Goal: Contribute content

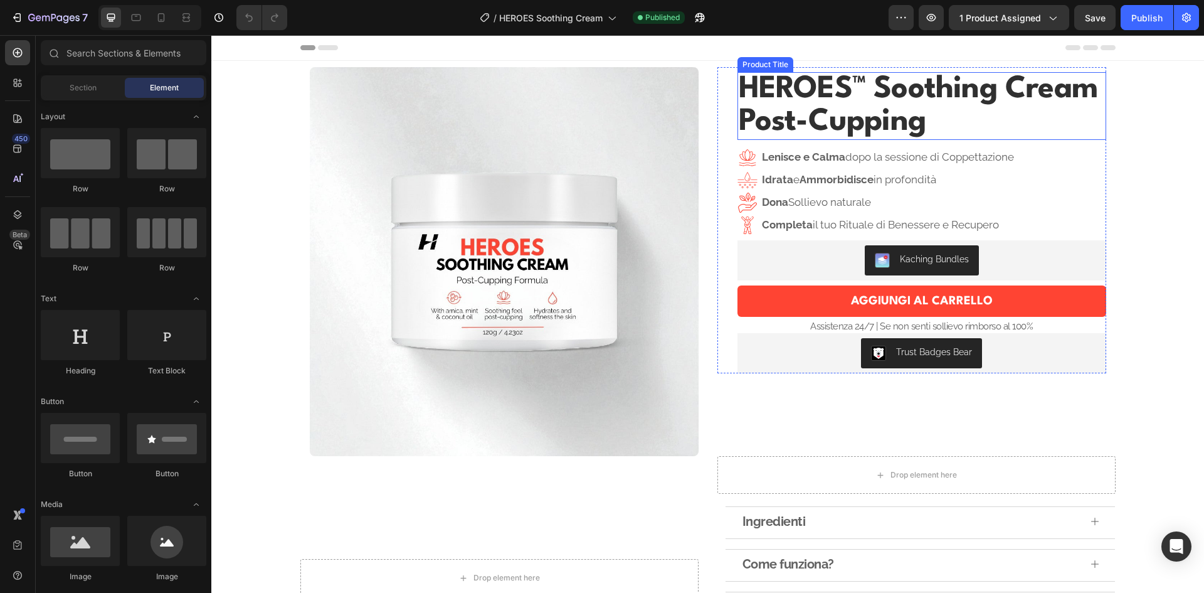
click at [944, 122] on h1 "HEROES™ Soothing Cream Post-Cupping" at bounding box center [922, 106] width 369 height 68
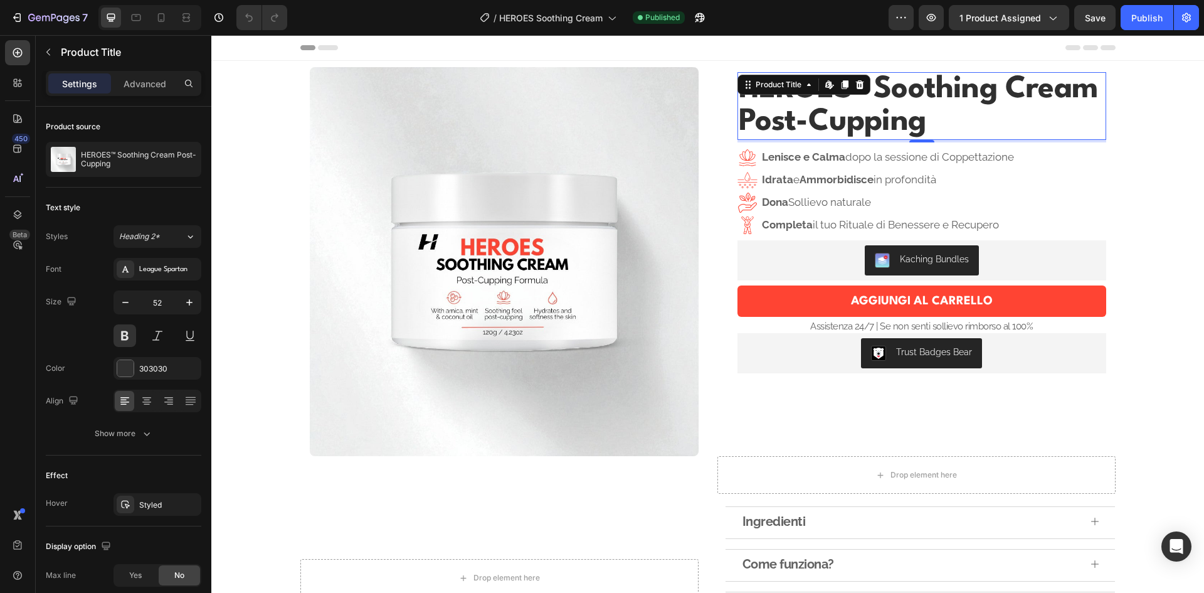
click at [891, 112] on h1 "HEROES™ Soothing Cream Post-Cupping" at bounding box center [922, 106] width 369 height 68
click at [902, 92] on h1 "HEROES™ Soothing Cream Post-Cupping" at bounding box center [922, 106] width 369 height 68
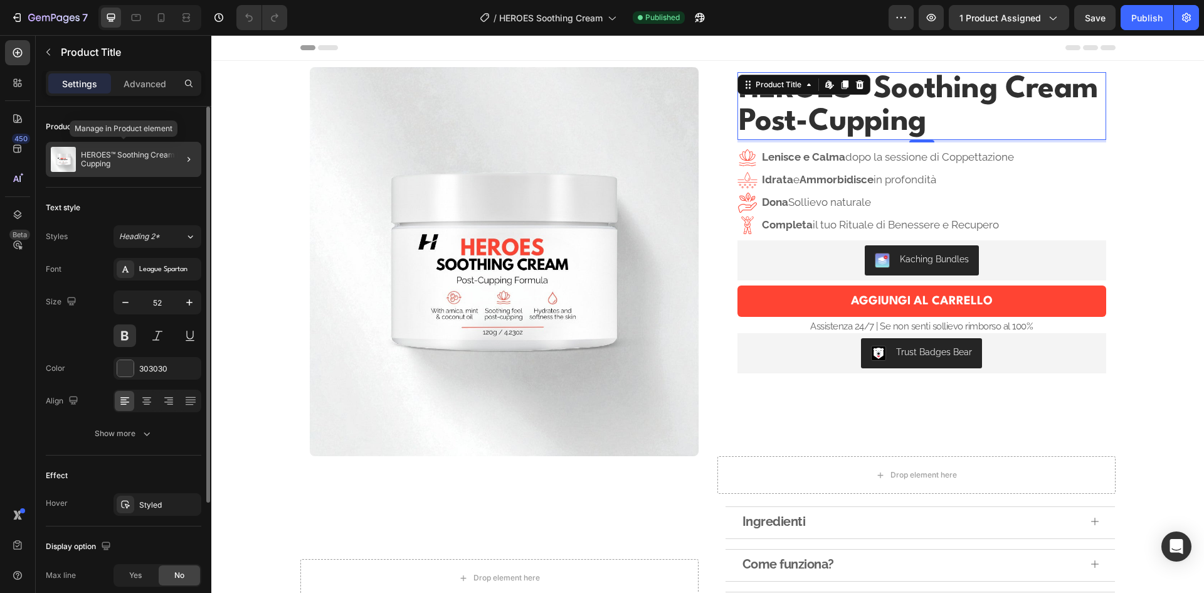
click at [119, 161] on p "HEROES™ Soothing Cream Post-Cupping" at bounding box center [138, 160] width 115 height 18
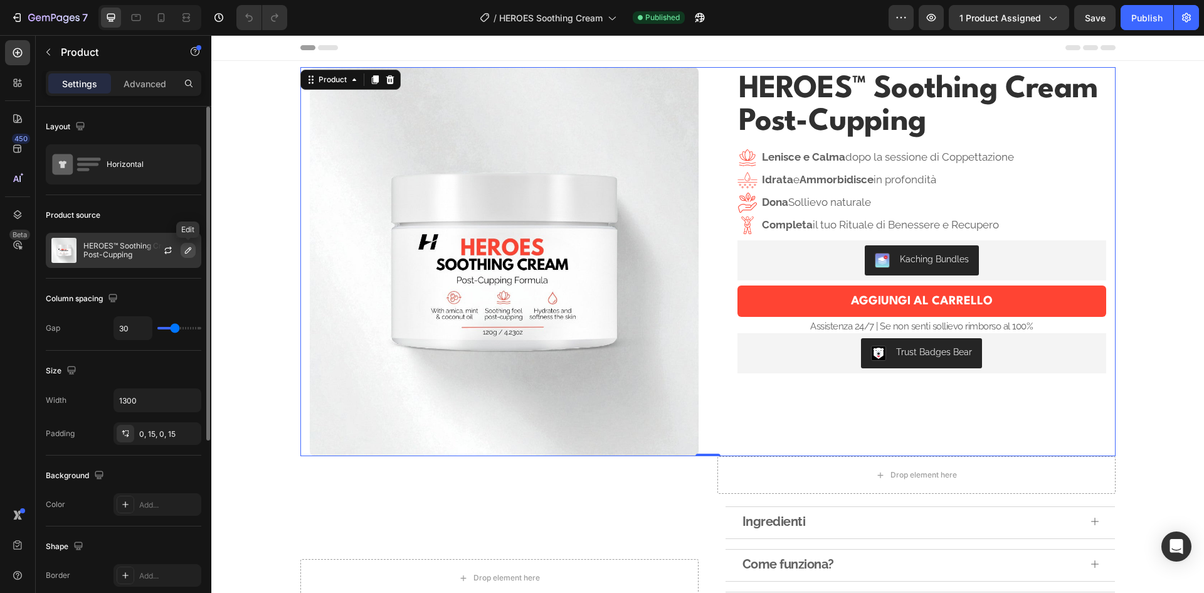
click at [187, 248] on icon "button" at bounding box center [188, 250] width 10 height 10
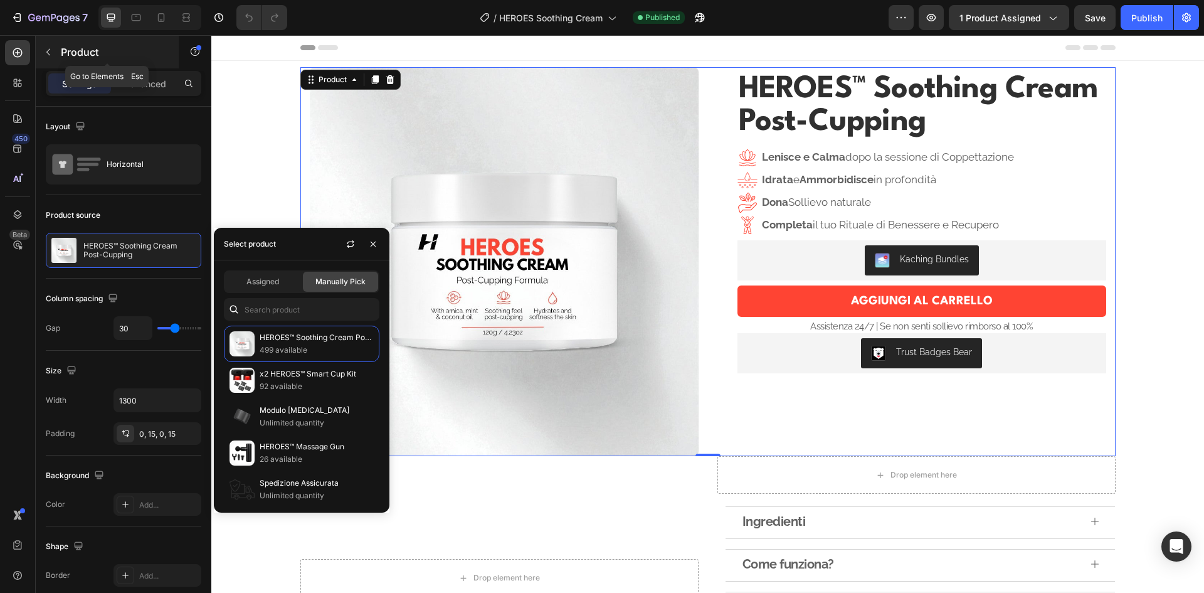
click at [53, 50] on icon "button" at bounding box center [48, 52] width 10 height 10
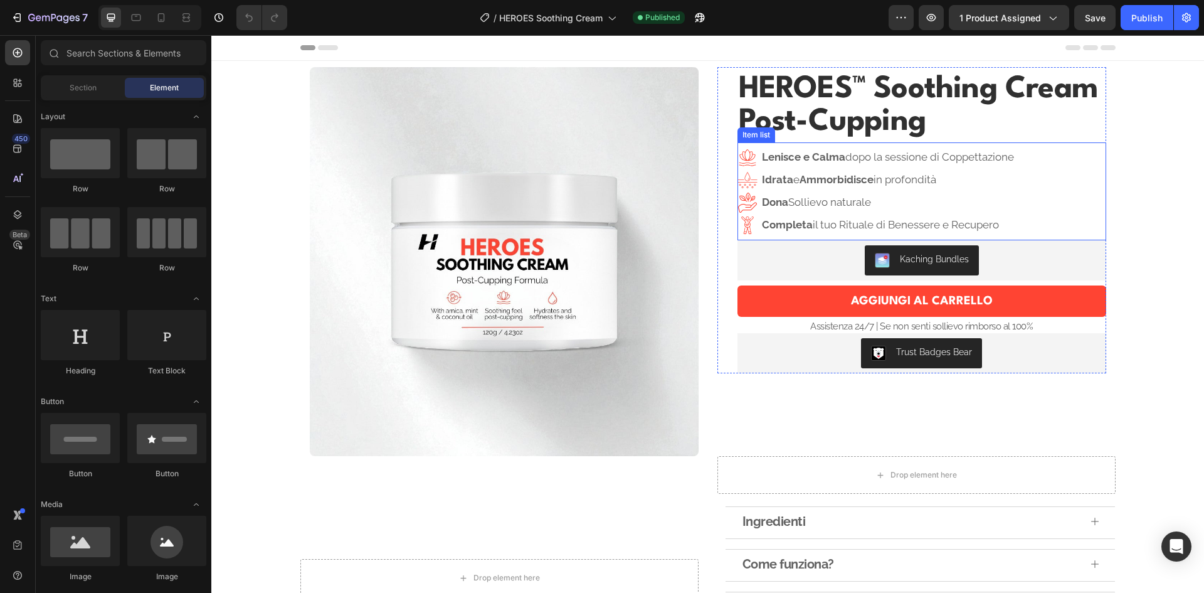
click at [856, 160] on p "Lenisce e [PERSON_NAME] dopo la sessione di Coppettazione" at bounding box center [888, 157] width 252 height 16
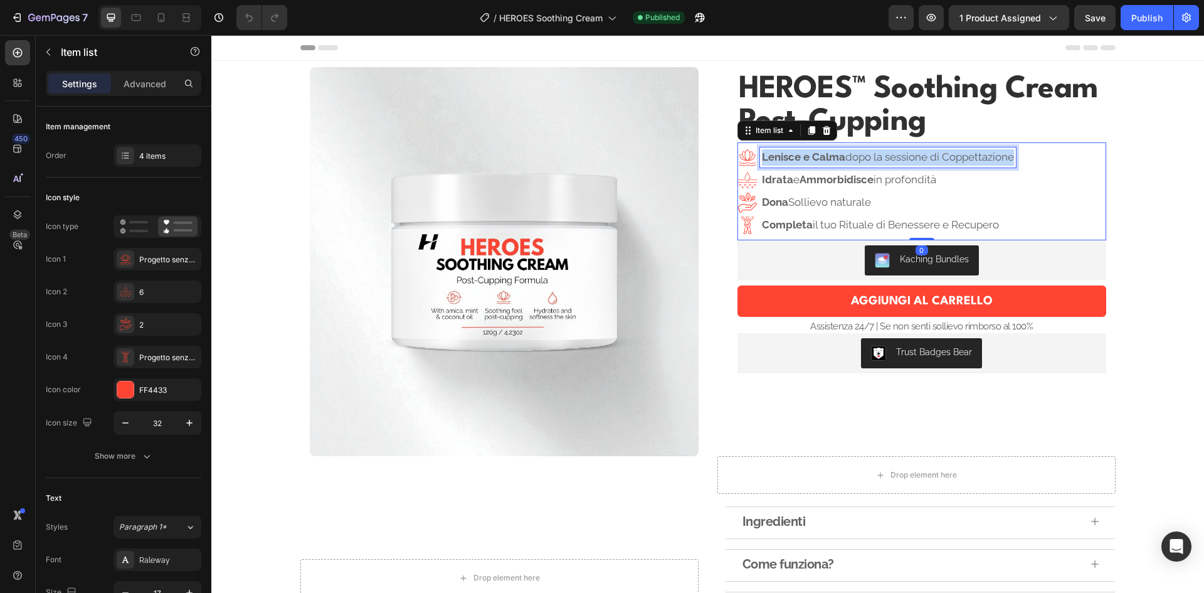
click at [856, 160] on p "Lenisce e [PERSON_NAME] dopo la sessione di Coppettazione" at bounding box center [888, 157] width 252 height 16
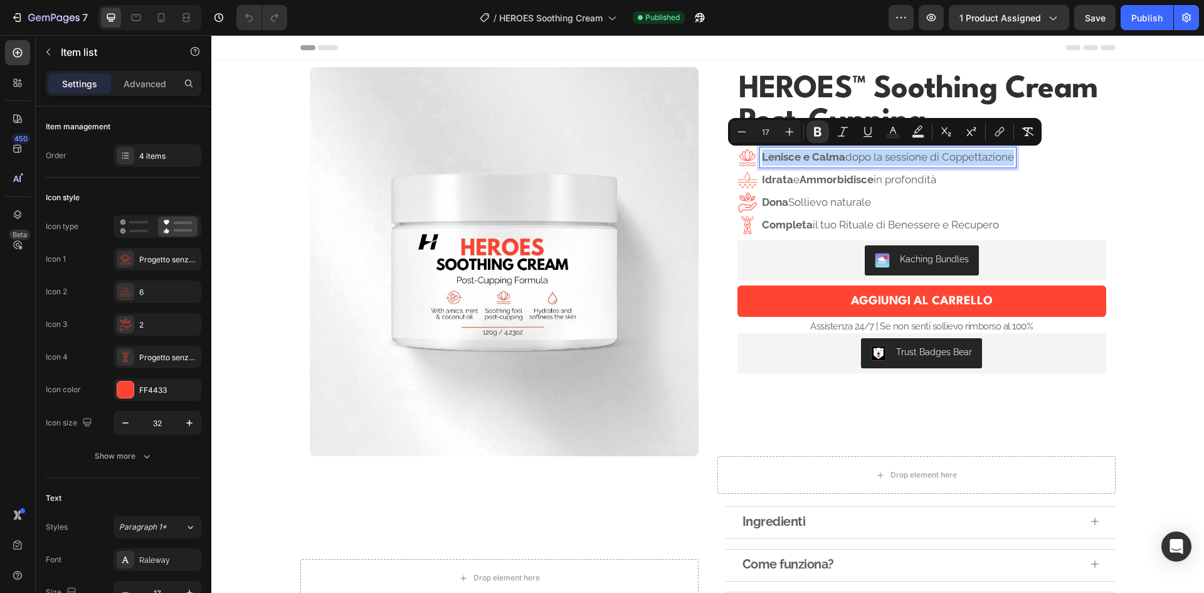
click at [906, 159] on p "Lenisce e [PERSON_NAME] dopo la sessione di Coppettazione" at bounding box center [888, 157] width 252 height 16
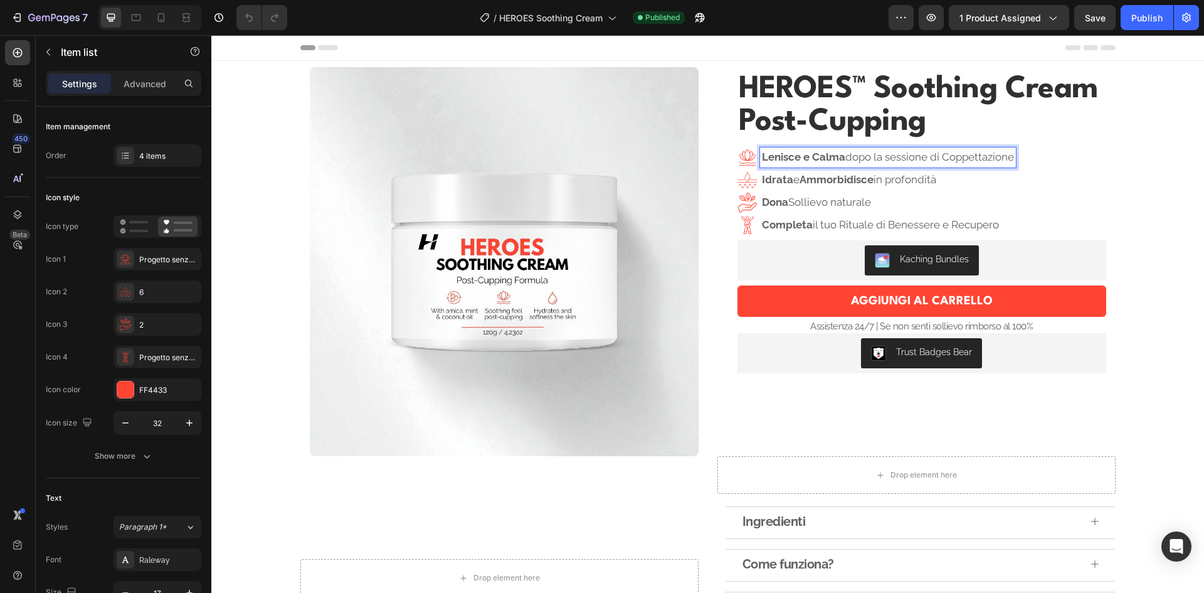
click at [925, 156] on p "Lenisce e [PERSON_NAME] dopo la sessione di Coppettazione" at bounding box center [888, 157] width 252 height 16
click at [936, 157] on p "Lenisce e [PERSON_NAME] dopo la sessione di Coppettazione" at bounding box center [888, 157] width 252 height 16
click at [872, 183] on strong "Ammorbidisce" at bounding box center [837, 179] width 74 height 13
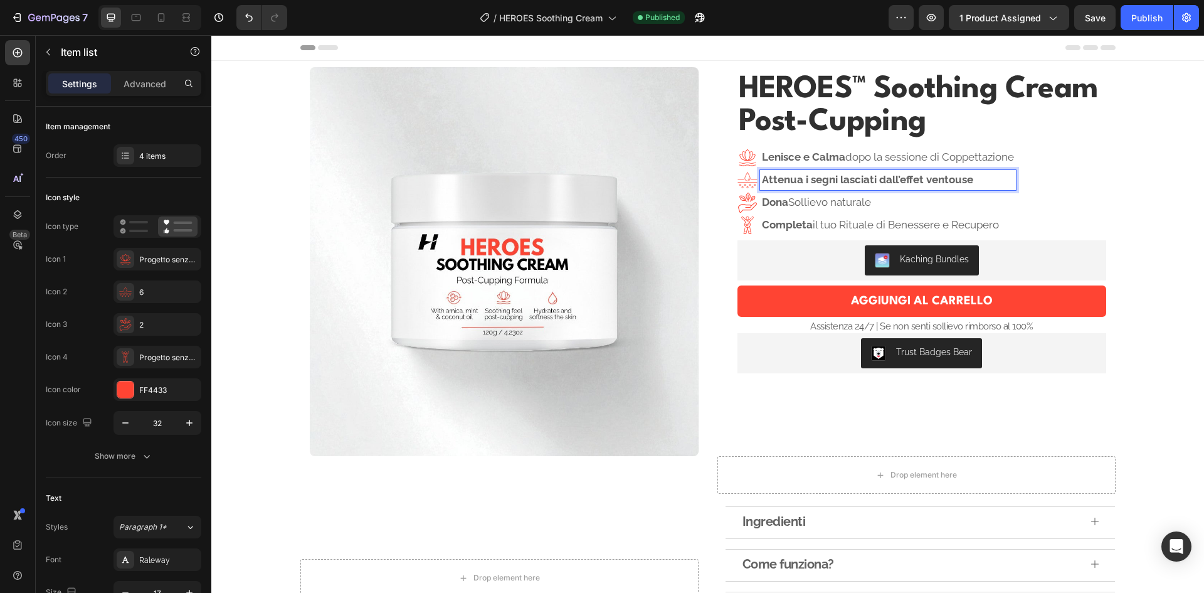
click at [852, 183] on strong "Attenua i segni lasciati dall’effet ventouse" at bounding box center [867, 179] width 211 height 13
drag, startPoint x: 800, startPoint y: 179, endPoint x: 987, endPoint y: 178, distance: 186.3
click at [987, 178] on p "Attenua i segni lasciati dall’effet ventouse" at bounding box center [888, 180] width 252 height 16
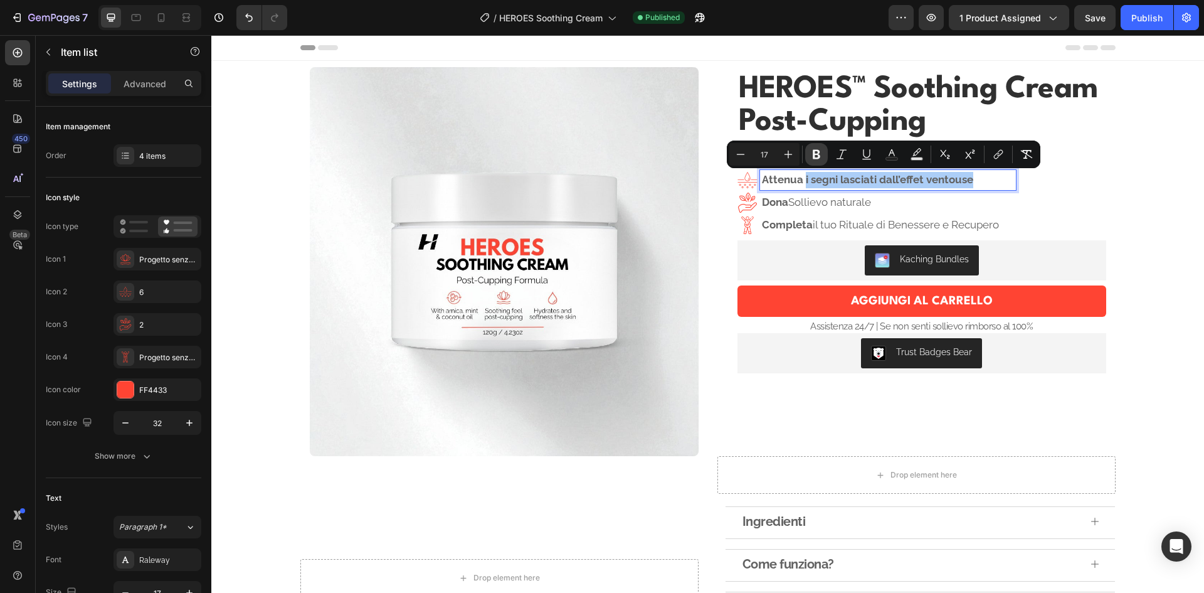
click at [810, 151] on button "Bold" at bounding box center [816, 154] width 23 height 23
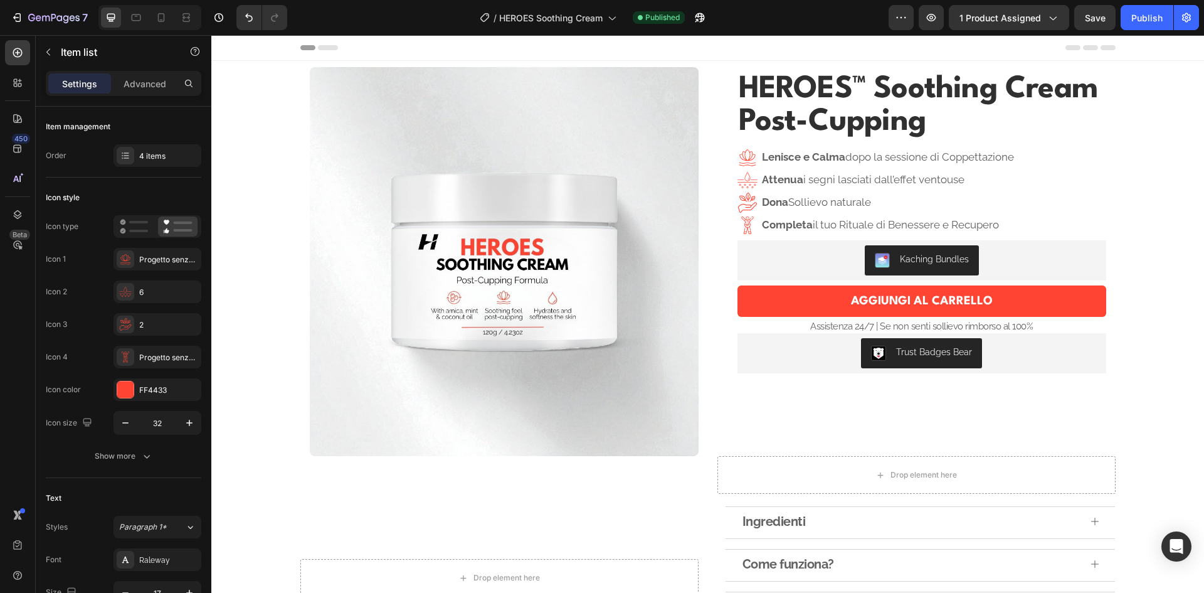
click at [915, 180] on p "Attenua i segni lasciati dall’effet ventouse" at bounding box center [888, 180] width 252 height 16
drag, startPoint x: 891, startPoint y: 178, endPoint x: 966, endPoint y: 184, distance: 75.5
click at [966, 184] on p "Attenua i segni lasciati dall’effet ventouse" at bounding box center [888, 180] width 252 height 16
click at [909, 178] on p "Attenua i segni lasciati dall" at bounding box center [888, 180] width 252 height 16
click at [914, 179] on p "Attenua i segni lasciati dalla" at bounding box center [888, 180] width 252 height 16
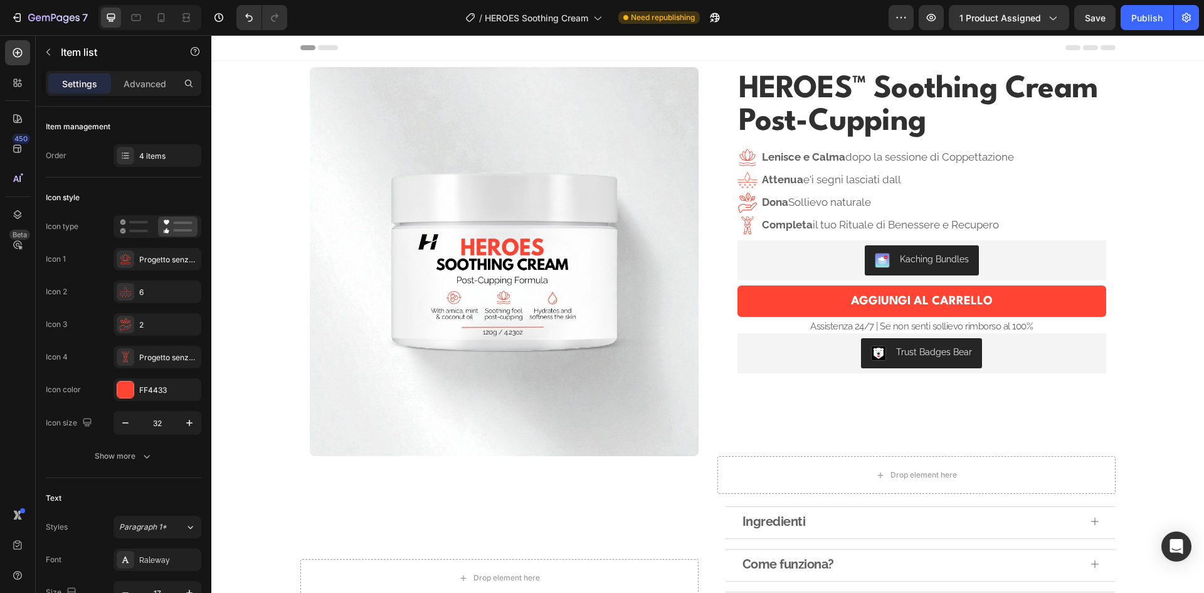
click at [899, 183] on p "Attenua e'i segni lasciati dall" at bounding box center [888, 180] width 252 height 16
click at [920, 183] on p "Attenua ee'i segni lasciati dall'" at bounding box center [888, 180] width 252 height 16
click at [919, 178] on p "Attenua ee'i segni lasciati dall'" at bounding box center [888, 180] width 252 height 16
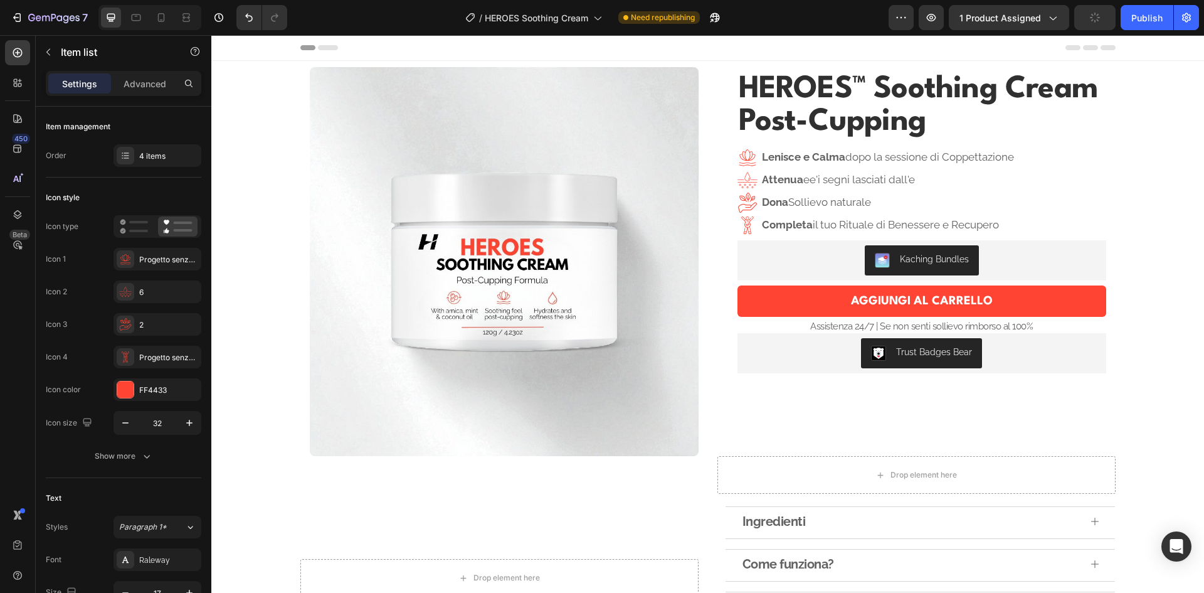
click at [926, 187] on p "Attenua ee'i segni lasciati dall'e" at bounding box center [888, 180] width 252 height 16
click at [930, 180] on p "Attenua ee'i segni lasciati dall'e" at bounding box center [888, 180] width 252 height 16
click at [934, 179] on p "fAttenua ee'i segni lasciati dall'ef" at bounding box center [888, 180] width 252 height 16
click at [762, 178] on strong "fAttenua" at bounding box center [784, 179] width 45 height 13
click at [815, 181] on p "Attenua ee'i segni lasciati dall'eff" at bounding box center [888, 180] width 252 height 16
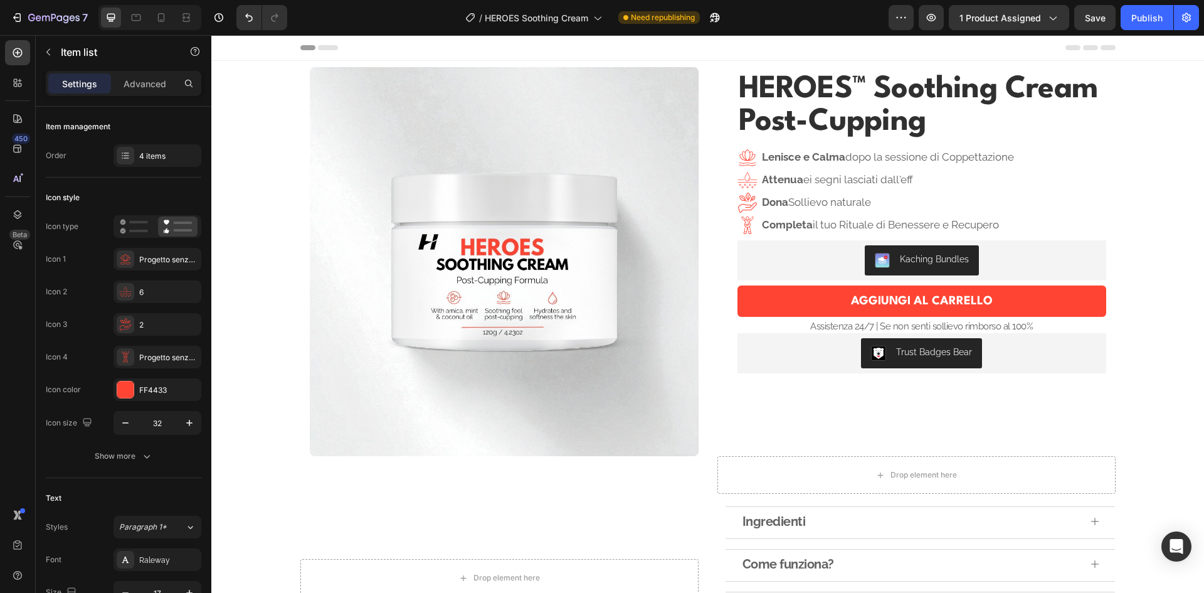
click at [807, 179] on p "Attenua ei segni lasciati dall'eff" at bounding box center [888, 180] width 252 height 16
click at [916, 180] on p "Attenua i segni lasciati dall'eff" at bounding box center [888, 180] width 252 height 16
click at [937, 214] on div "Lenisce e [PERSON_NAME] dopo la sessione di Coppettazione Attenua i segni lasci…" at bounding box center [877, 191] width 278 height 88
click at [916, 196] on p "Dona Sollievo naturale" at bounding box center [888, 202] width 252 height 16
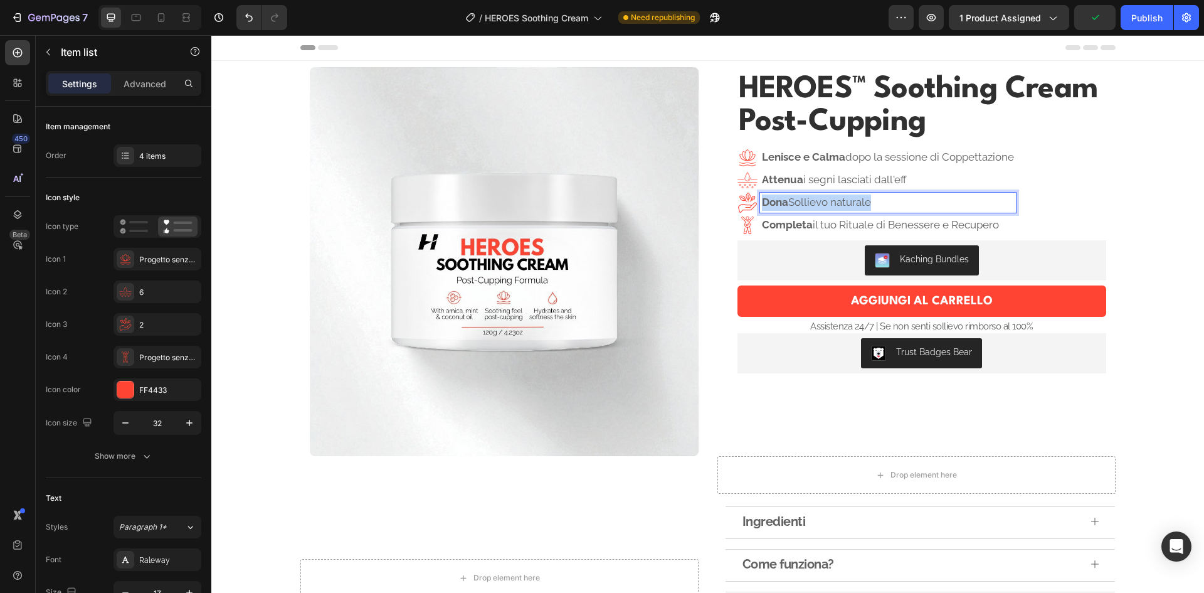
click at [916, 196] on p "Dona Sollievo naturale" at bounding box center [888, 202] width 252 height 16
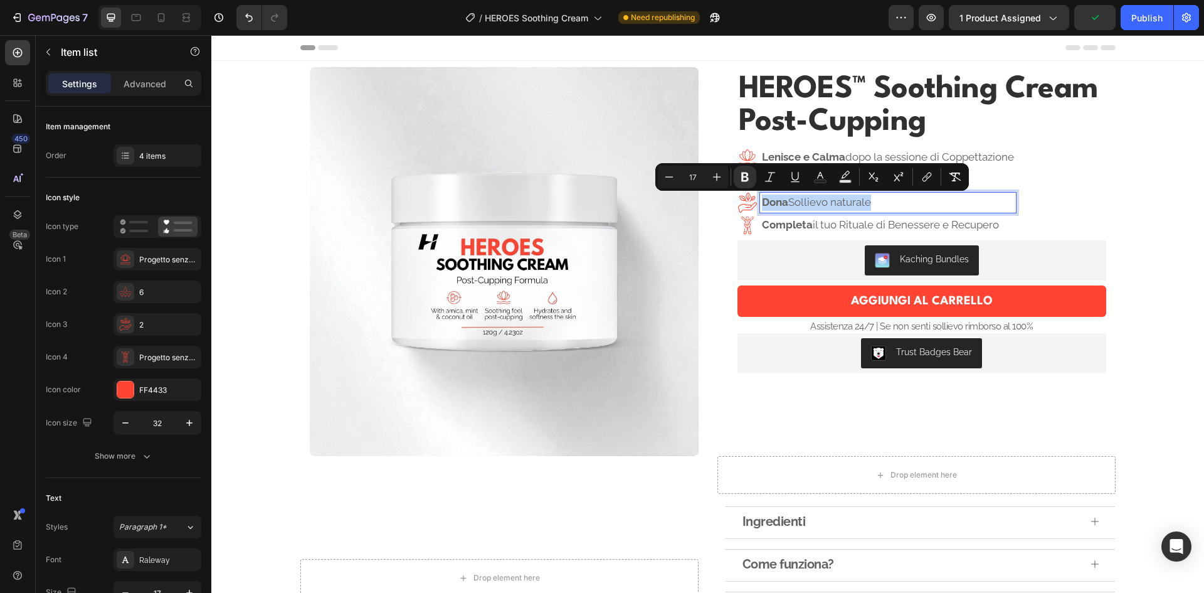
click at [908, 198] on p "Dona Sollievo naturale" at bounding box center [888, 202] width 252 height 16
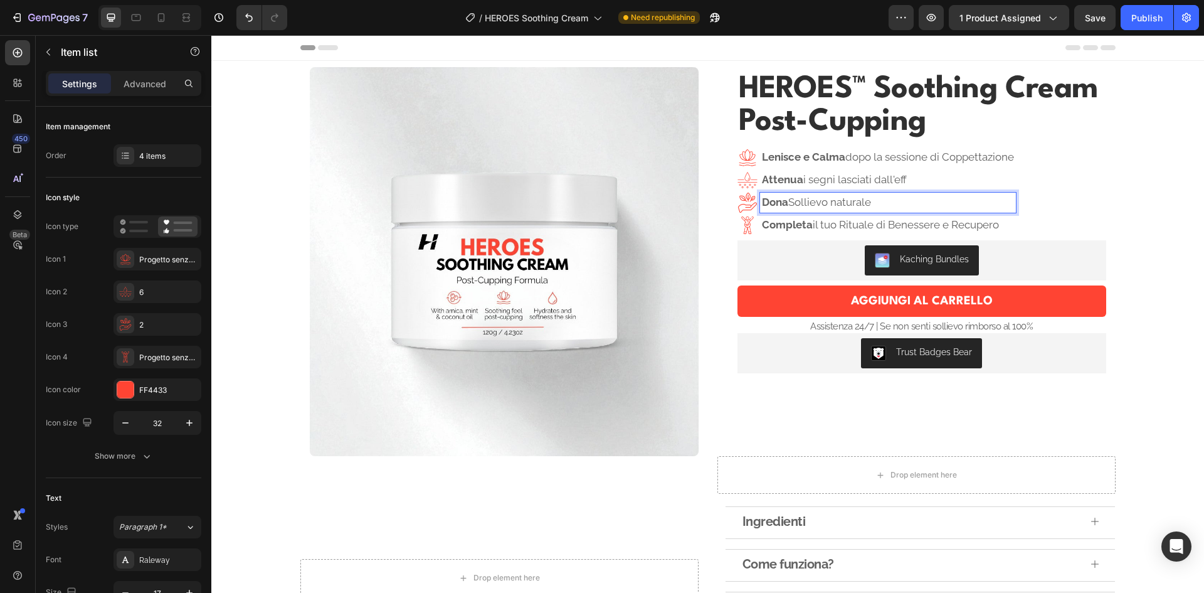
click at [920, 176] on p "Attenua i segni lasciati dall'eff" at bounding box center [888, 180] width 252 height 16
drag, startPoint x: 920, startPoint y: 176, endPoint x: 836, endPoint y: 183, distance: 84.3
click at [836, 183] on p "Attenua i segni lasciati" at bounding box center [888, 180] width 252 height 16
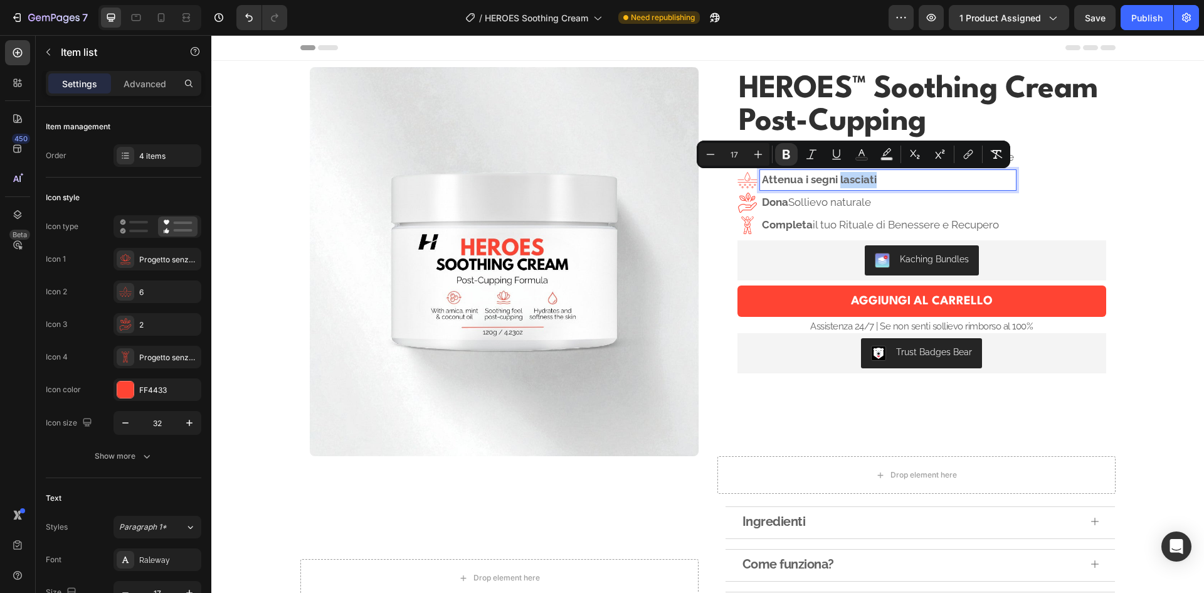
click at [952, 184] on p "Attenua i segni lasciati" at bounding box center [888, 180] width 252 height 16
drag, startPoint x: 882, startPoint y: 180, endPoint x: 835, endPoint y: 179, distance: 47.1
click at [835, 179] on p "Attenua i segni lasciati" at bounding box center [888, 180] width 252 height 16
click at [906, 181] on p "Attenua i segni lasciati" at bounding box center [888, 180] width 252 height 16
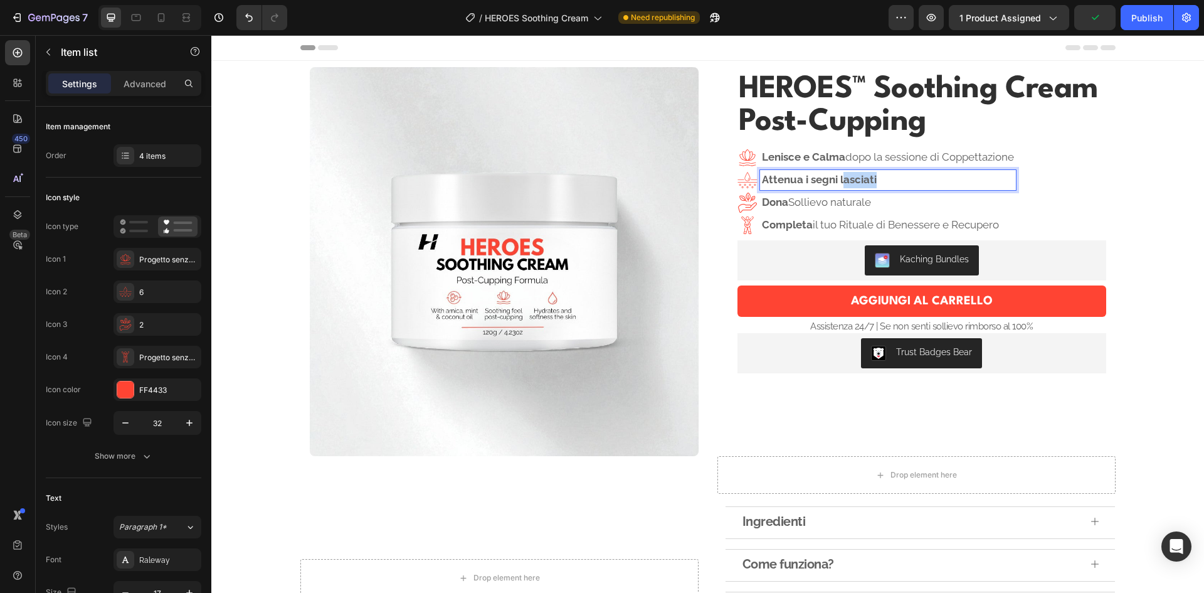
drag, startPoint x: 894, startPoint y: 178, endPoint x: 838, endPoint y: 180, distance: 56.5
click at [838, 180] on p "Attenua i segni lasciati" at bounding box center [888, 180] width 252 height 16
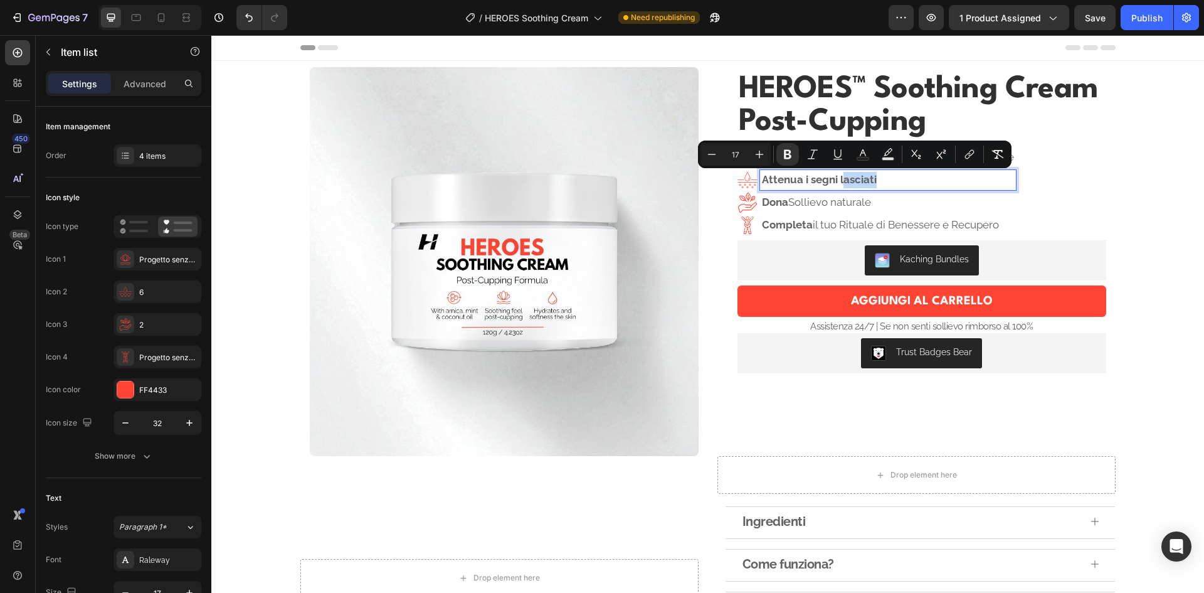
click at [883, 184] on p "Attenua i segni lasciati" at bounding box center [888, 180] width 252 height 16
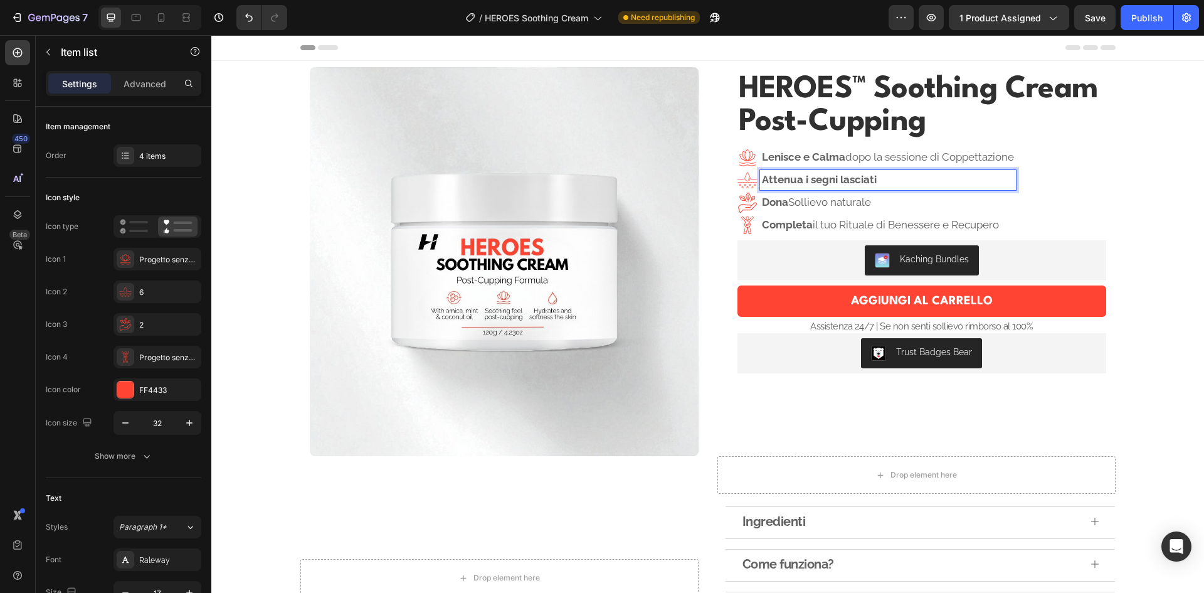
drag, startPoint x: 887, startPoint y: 179, endPoint x: 877, endPoint y: 183, distance: 9.9
click at [877, 183] on p "Attenua i segni lasciati" at bounding box center [888, 180] width 252 height 16
click at [879, 204] on p "Dona Sollievo naturale" at bounding box center [888, 202] width 252 height 16
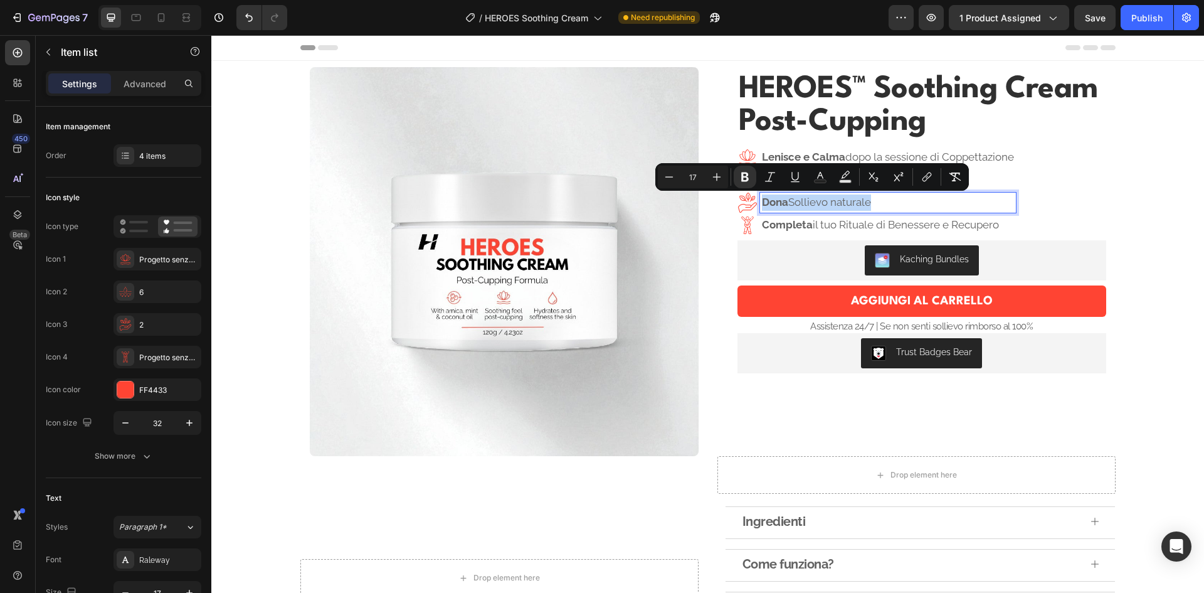
click at [820, 203] on p "Dona Sollievo naturale" at bounding box center [888, 202] width 252 height 16
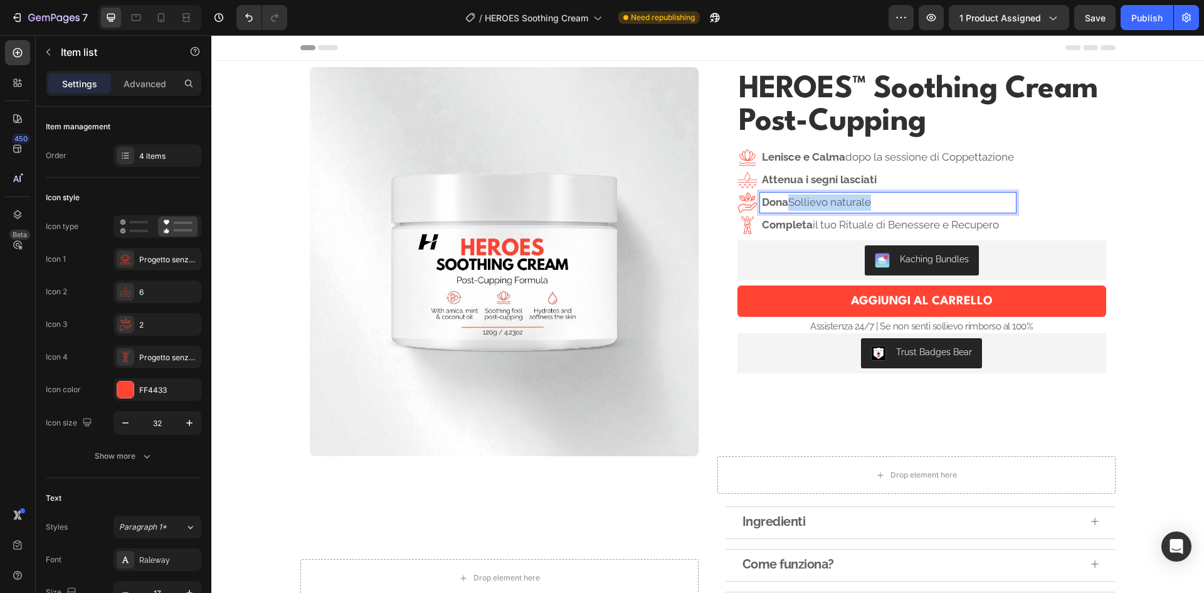
drag, startPoint x: 789, startPoint y: 201, endPoint x: 911, endPoint y: 201, distance: 121.7
click at [911, 201] on p "Dona Sollievo naturale" at bounding box center [888, 202] width 252 height 16
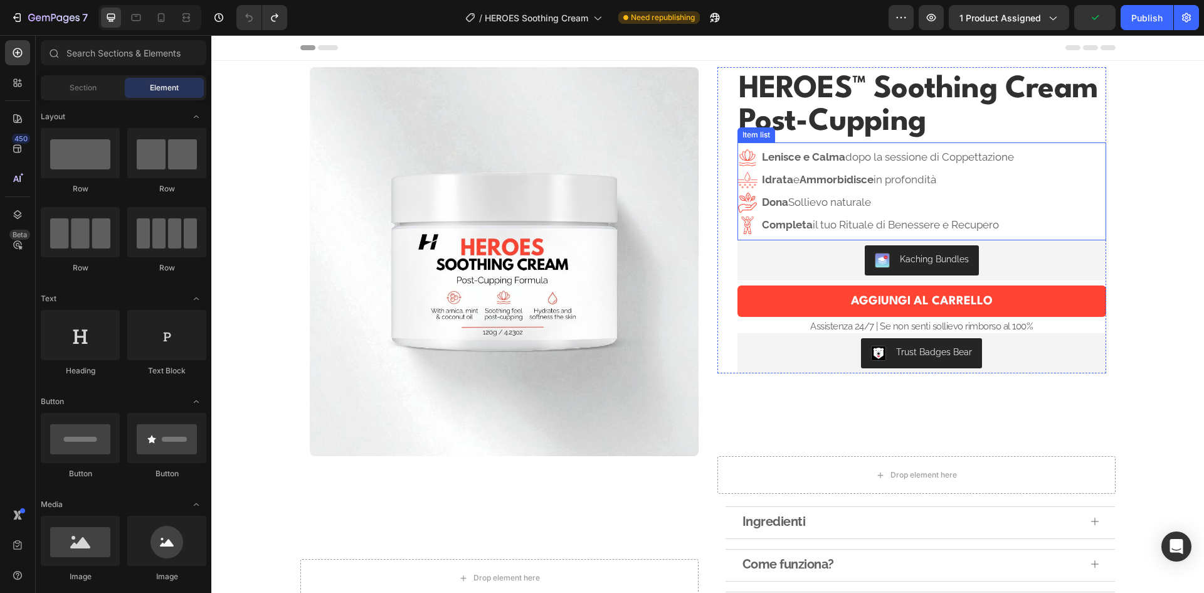
click at [898, 171] on div "Idrata e Ammorbidisce in profondità" at bounding box center [888, 180] width 256 height 20
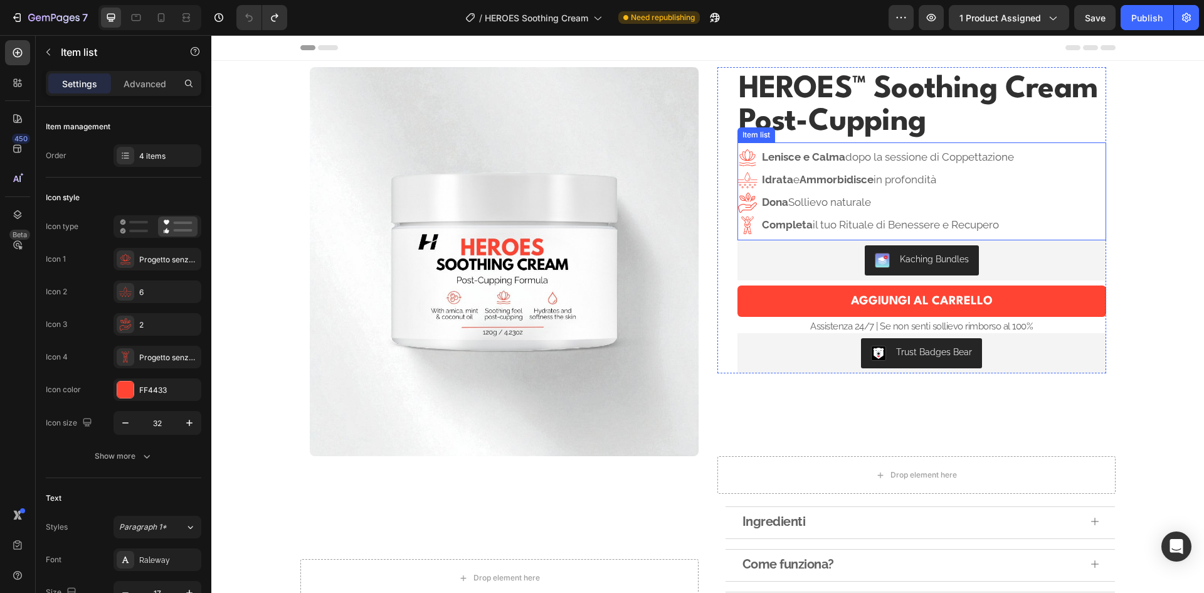
click at [898, 171] on div "Idrata e Ammorbidisce in profondità" at bounding box center [888, 180] width 256 height 20
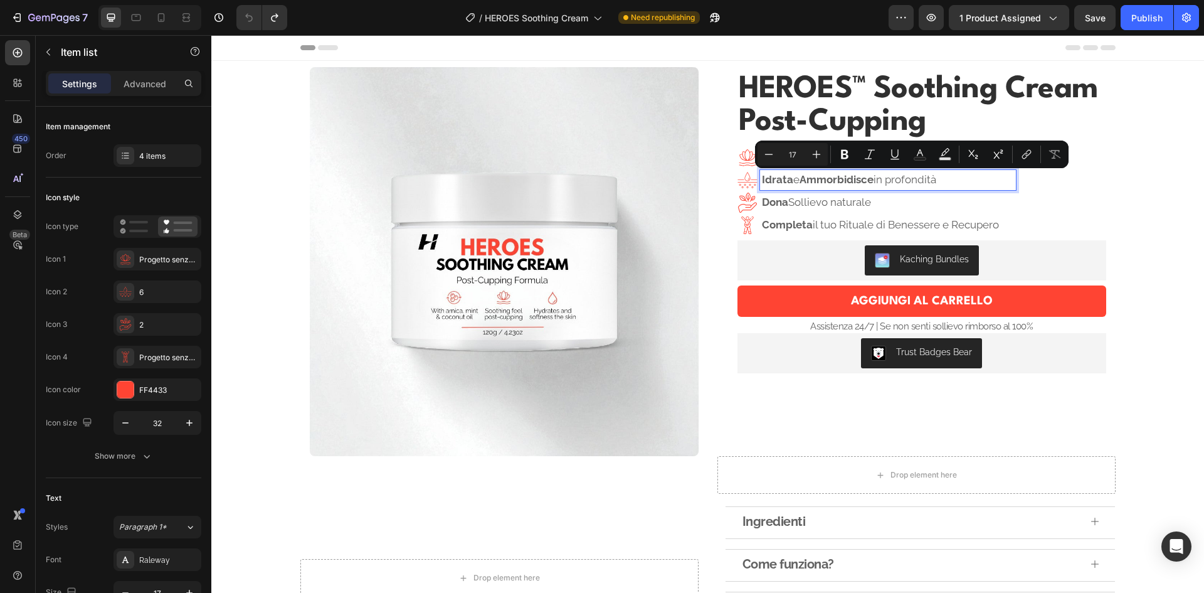
click at [855, 184] on strong "Ammorbidisce" at bounding box center [837, 179] width 74 height 13
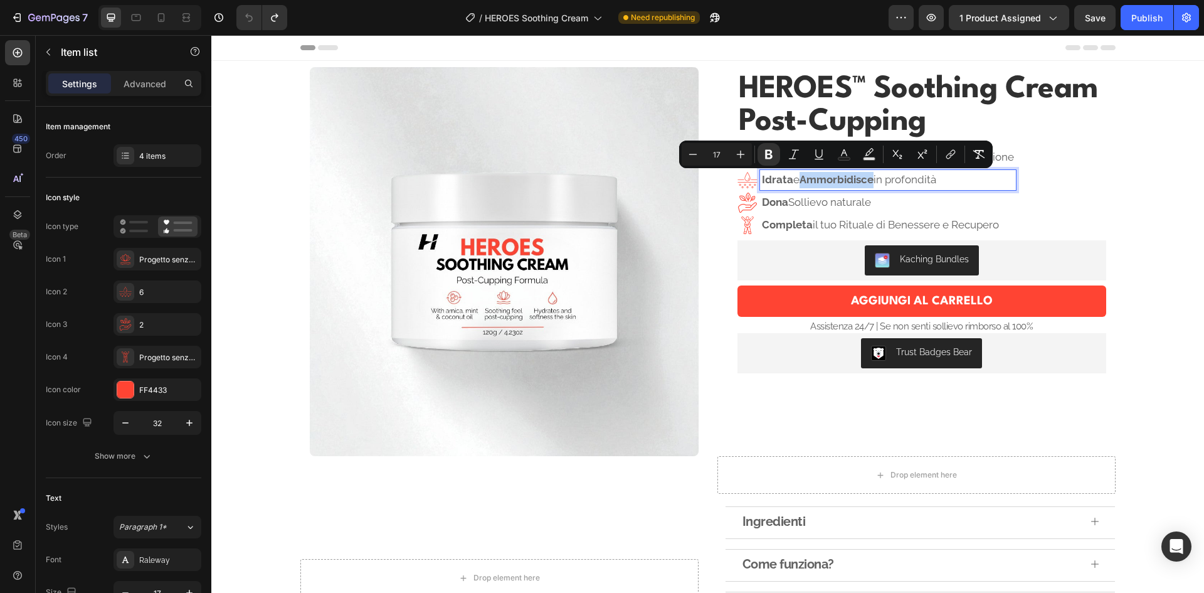
drag, startPoint x: 873, startPoint y: 180, endPoint x: 802, endPoint y: 182, distance: 71.5
click at [802, 182] on p "Idrata e Ammorbidisce in profondità" at bounding box center [888, 180] width 252 height 16
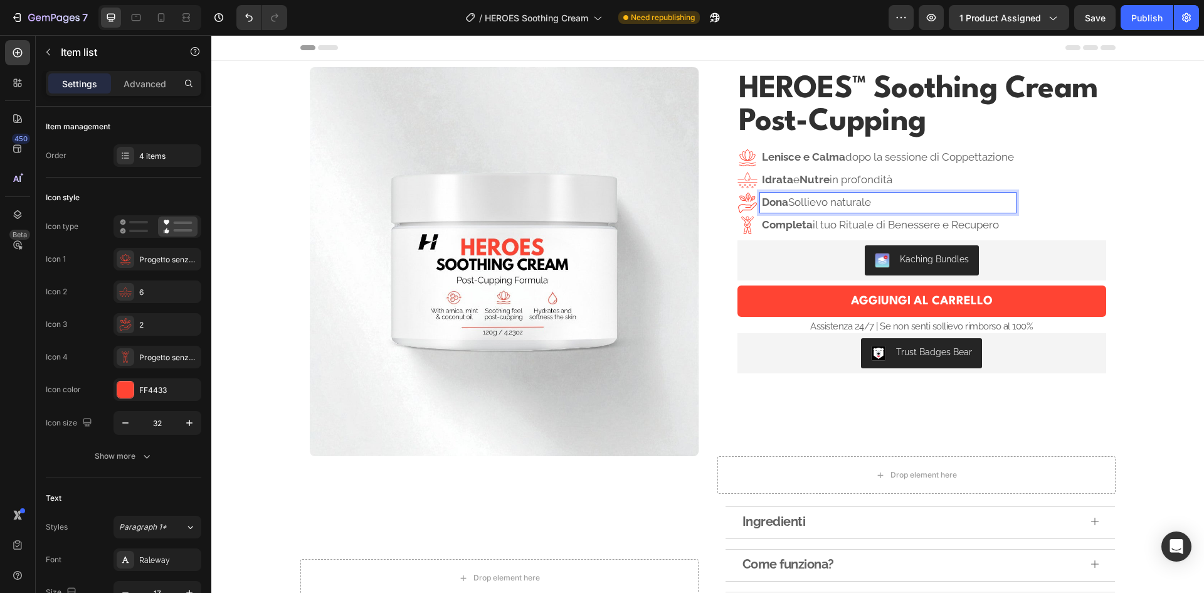
click at [850, 197] on p "Dona Sollievo naturale" at bounding box center [888, 202] width 252 height 16
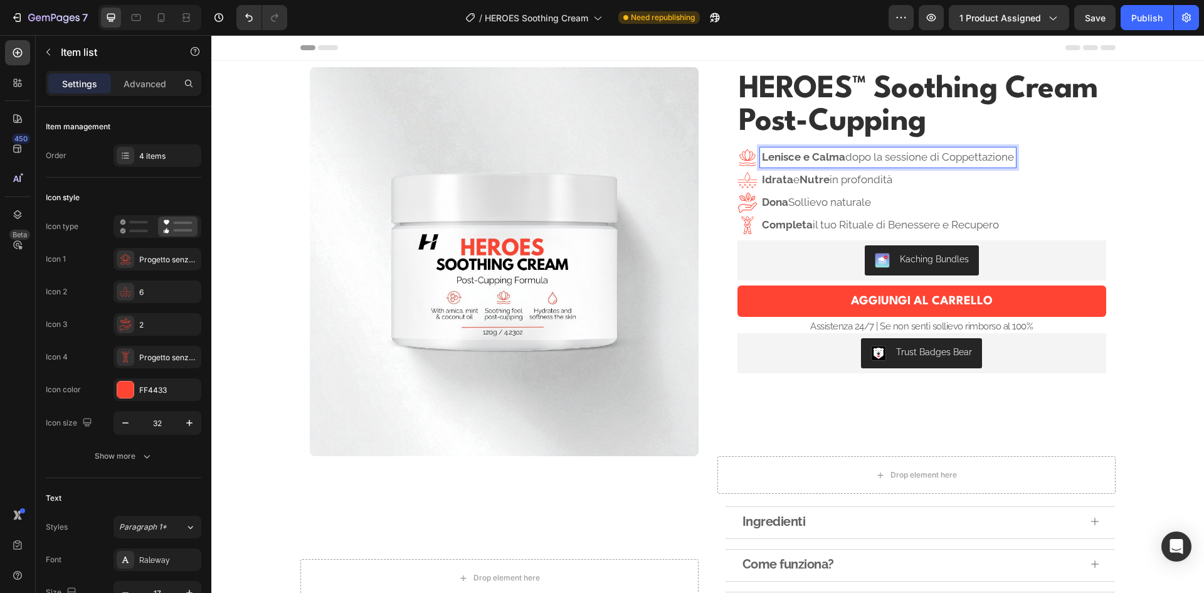
click at [869, 157] on p "Lenisce e [PERSON_NAME] dopo la sessione di Coppettazione" at bounding box center [888, 157] width 252 height 16
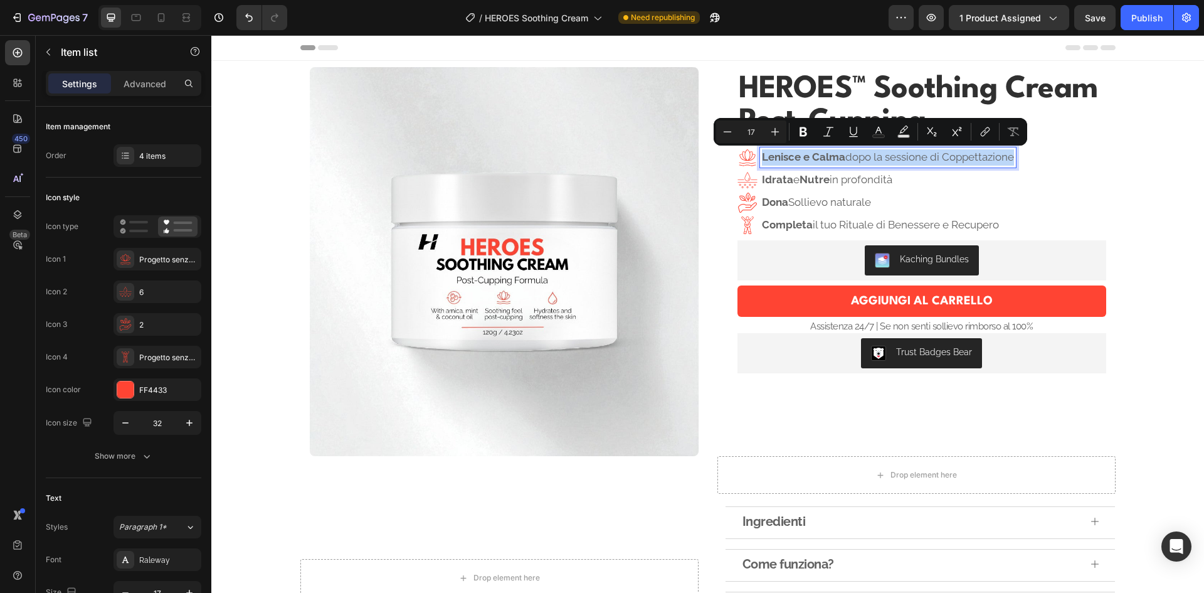
click at [869, 157] on p "Lenisce e [PERSON_NAME] dopo la sessione di Coppettazione" at bounding box center [888, 157] width 252 height 16
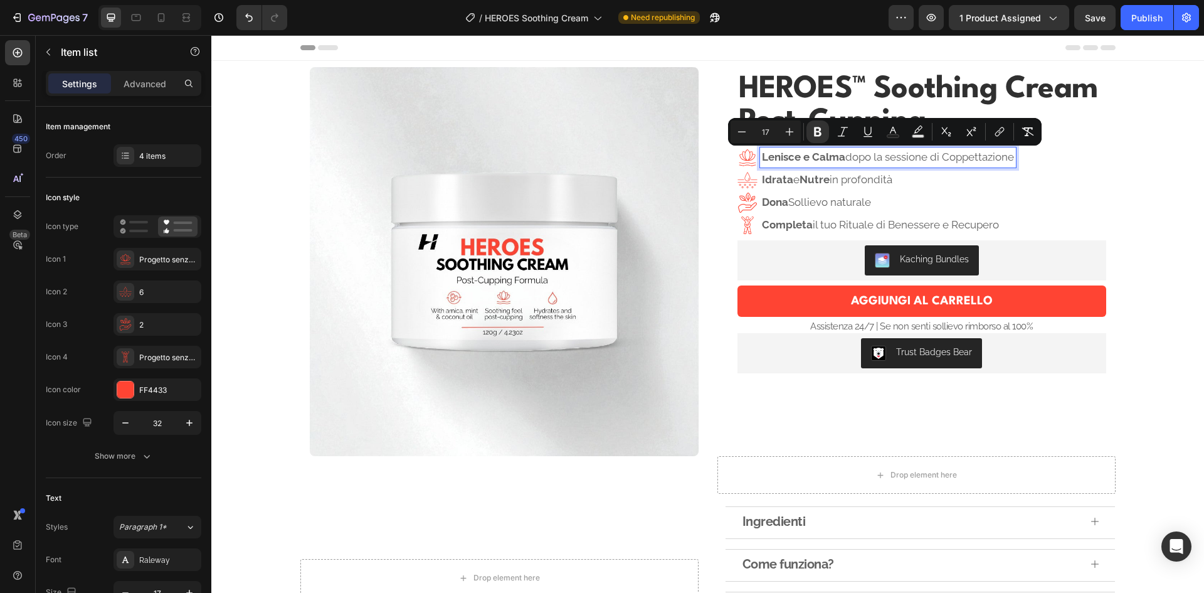
click at [869, 174] on p "Idrata e Nutre in profondità" at bounding box center [888, 180] width 252 height 16
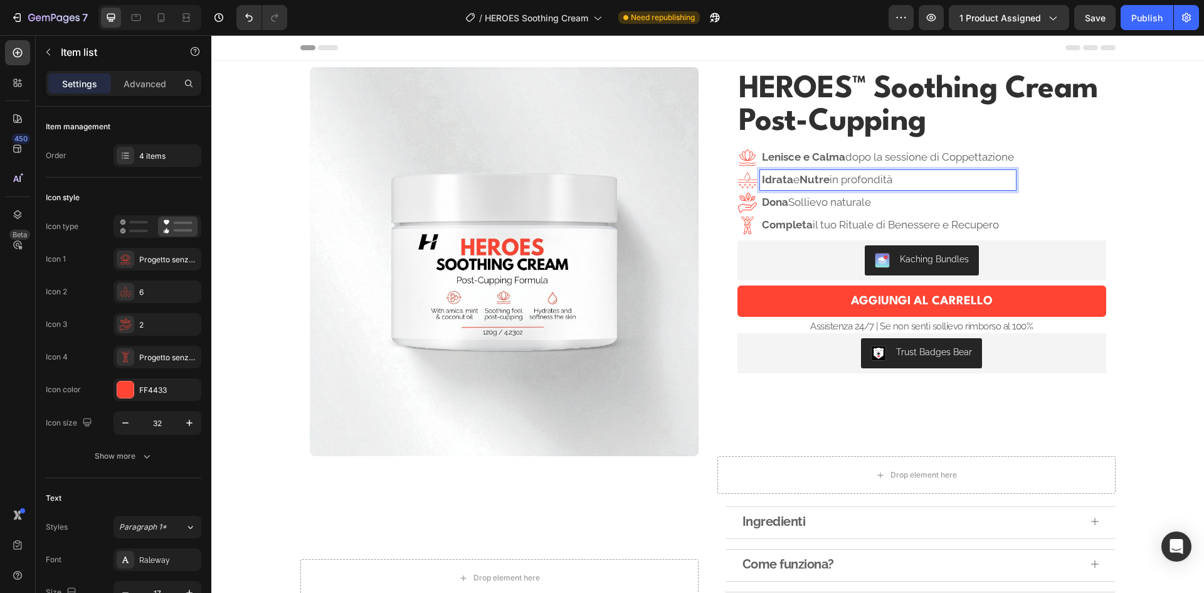
click at [855, 177] on p "Idrata e Nutre in profondità" at bounding box center [888, 180] width 252 height 16
drag, startPoint x: 855, startPoint y: 177, endPoint x: 841, endPoint y: 177, distance: 13.8
click at [841, 177] on p "Idrata e Nutre in profondità" at bounding box center [888, 180] width 252 height 16
click at [908, 159] on p "Lenisce e [PERSON_NAME] dopo la sessione di Coppettazione" at bounding box center [888, 157] width 252 height 16
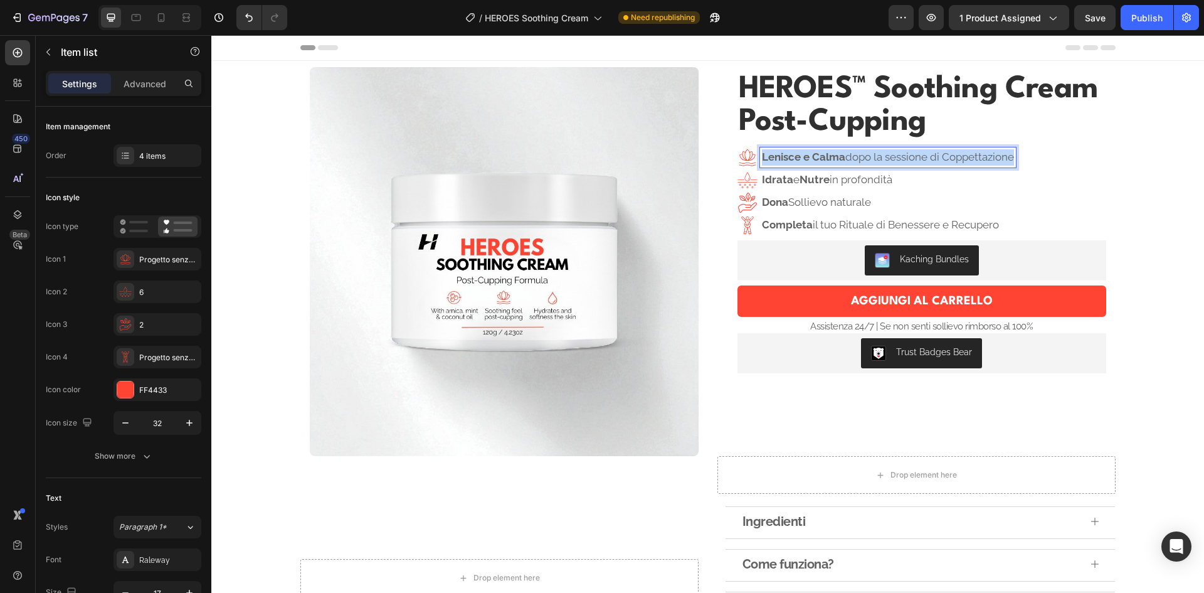
drag, startPoint x: 908, startPoint y: 159, endPoint x: 890, endPoint y: 159, distance: 17.6
click at [908, 159] on p "Lenisce e [PERSON_NAME] dopo la sessione di Coppettazione" at bounding box center [888, 157] width 252 height 16
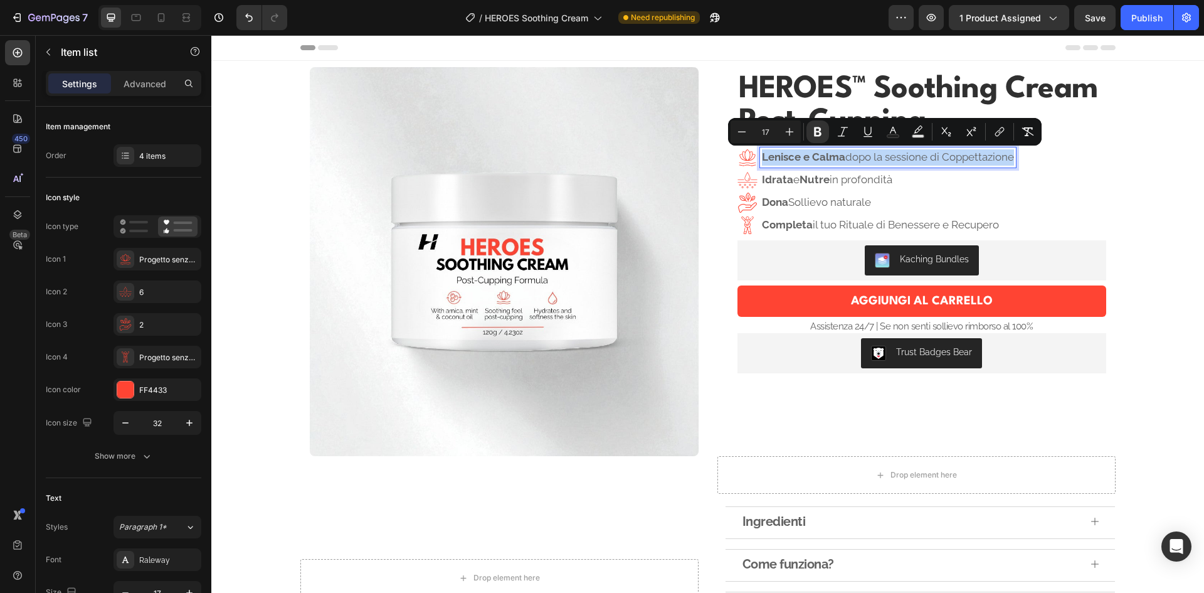
click at [867, 159] on p "Lenisce e [PERSON_NAME] dopo la sessione di Coppettazione" at bounding box center [888, 157] width 252 height 16
drag, startPoint x: 848, startPoint y: 157, endPoint x: 1009, endPoint y: 162, distance: 161.3
click at [1009, 162] on p "Lenisce e [PERSON_NAME] dopo la sessione di Coppettazione" at bounding box center [888, 157] width 252 height 16
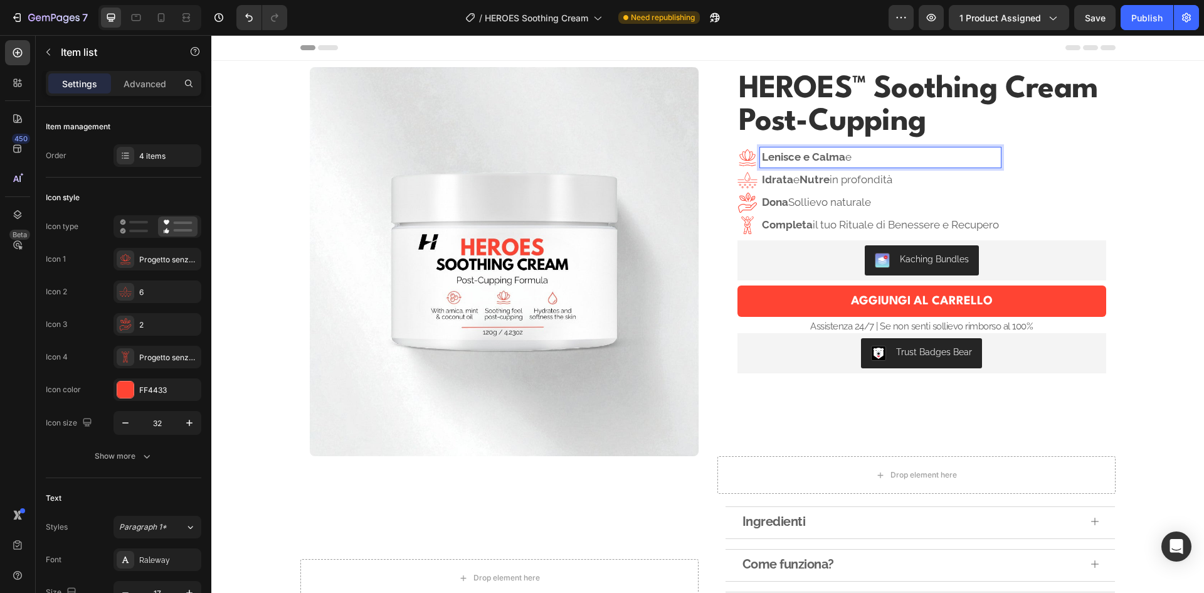
click at [951, 159] on p "Lenisce e Calma e" at bounding box center [880, 157] width 237 height 16
drag, startPoint x: 925, startPoint y: 147, endPoint x: 844, endPoint y: 157, distance: 82.1
click at [844, 157] on div "Lenisce e Calma la pelle" at bounding box center [880, 157] width 241 height 20
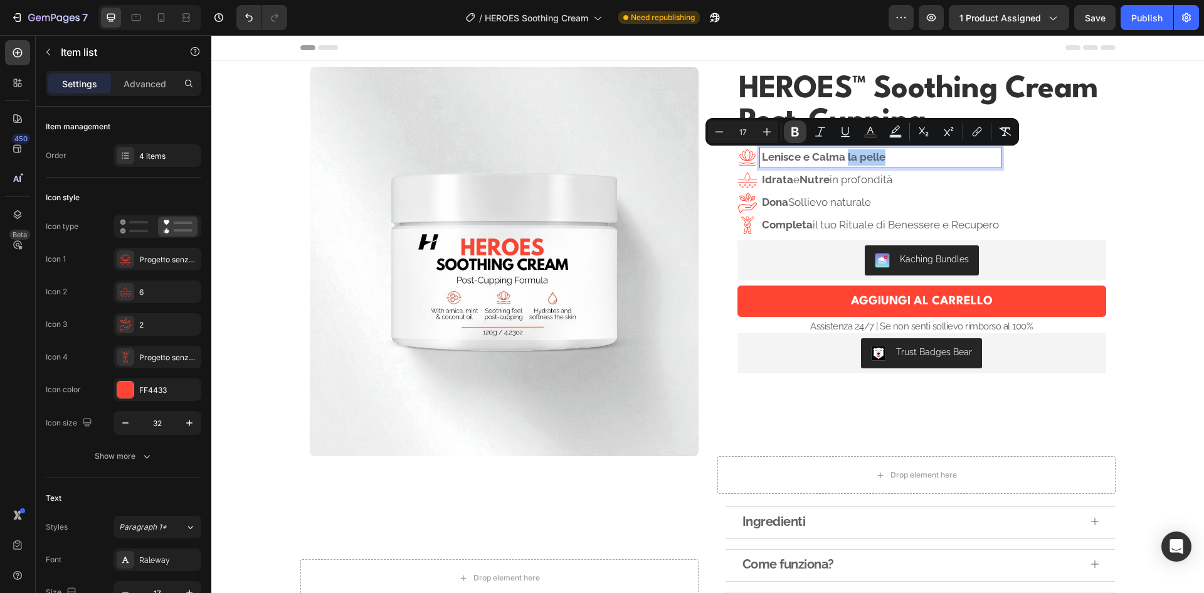
click at [796, 130] on icon "Editor contextual toolbar" at bounding box center [795, 131] width 13 height 13
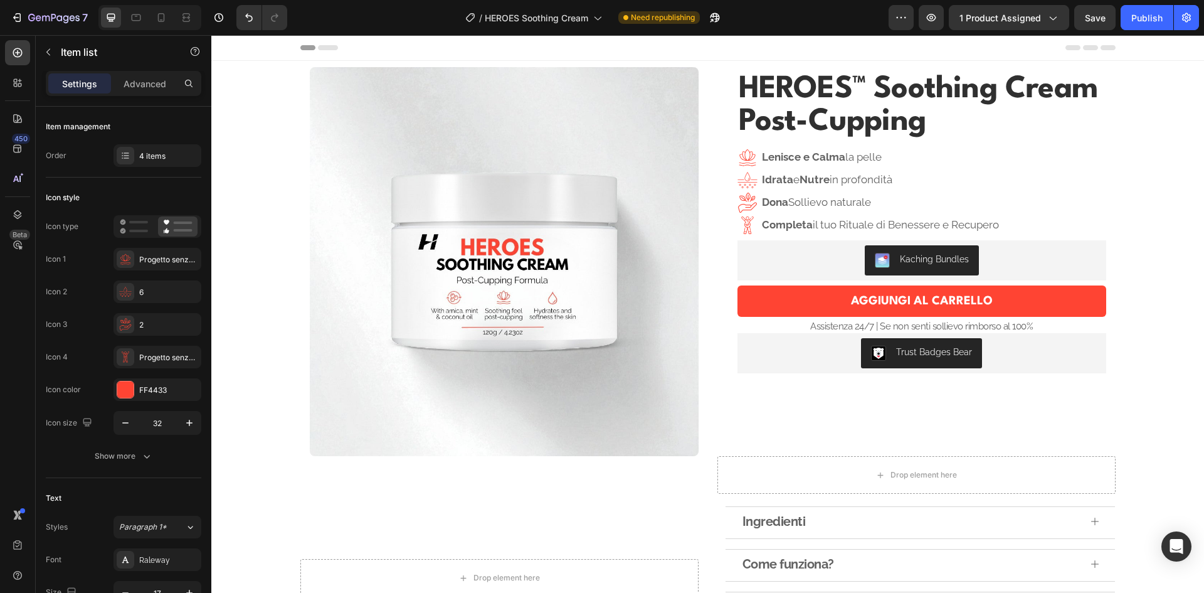
click at [901, 156] on p "Lenisce e Calma la pelle" at bounding box center [880, 157] width 237 height 16
click at [858, 179] on p "Idrata e Nutre in profondità" at bounding box center [880, 180] width 237 height 16
click at [860, 205] on p "Dona Sollievo naturale" at bounding box center [880, 202] width 237 height 16
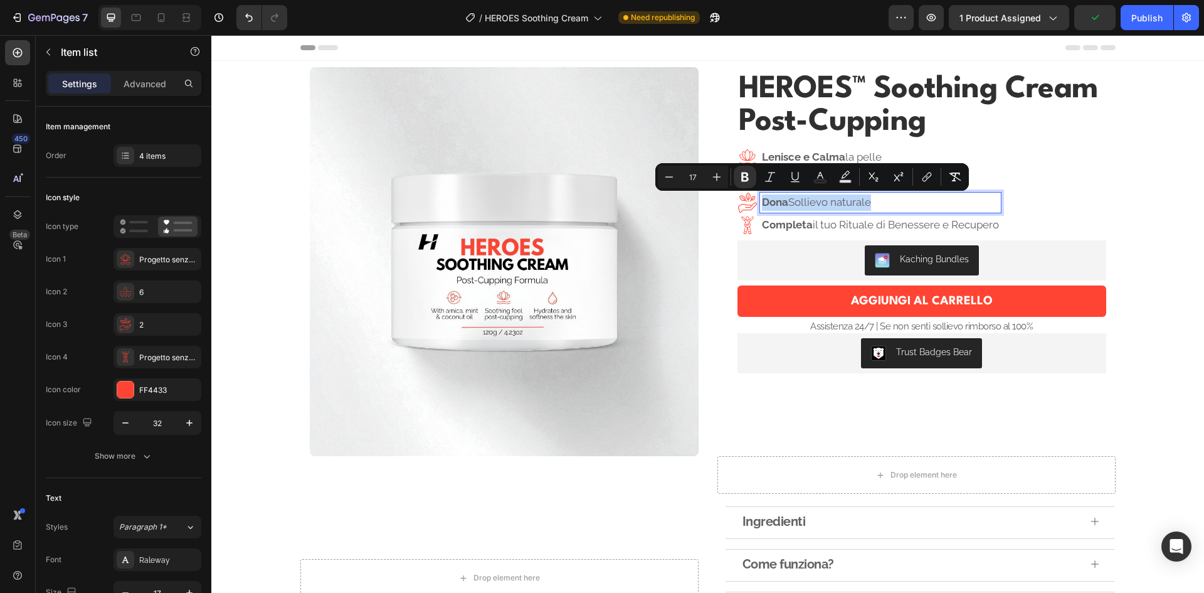
click at [940, 207] on p "Dona Sollievo naturale" at bounding box center [880, 202] width 237 height 16
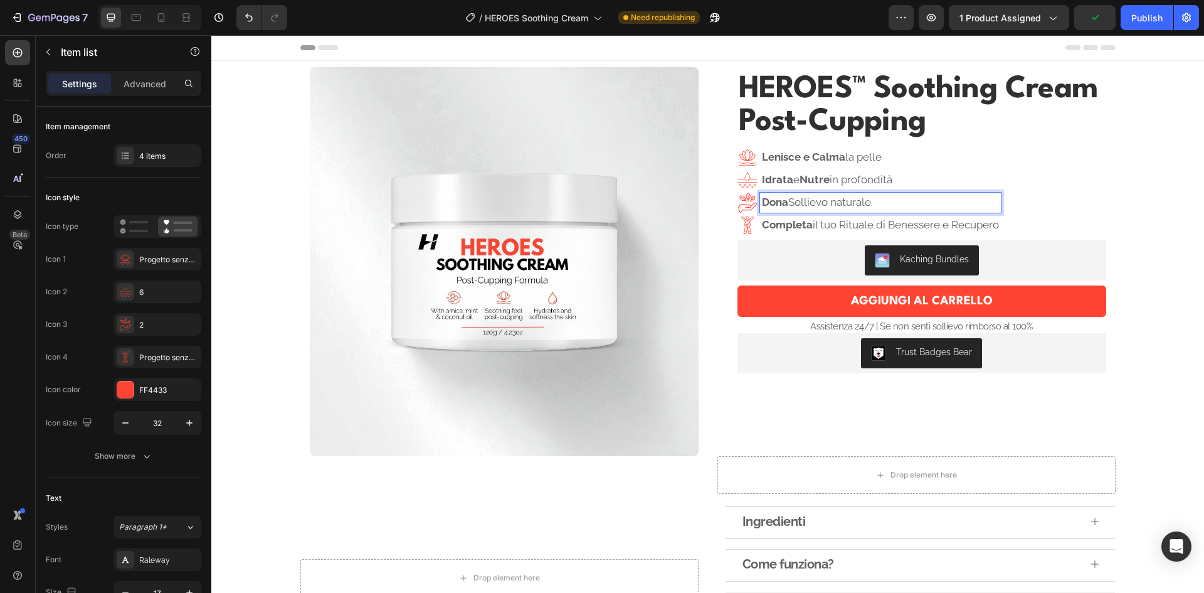
click at [894, 221] on p "Completa il tuo Rituale di Benessere e Recupero" at bounding box center [880, 225] width 237 height 16
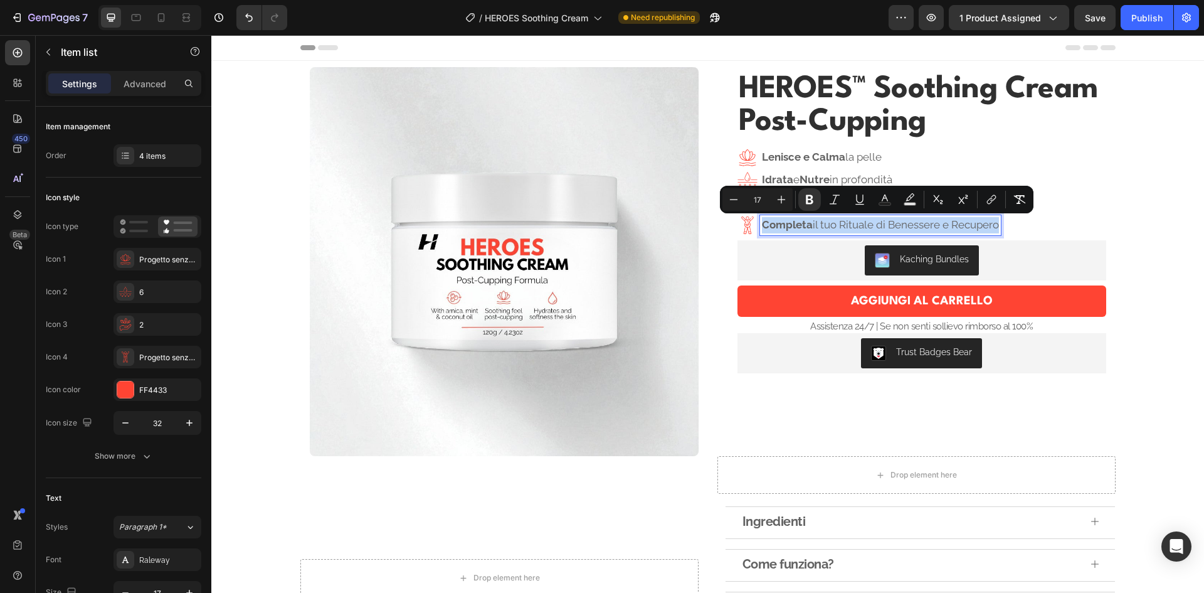
click at [894, 221] on p "Completa il tuo Rituale di Benessere e Recupero" at bounding box center [880, 225] width 237 height 16
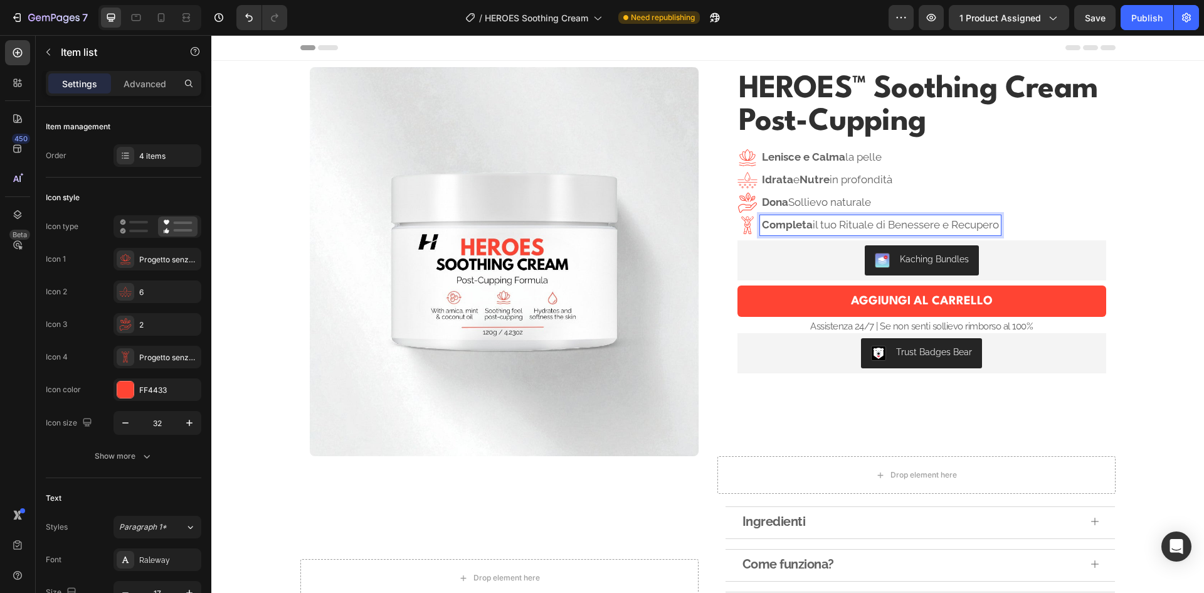
click at [852, 201] on p "Dona Sollievo naturale" at bounding box center [880, 202] width 237 height 16
drag, startPoint x: 863, startPoint y: 202, endPoint x: 838, endPoint y: 202, distance: 25.1
click at [838, 202] on strong "Attenua i segni della coppettazione" at bounding box center [852, 202] width 181 height 13
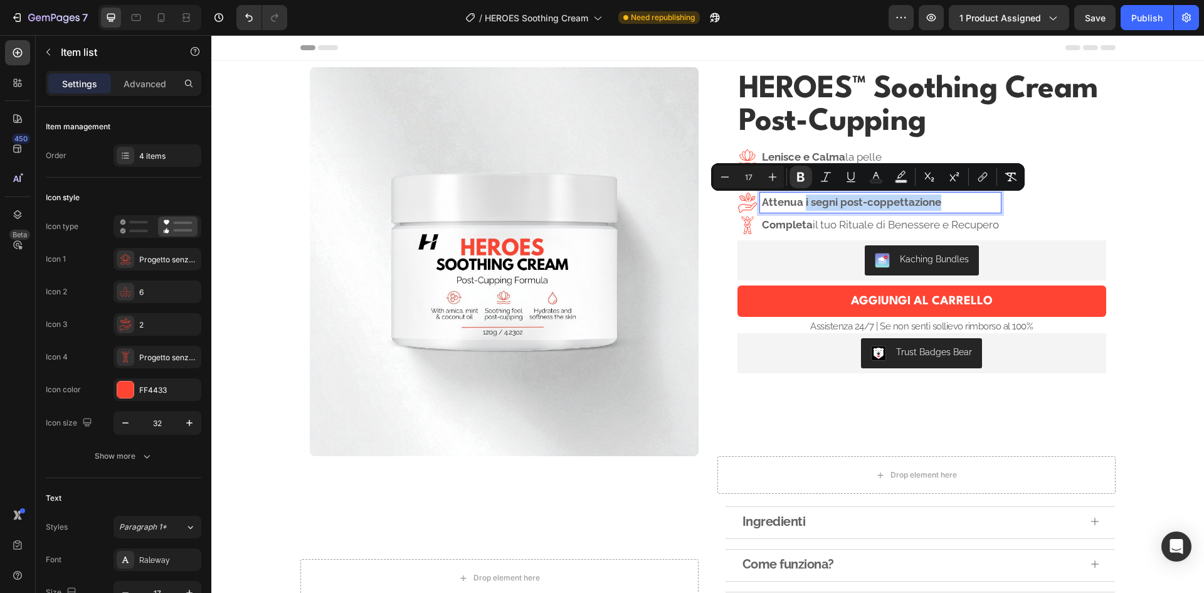
drag, startPoint x: 945, startPoint y: 206, endPoint x: 799, endPoint y: 204, distance: 146.2
click at [799, 204] on p "Attenua i segni post-coppettazione" at bounding box center [880, 202] width 237 height 16
click at [796, 180] on icon "Editor contextual toolbar" at bounding box center [801, 177] width 13 height 13
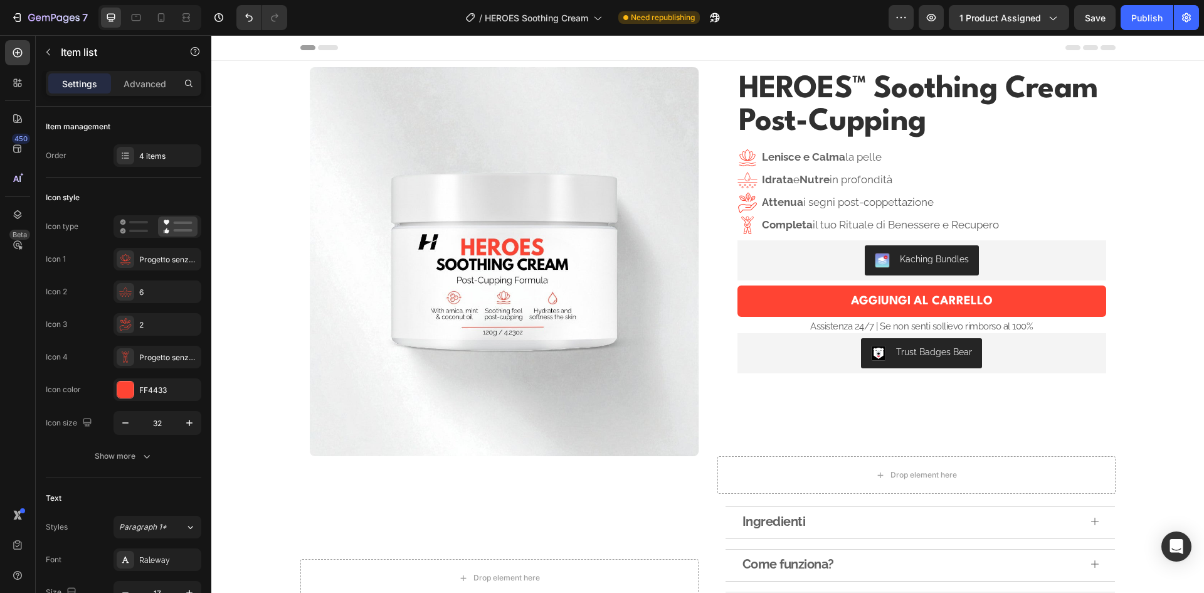
drag, startPoint x: 826, startPoint y: 204, endPoint x: 816, endPoint y: 201, distance: 10.5
click at [803, 202] on p "Attenua i segni post-coppettazione" at bounding box center [880, 202] width 237 height 16
click at [940, 201] on p "Attenua i segni post-coppettazione" at bounding box center [880, 202] width 237 height 16
click at [1088, 175] on div "Lenisce e Calma la pelle Idrata e Nutre in profondità Attenua i segni post-copp…" at bounding box center [922, 191] width 369 height 98
click at [803, 218] on strong "Completa" at bounding box center [787, 224] width 51 height 13
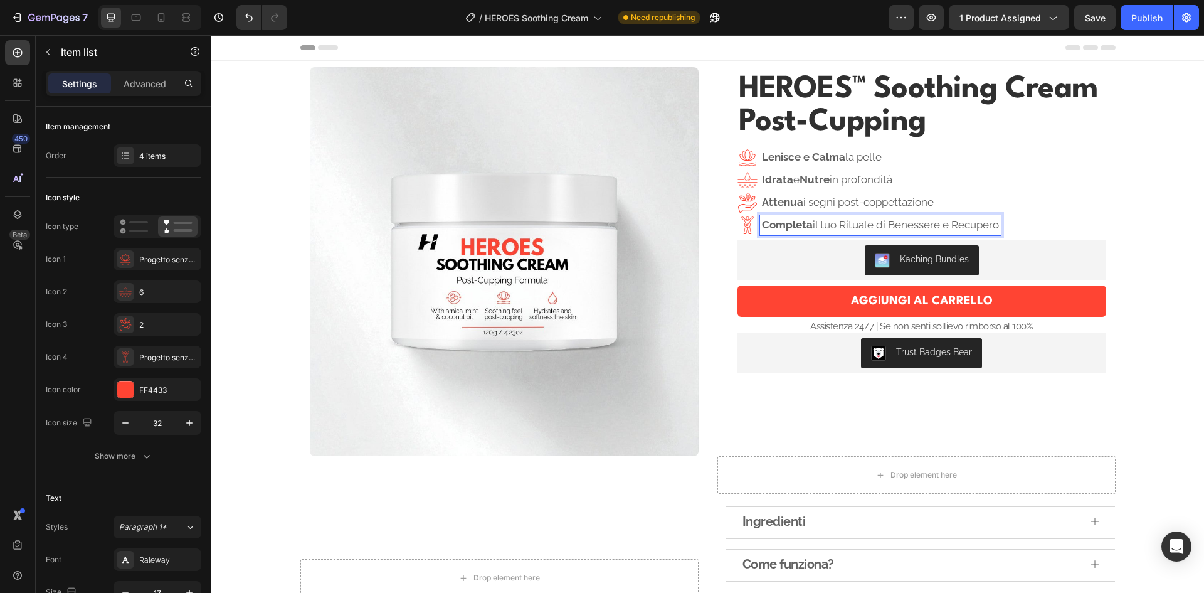
click at [1022, 202] on div "Lenisce e Calma la pelle Idrata e Nutre in profondità Attenua i segni post-copp…" at bounding box center [922, 191] width 369 height 98
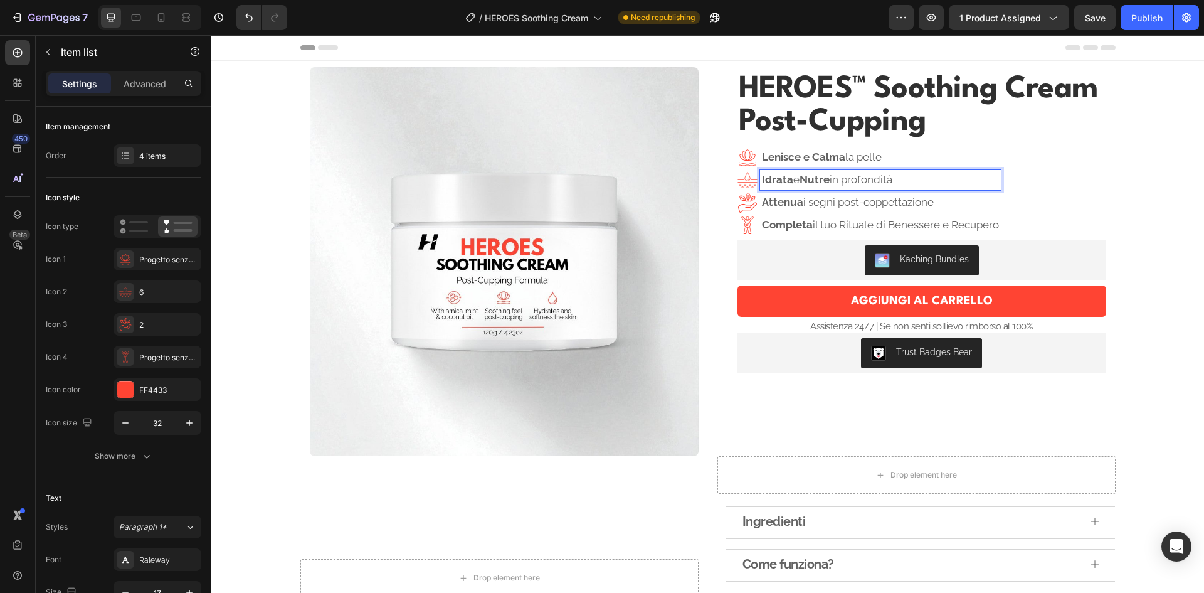
click at [955, 184] on p "Idrata e Nutre in profondità" at bounding box center [880, 180] width 237 height 16
click at [923, 151] on p "Lenisce e Calma la pelle" at bounding box center [880, 157] width 237 height 16
click at [738, 176] on image at bounding box center [747, 179] width 19 height 19
click at [925, 190] on div "Lenisce e Calma la pelle Idrata e Nutre in profondità Attenua i segni post-copp…" at bounding box center [869, 191] width 263 height 88
click at [114, 120] on div "Item management" at bounding box center [124, 127] width 156 height 20
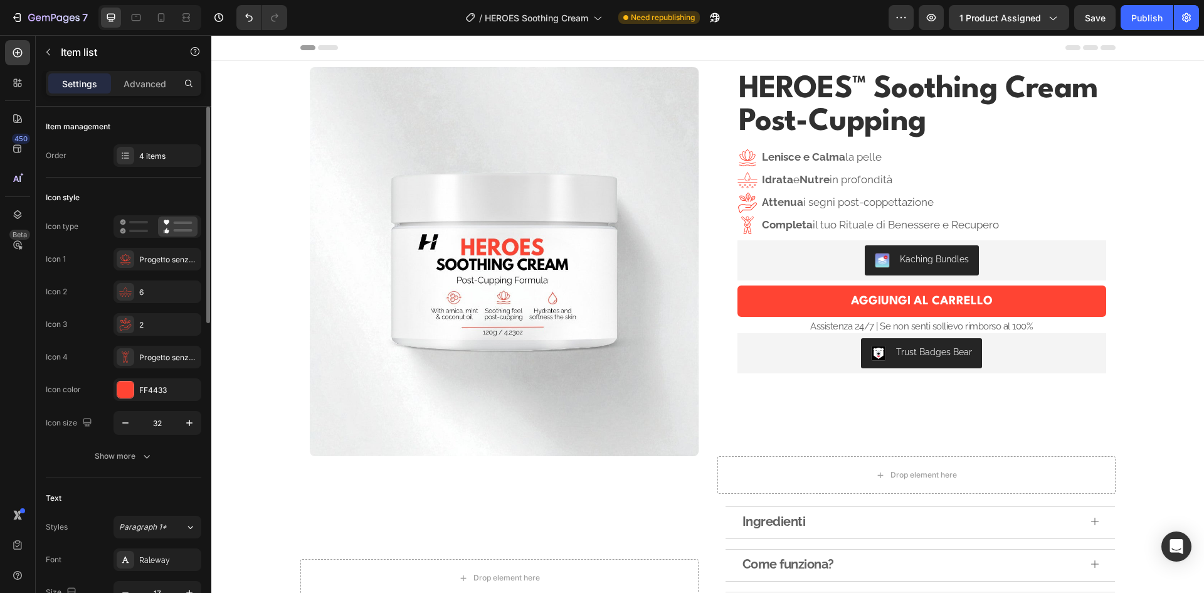
drag, startPoint x: 112, startPoint y: 120, endPoint x: 90, endPoint y: 110, distance: 23.9
click at [92, 478] on div "Item management Order 4 items" at bounding box center [124, 595] width 156 height 235
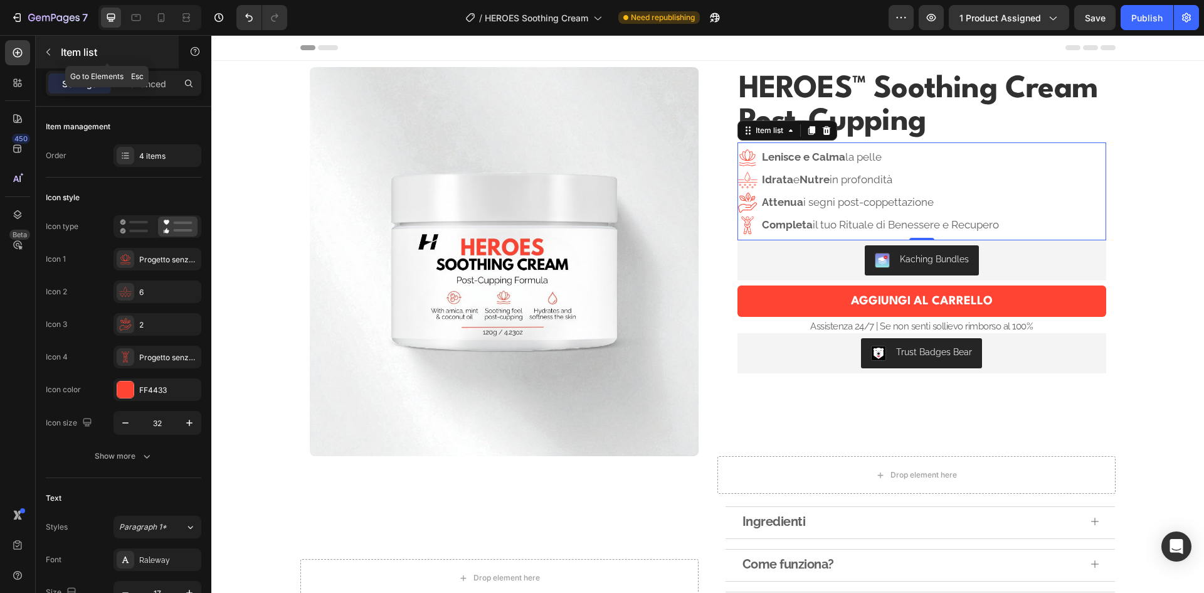
click at [52, 54] on icon "button" at bounding box center [48, 52] width 10 height 10
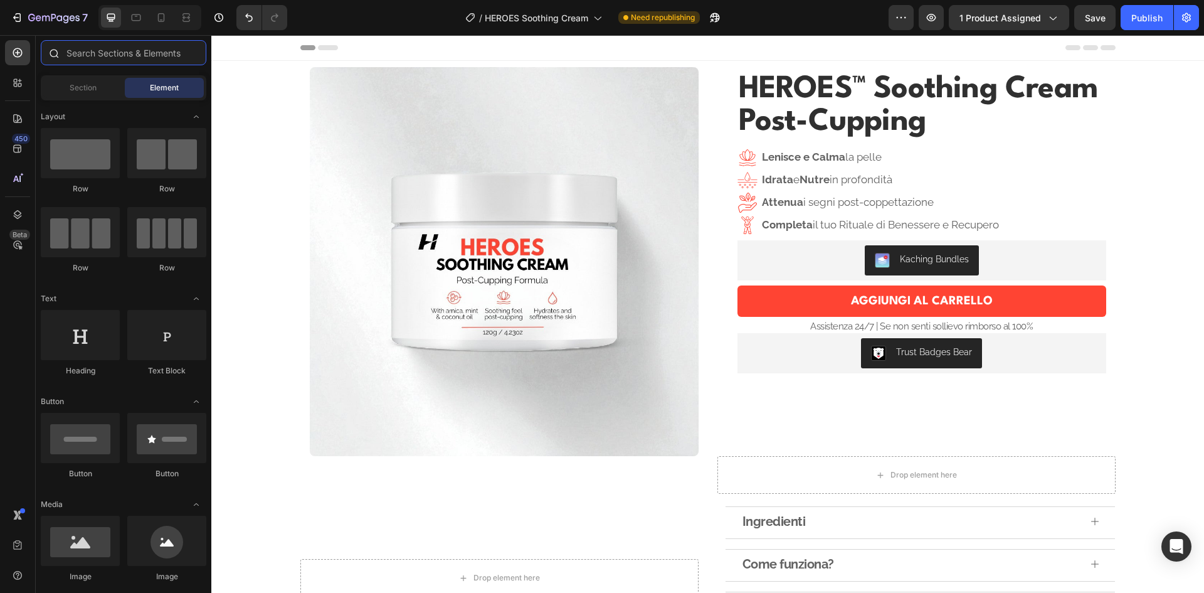
click at [82, 53] on input "text" at bounding box center [124, 52] width 166 height 25
click at [931, 183] on p "Idrata e Nutre in profondità" at bounding box center [880, 180] width 237 height 16
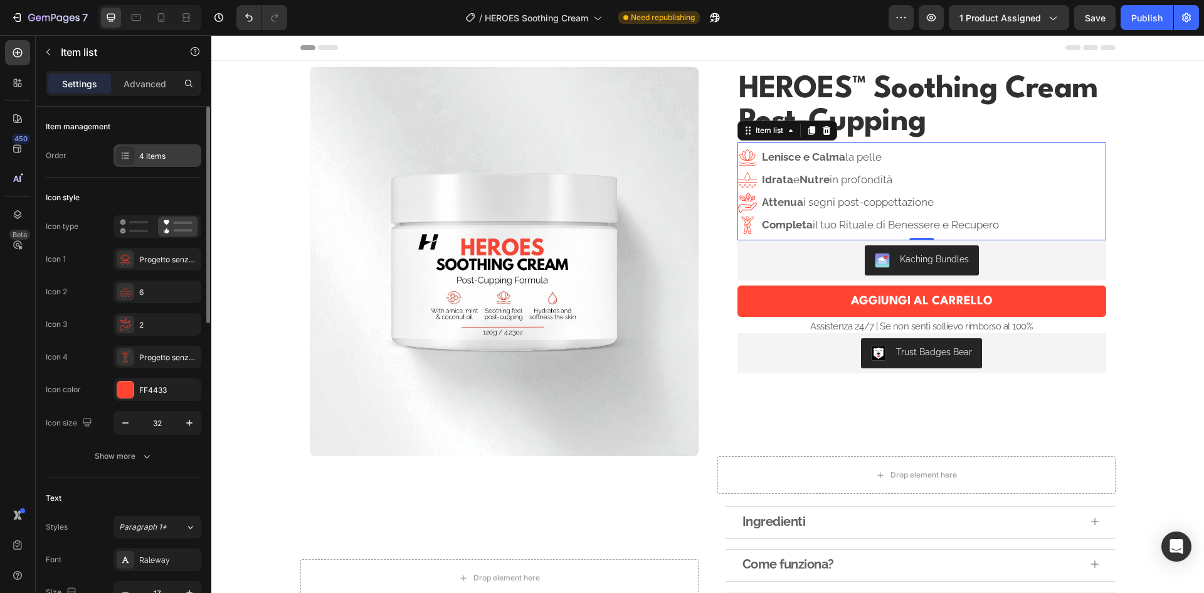
click at [149, 157] on div "4 items" at bounding box center [168, 156] width 59 height 11
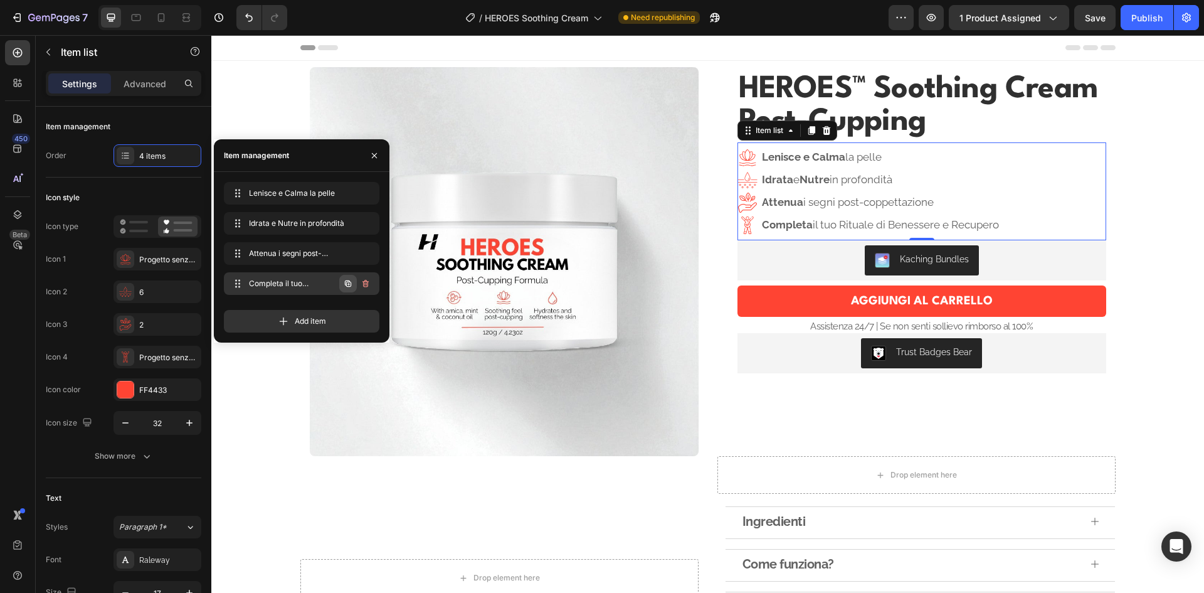
click at [347, 281] on icon "button" at bounding box center [348, 283] width 6 height 6
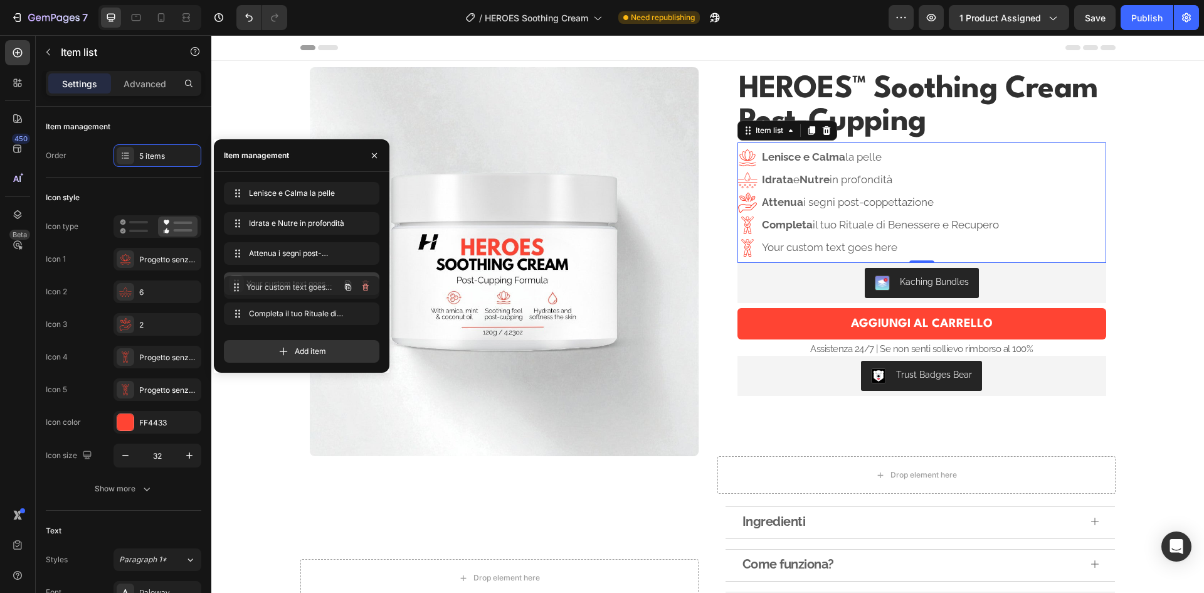
drag, startPoint x: 236, startPoint y: 310, endPoint x: 236, endPoint y: 284, distance: 27.0
click at [287, 285] on span "Your custom text goes here" at bounding box center [284, 283] width 71 height 11
click at [842, 218] on div "Your custom text goes here" at bounding box center [880, 225] width 241 height 20
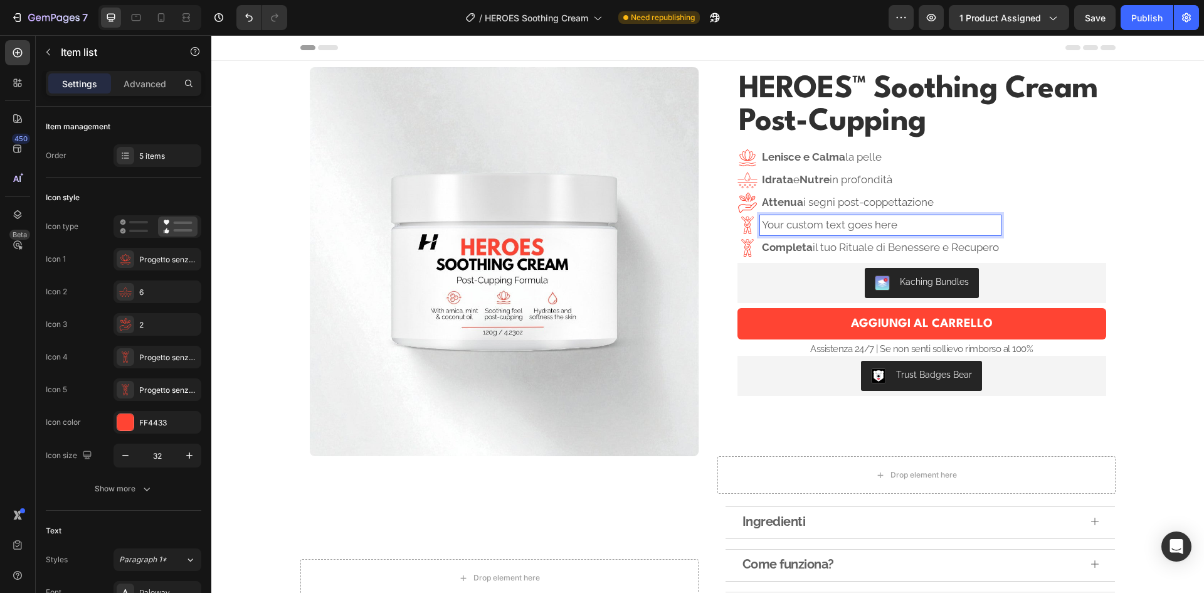
click at [840, 220] on p "Your custom text goes here" at bounding box center [880, 225] width 237 height 16
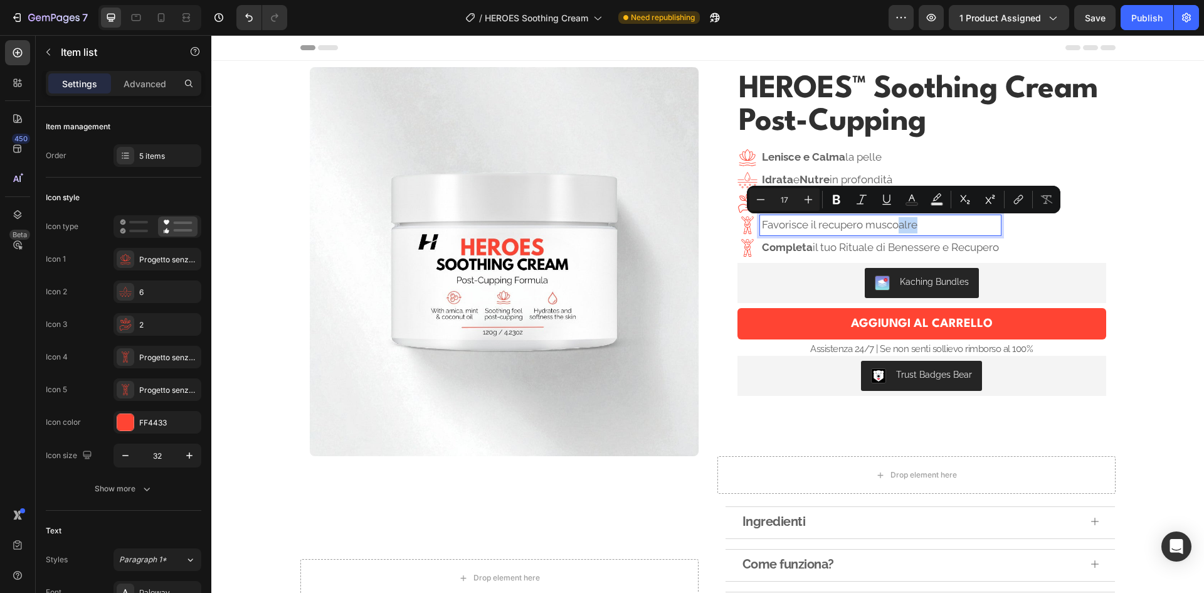
drag, startPoint x: 931, startPoint y: 225, endPoint x: 894, endPoint y: 226, distance: 37.0
click at [894, 226] on p "Favorisce il recupero muscoalre" at bounding box center [880, 225] width 237 height 16
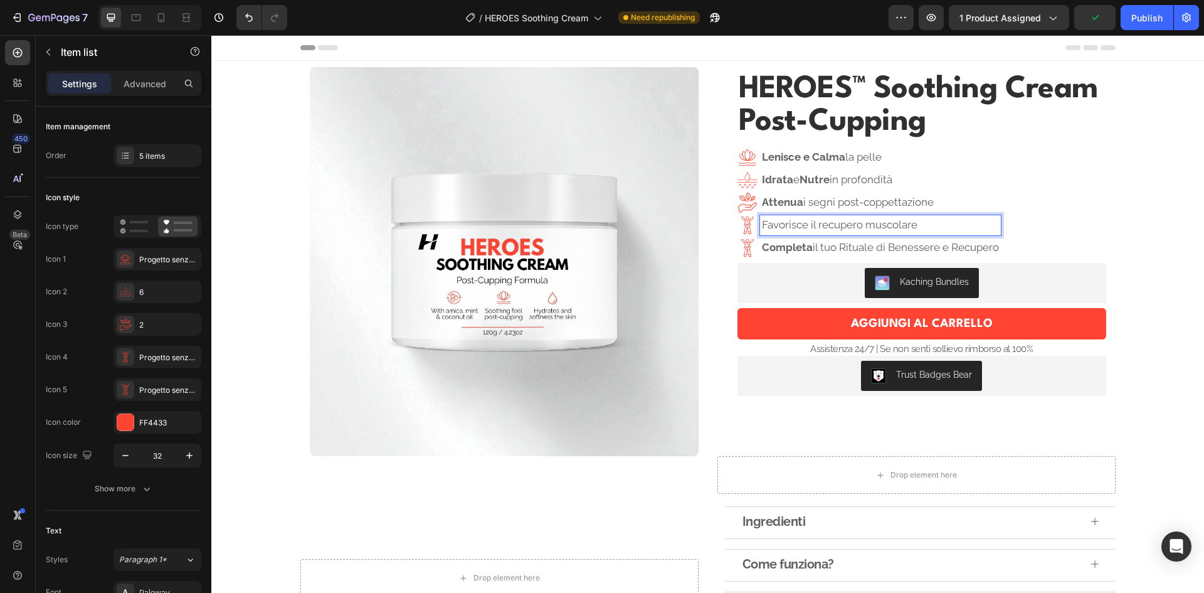
click at [857, 228] on p "Favorisce il recupero muscolare" at bounding box center [880, 225] width 237 height 16
drag, startPoint x: 803, startPoint y: 225, endPoint x: 758, endPoint y: 225, distance: 45.8
click at [762, 225] on p "Favorisce il recupero muscolare" at bounding box center [880, 225] width 237 height 16
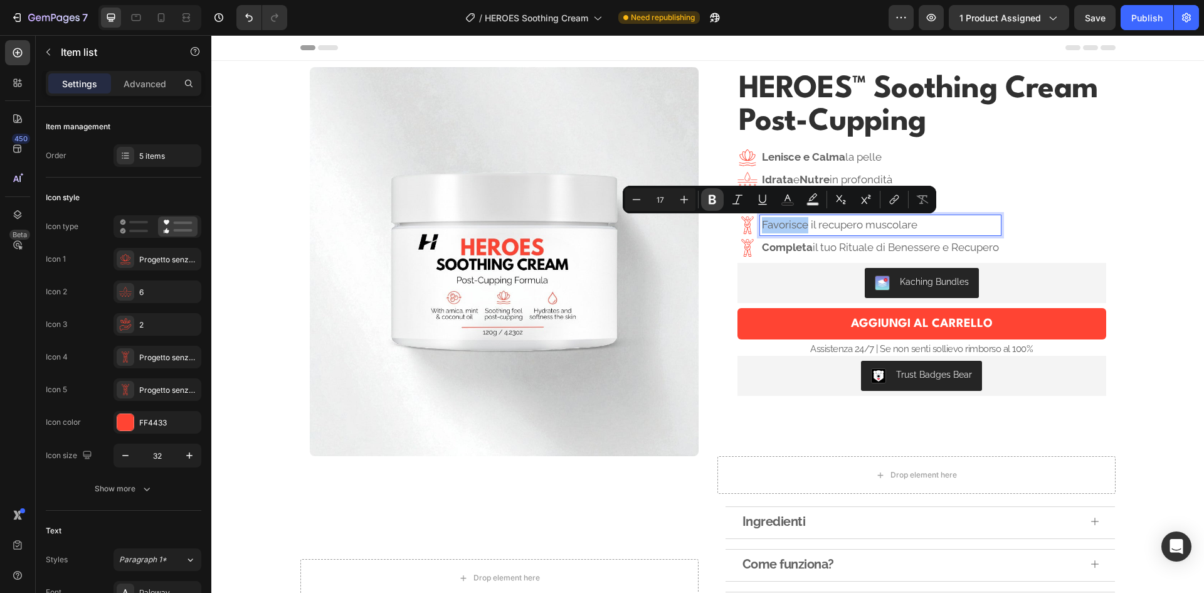
click at [715, 201] on icon "Editor contextual toolbar" at bounding box center [713, 199] width 8 height 9
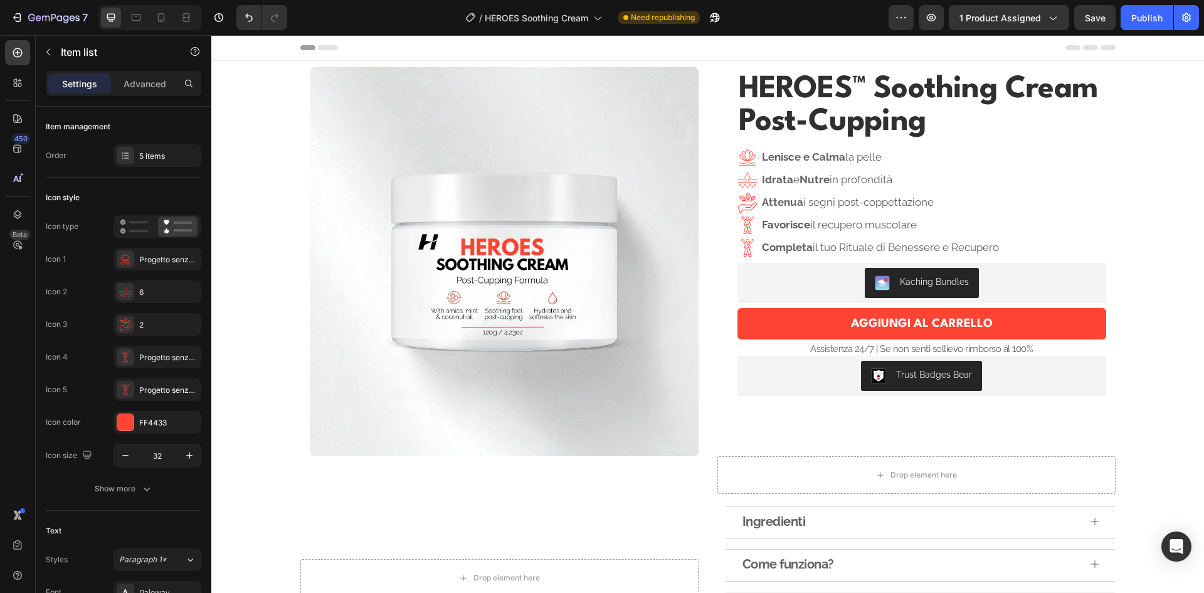
click at [738, 224] on icon at bounding box center [748, 225] width 20 height 20
click at [745, 224] on icon at bounding box center [747, 224] width 4 height 3
click at [176, 355] on div "Progetto senza titolo (5)" at bounding box center [168, 357] width 59 height 11
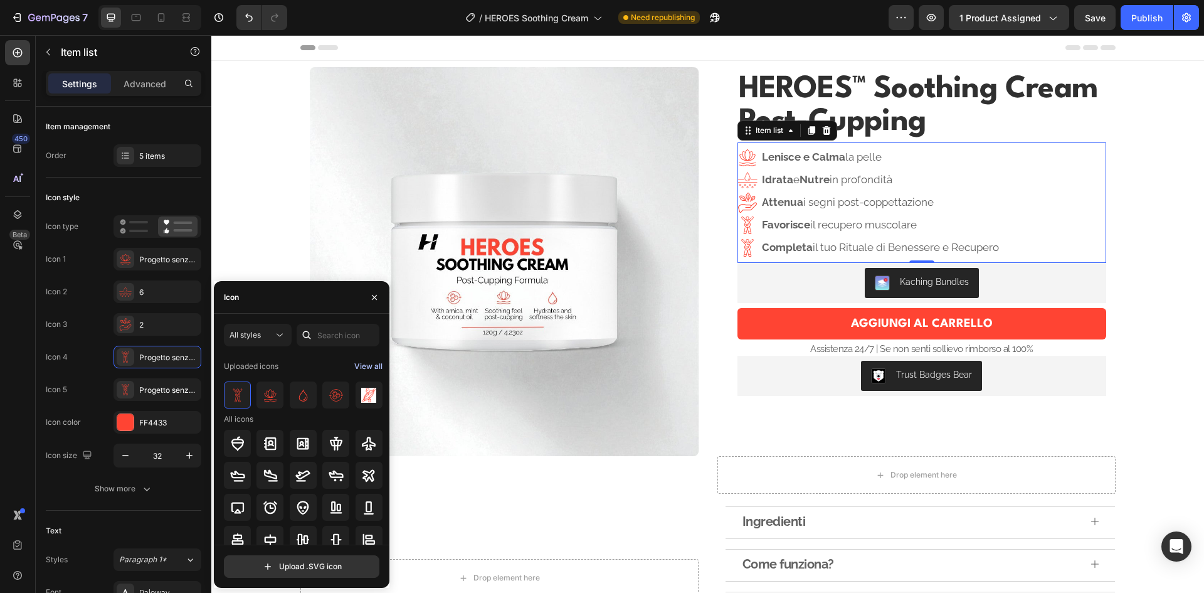
click at [367, 368] on div "View all" at bounding box center [368, 366] width 28 height 15
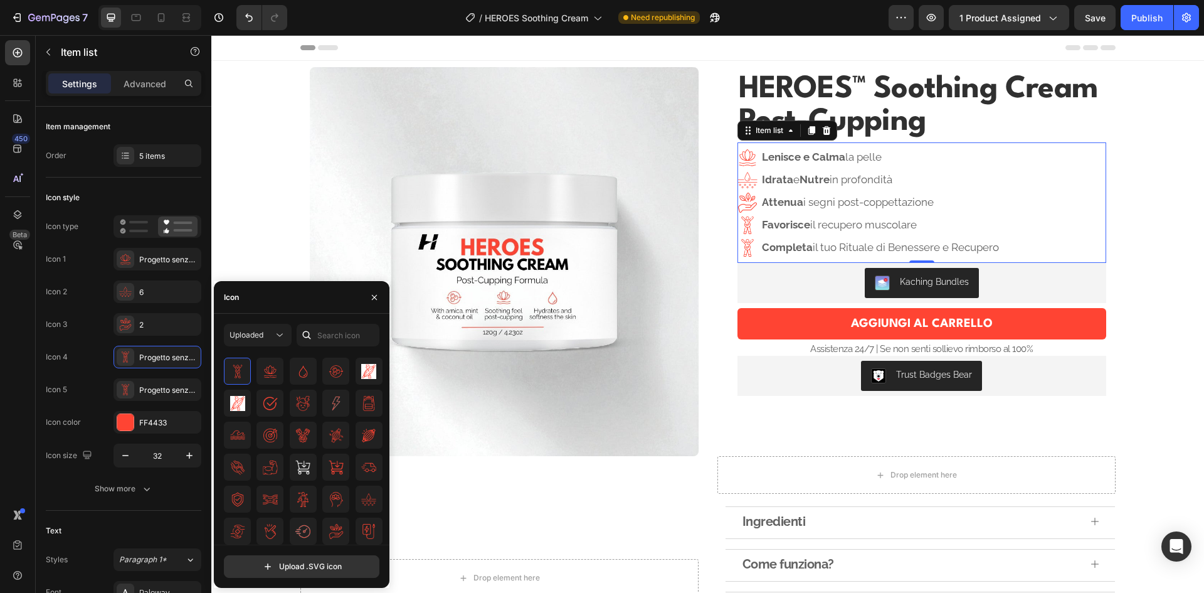
scroll to position [56, 0]
click at [270, 442] on img at bounding box center [270, 435] width 15 height 15
click at [295, 528] on img at bounding box center [302, 531] width 15 height 15
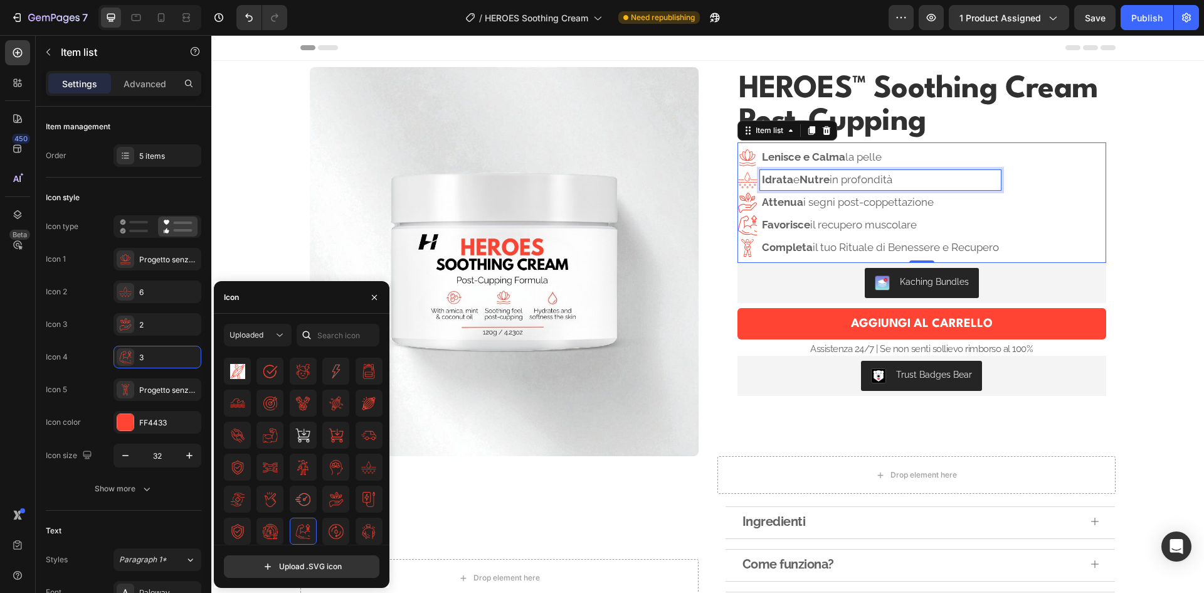
click at [996, 188] on div "Idrata e Nutre in profondità" at bounding box center [880, 180] width 241 height 20
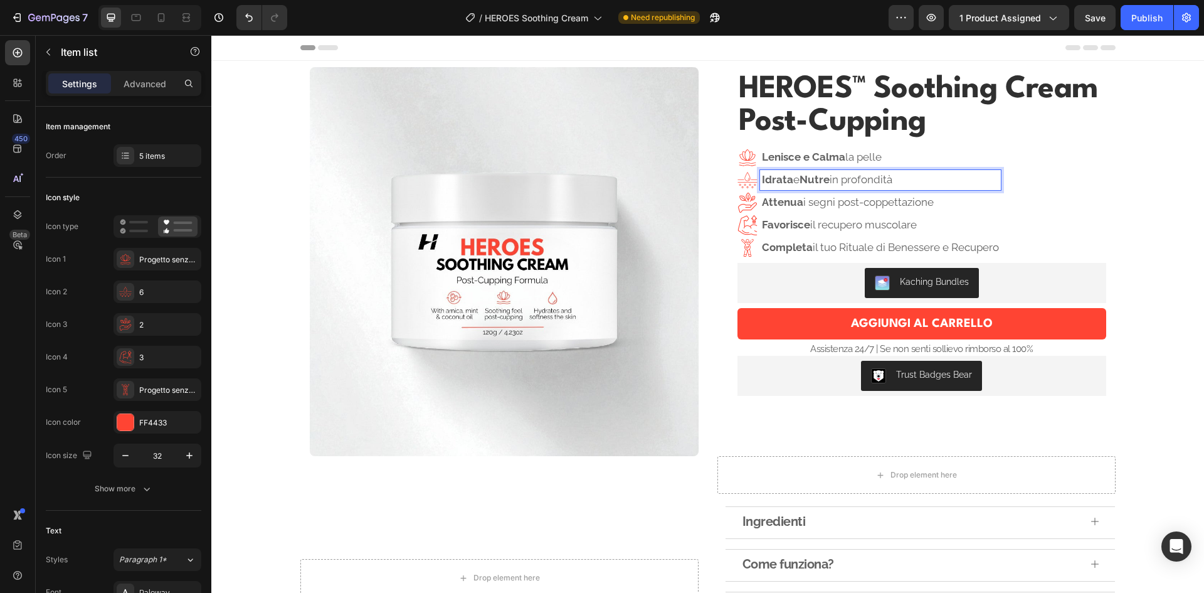
click at [1034, 194] on div "Lenisce e Calma la pelle Idrata e Nutre in profondità Attenua i segni post-copp…" at bounding box center [922, 202] width 369 height 120
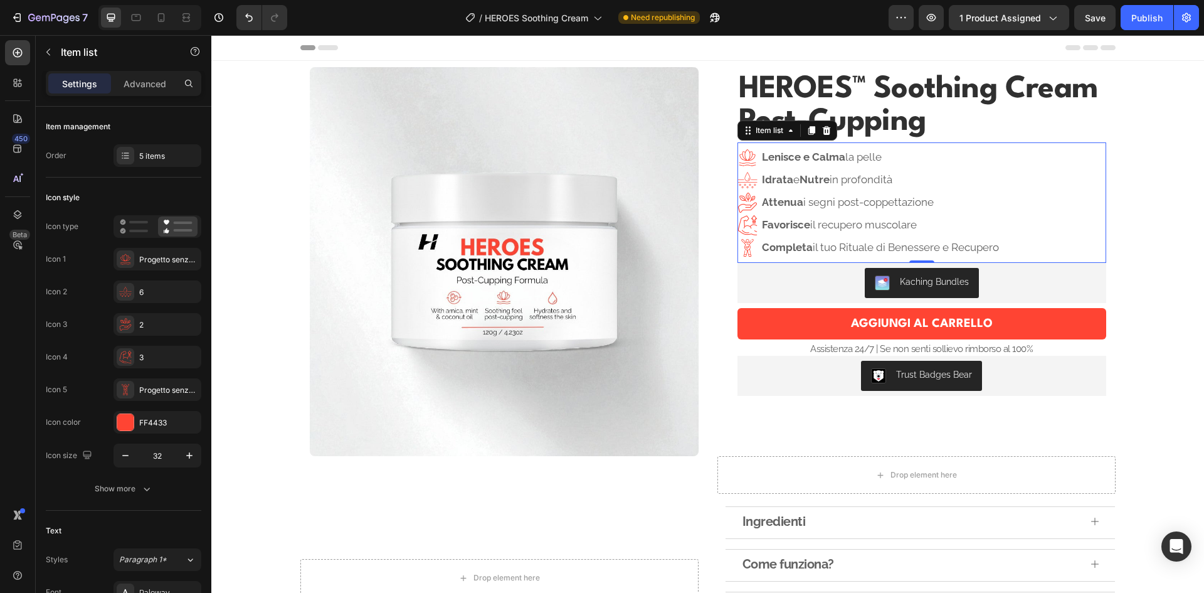
click at [913, 203] on p "Attenua i segni post-coppettazione" at bounding box center [880, 202] width 237 height 16
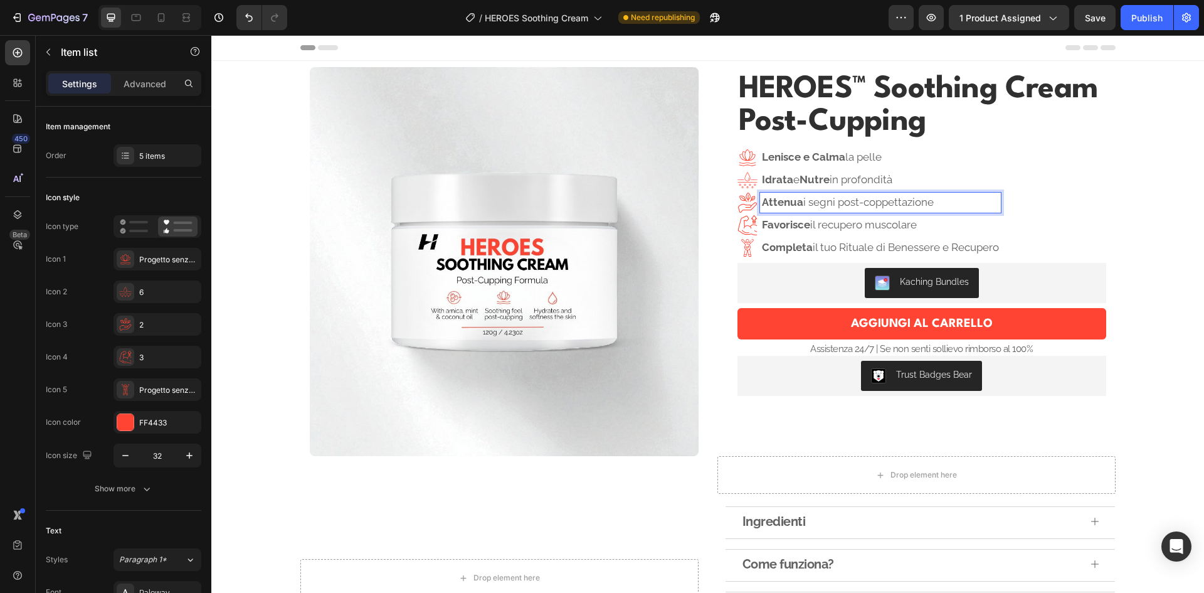
click at [1027, 200] on div "Lenisce e Calma la pelle Idrata e Nutre in profondità Attenua i segni post-copp…" at bounding box center [922, 202] width 369 height 120
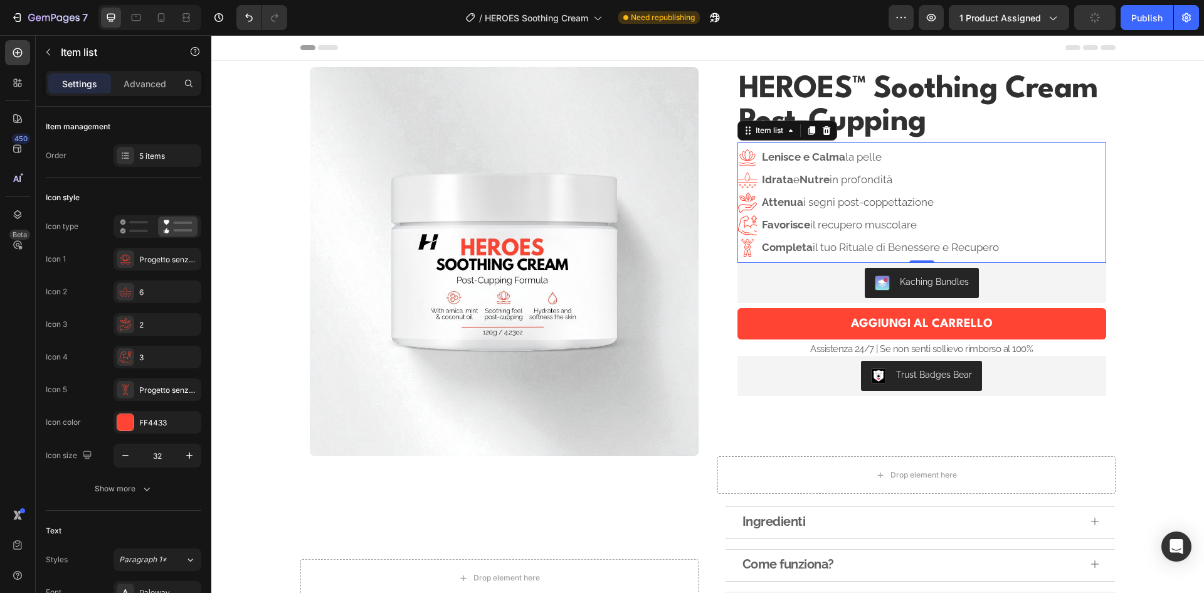
click at [829, 205] on p "Attenua i segni post-coppettazione" at bounding box center [880, 202] width 237 height 16
drag, startPoint x: 128, startPoint y: 325, endPoint x: 113, endPoint y: 277, distance: 50.6
click at [113, 277] on div "Icon 1 Progetto senza titolo (2) Icon 2 6 Icon 3 2 Icon 4 3 Icon 5 Progetto sen…" at bounding box center [124, 324] width 156 height 153
click at [100, 346] on div "Icon 3 2" at bounding box center [124, 357] width 156 height 23
click at [162, 159] on div "5 items" at bounding box center [168, 156] width 59 height 11
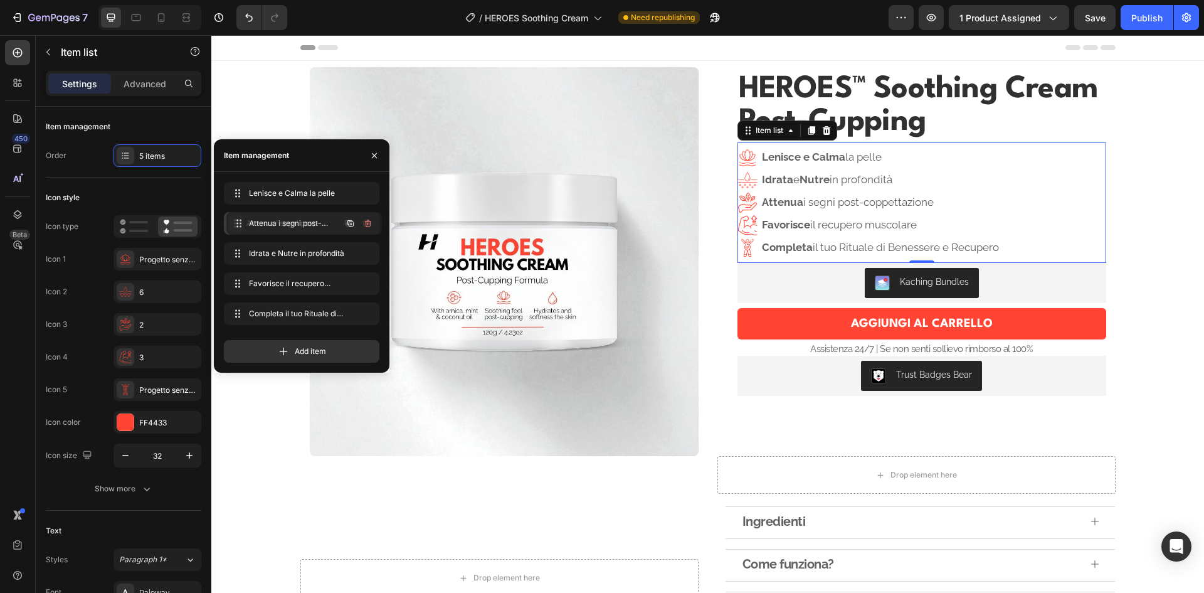
drag, startPoint x: 235, startPoint y: 255, endPoint x: 238, endPoint y: 225, distance: 30.2
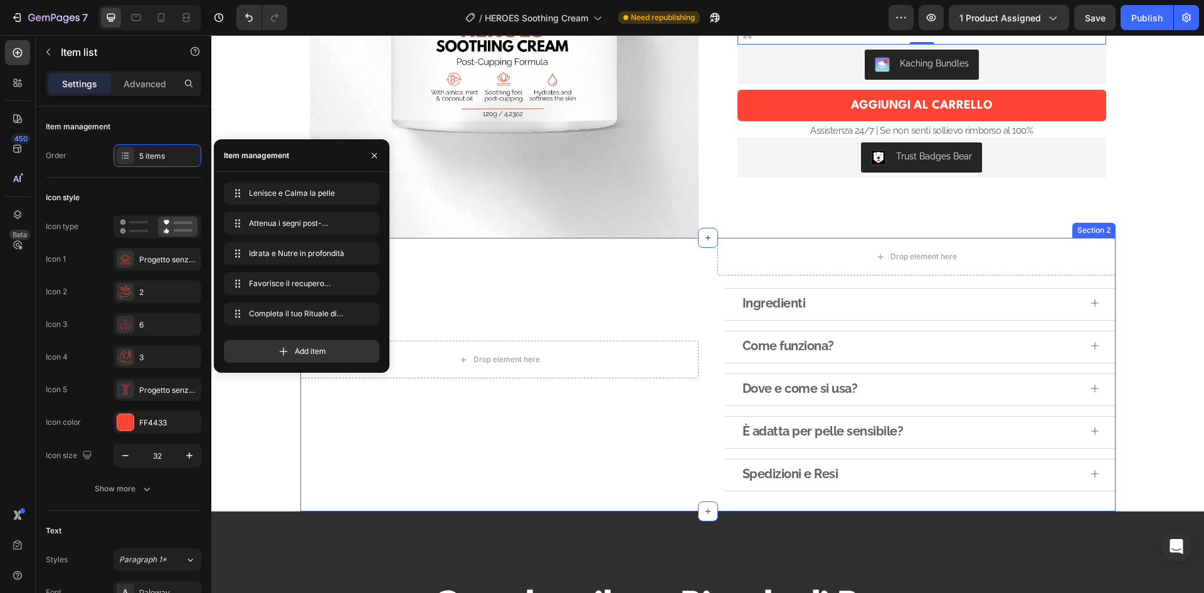
scroll to position [376, 0]
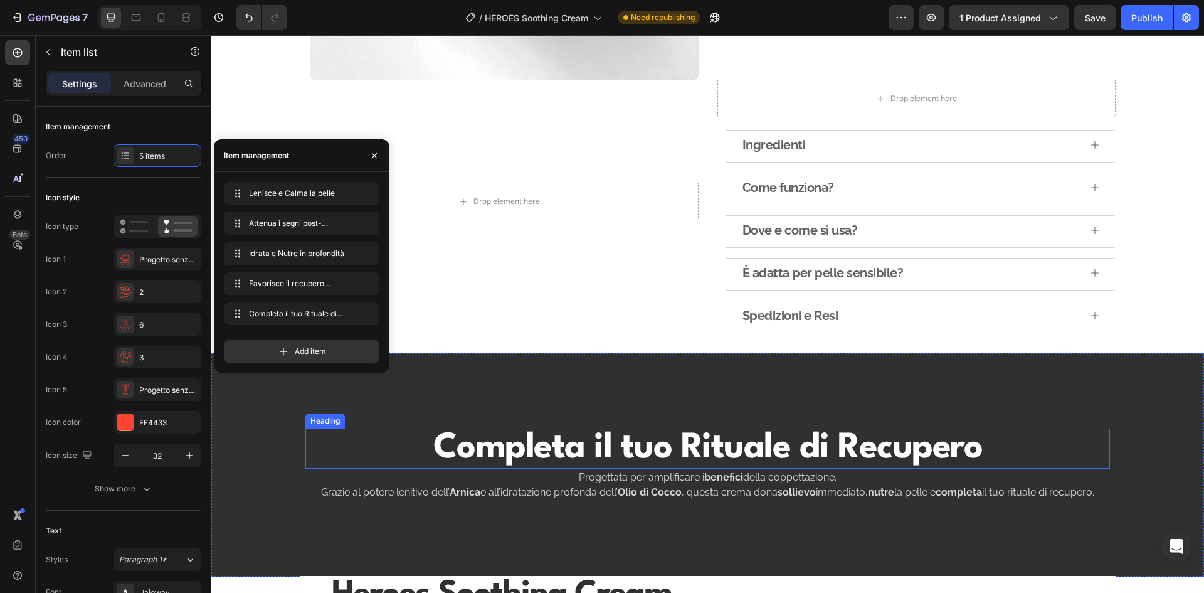
click at [726, 442] on h2 "Completa il tuo Rituale di Recupero" at bounding box center [707, 448] width 805 height 40
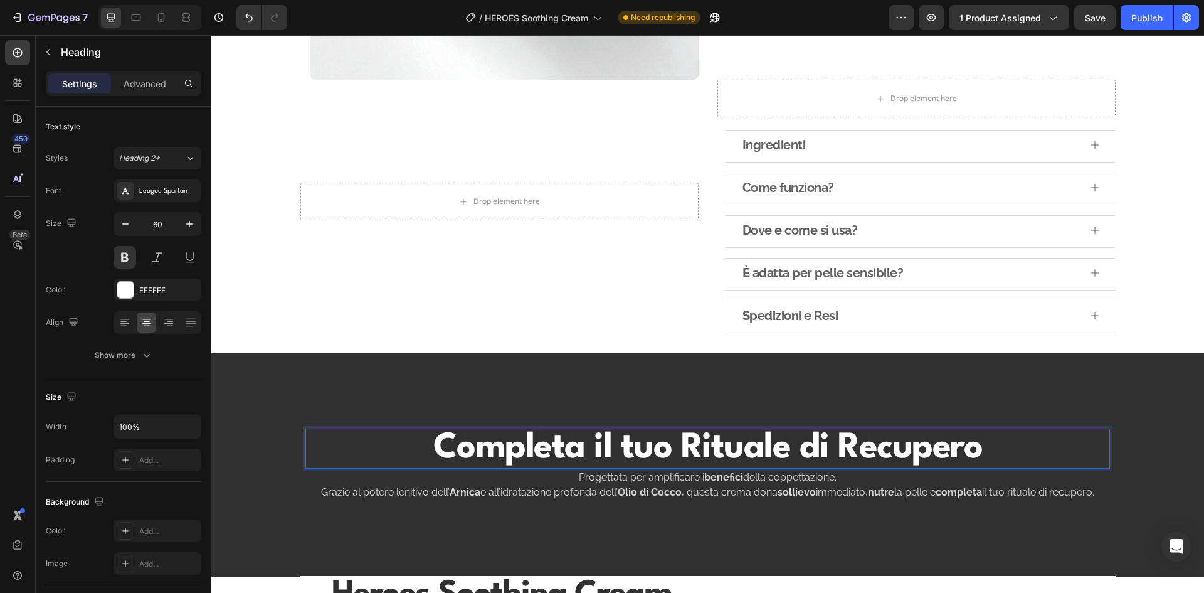
click at [726, 442] on h2 "Completa il tuo Rituale di Recupero" at bounding box center [707, 448] width 805 height 40
click at [726, 442] on p "Completa il tuo Rituale di Recupero" at bounding box center [708, 449] width 802 height 38
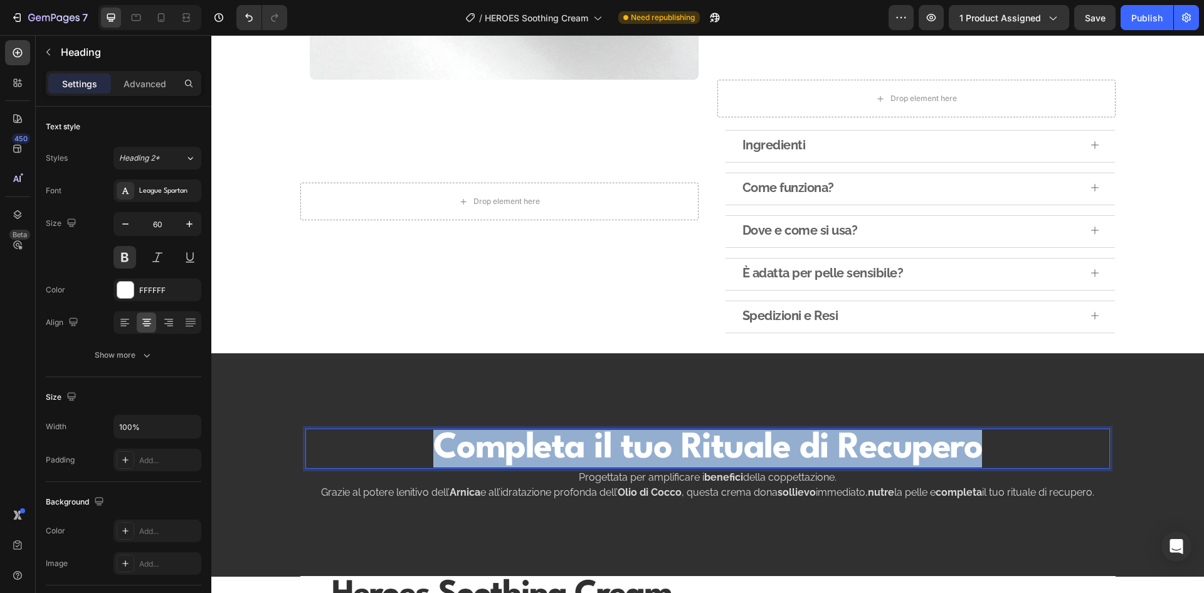
click at [726, 442] on p "Completa il tuo Rituale di Recupero" at bounding box center [708, 449] width 802 height 38
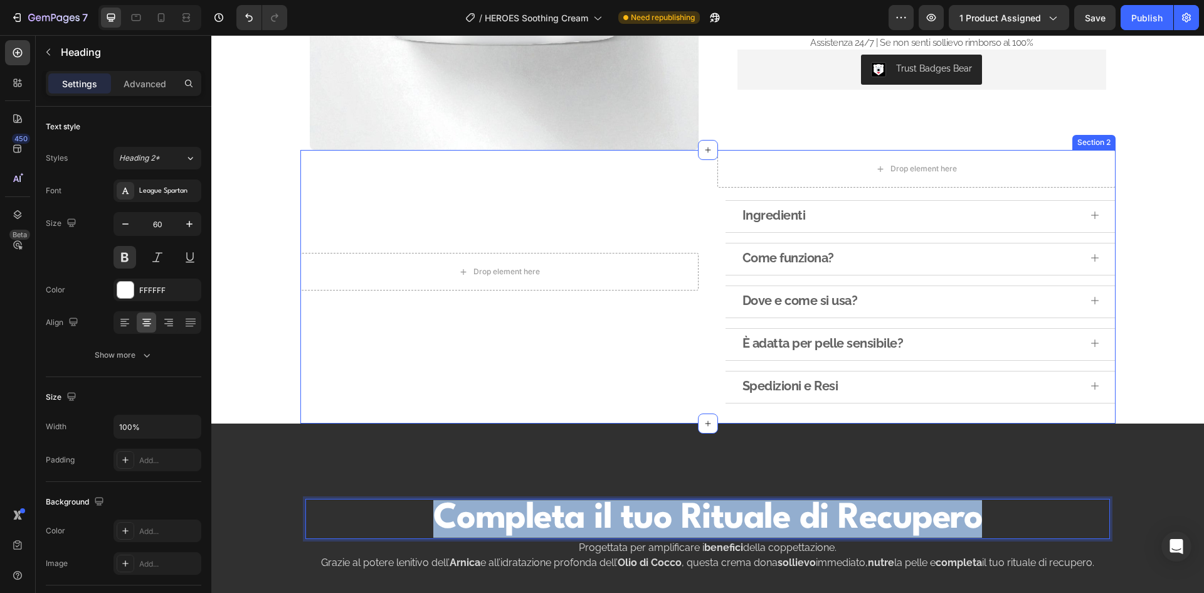
type input "16"
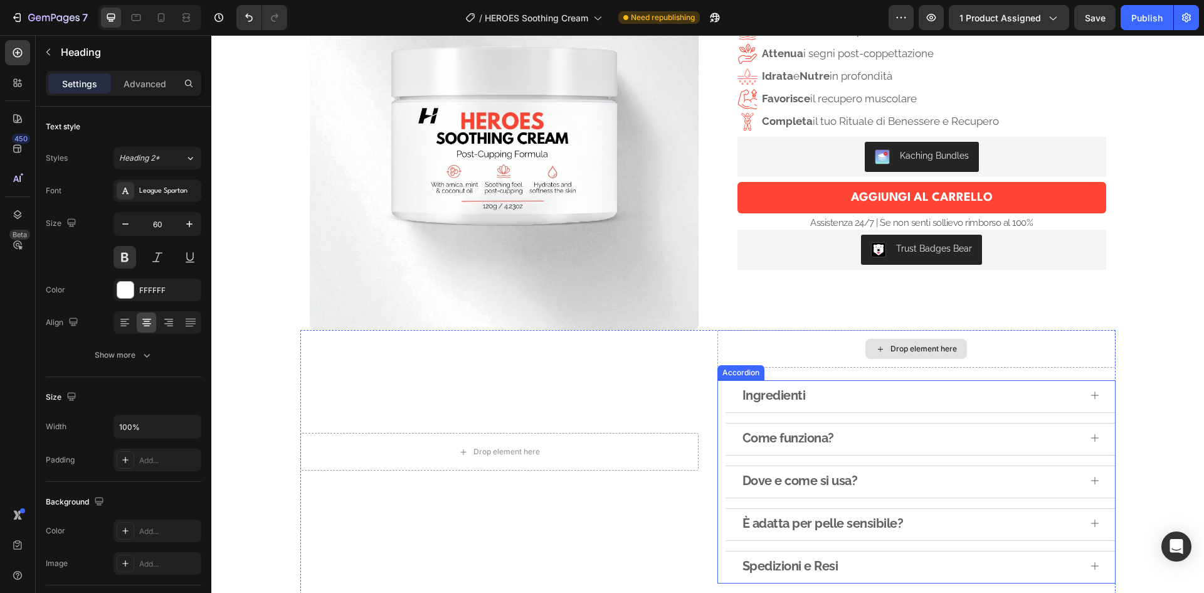
scroll to position [125, 0]
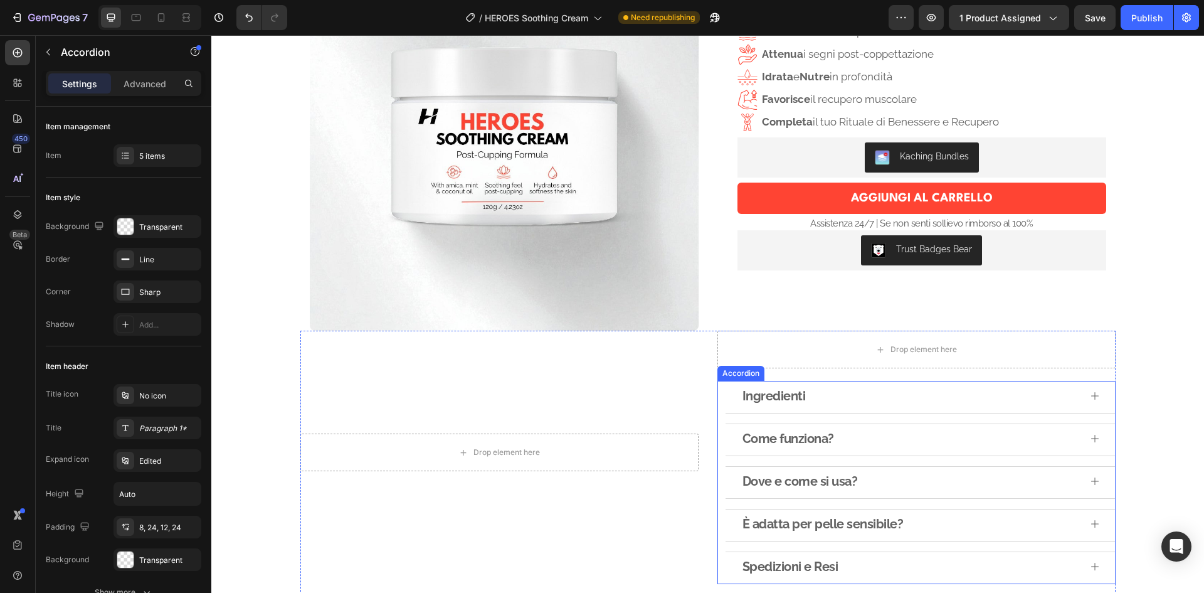
click at [859, 392] on div "Ingredienti" at bounding box center [910, 395] width 339 height 19
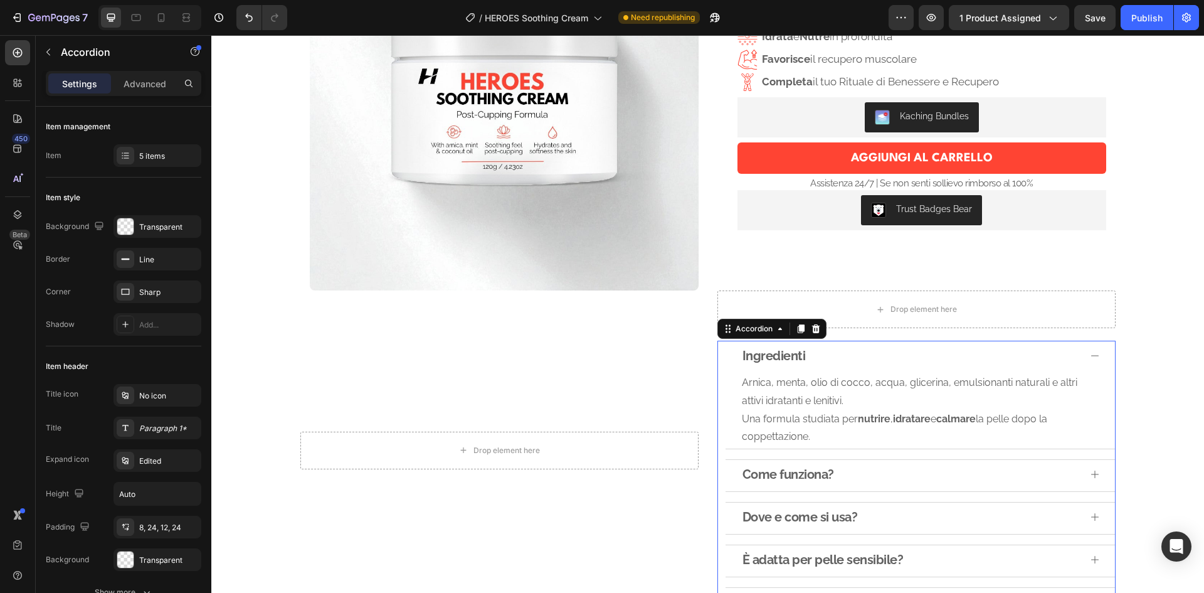
scroll to position [188, 0]
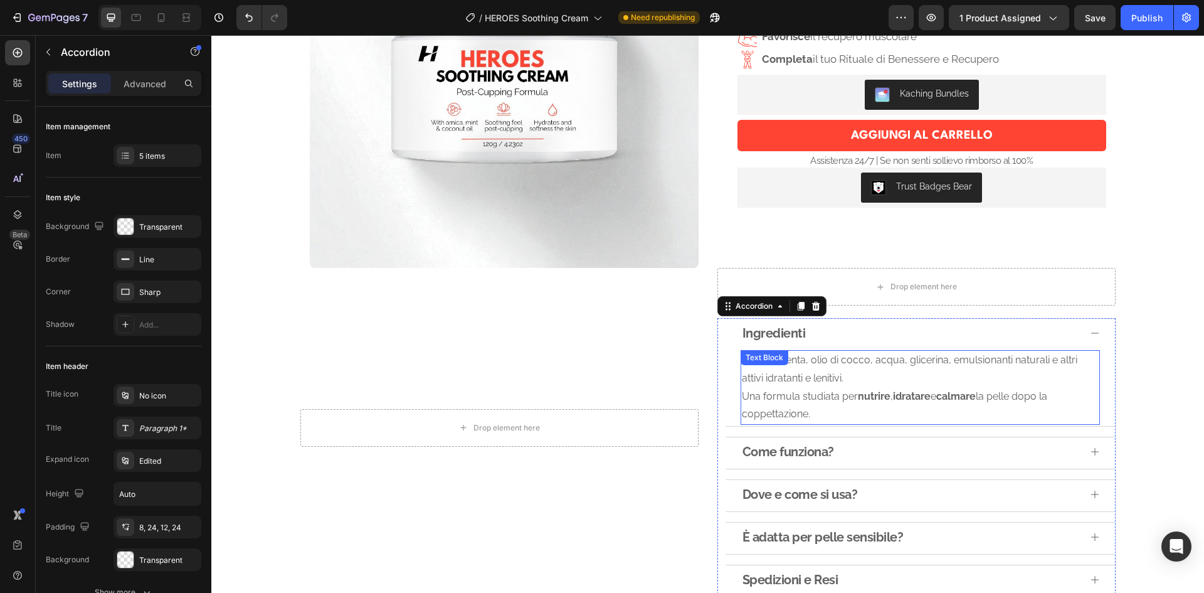
click at [860, 378] on p "Arnica, menta, olio di cocco, acqua, glicerina, emulsionanti naturali e altri a…" at bounding box center [920, 369] width 357 height 36
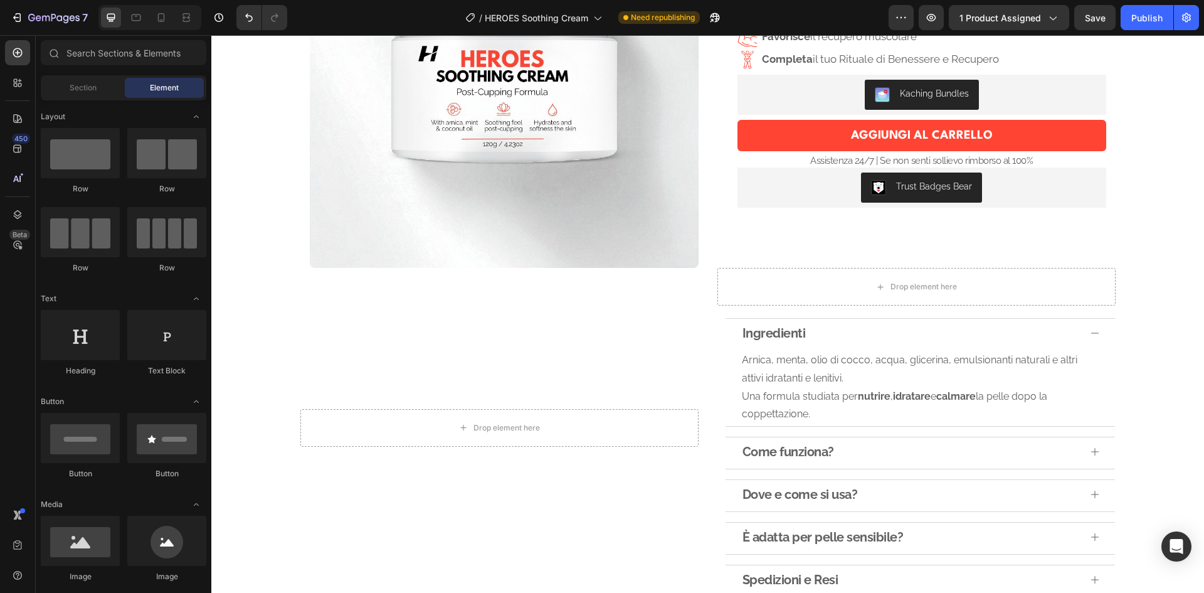
click at [931, 400] on strong "idratare" at bounding box center [912, 396] width 38 height 12
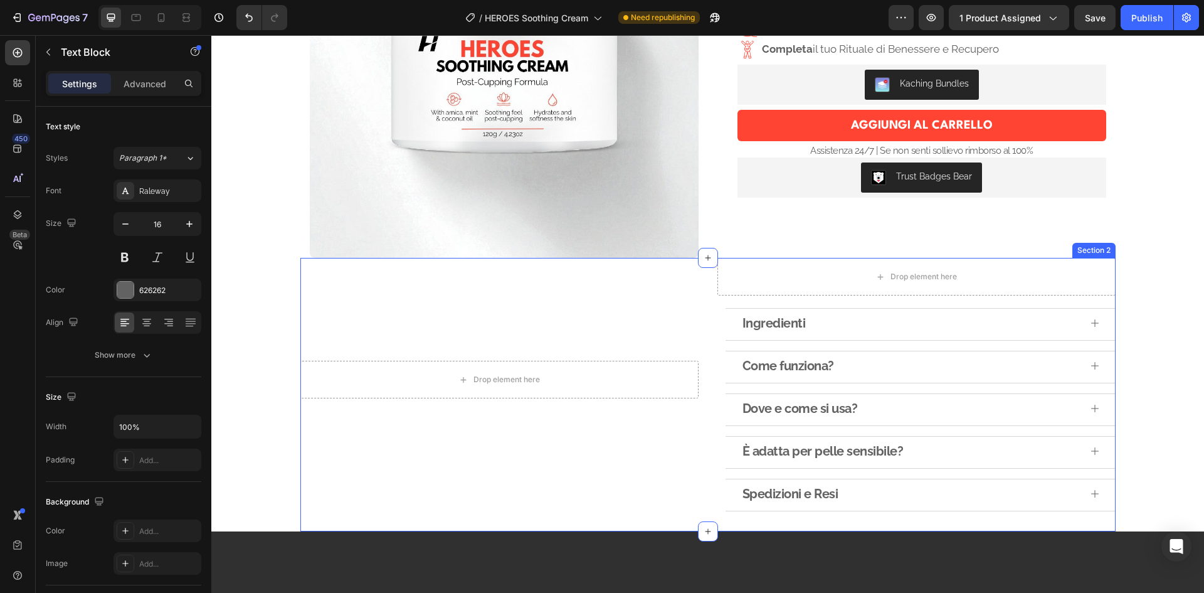
scroll to position [314, 0]
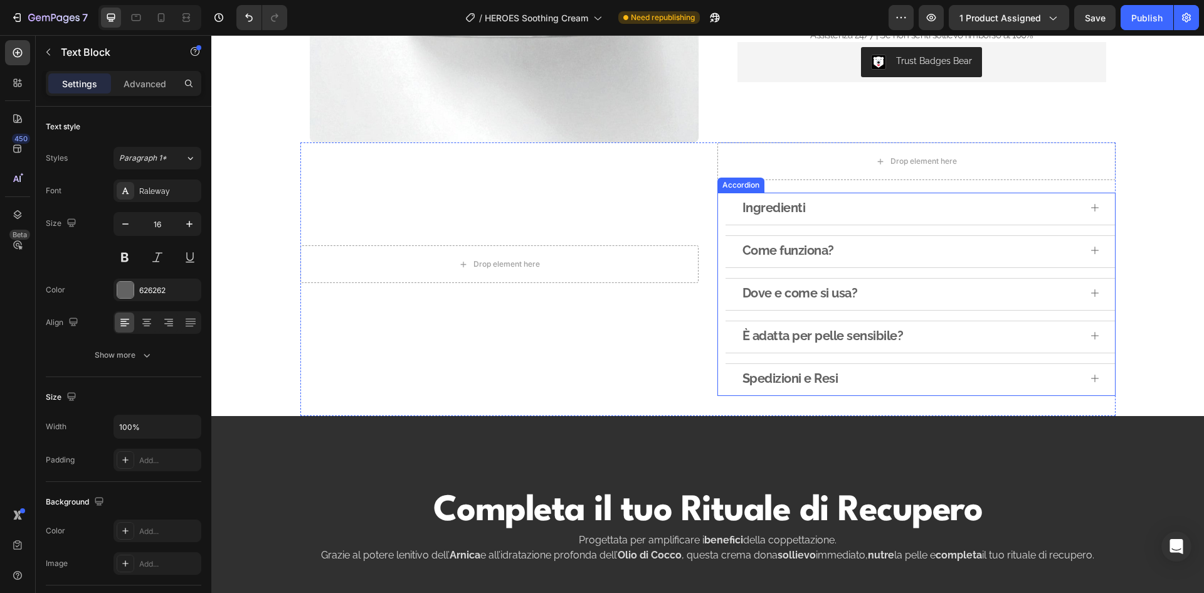
click at [1090, 203] on icon at bounding box center [1095, 208] width 10 height 10
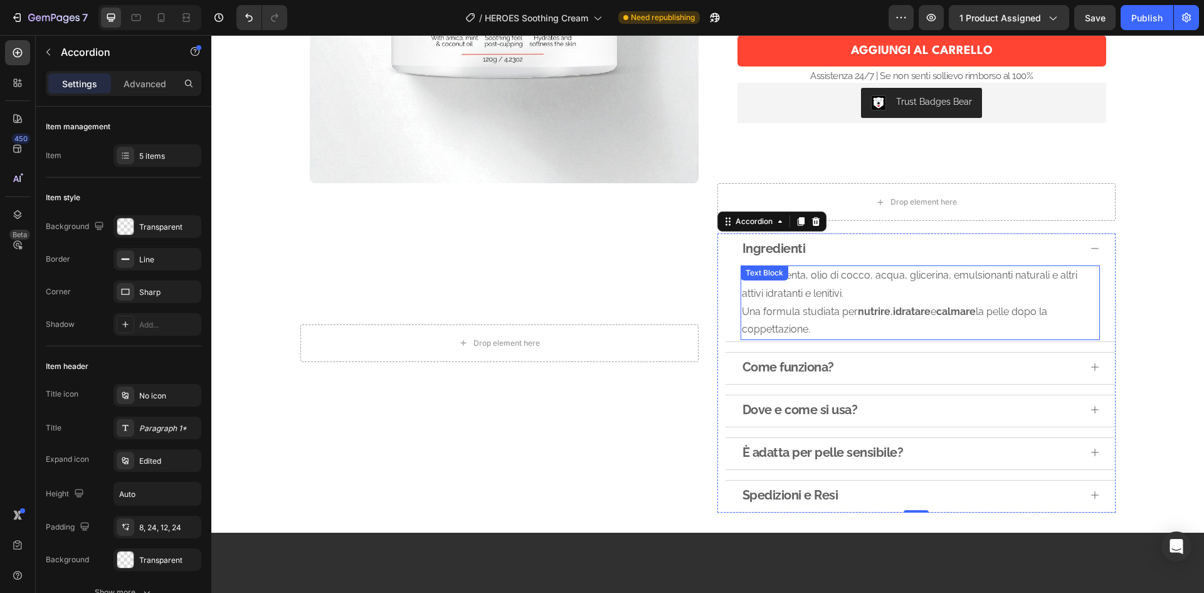
scroll to position [251, 0]
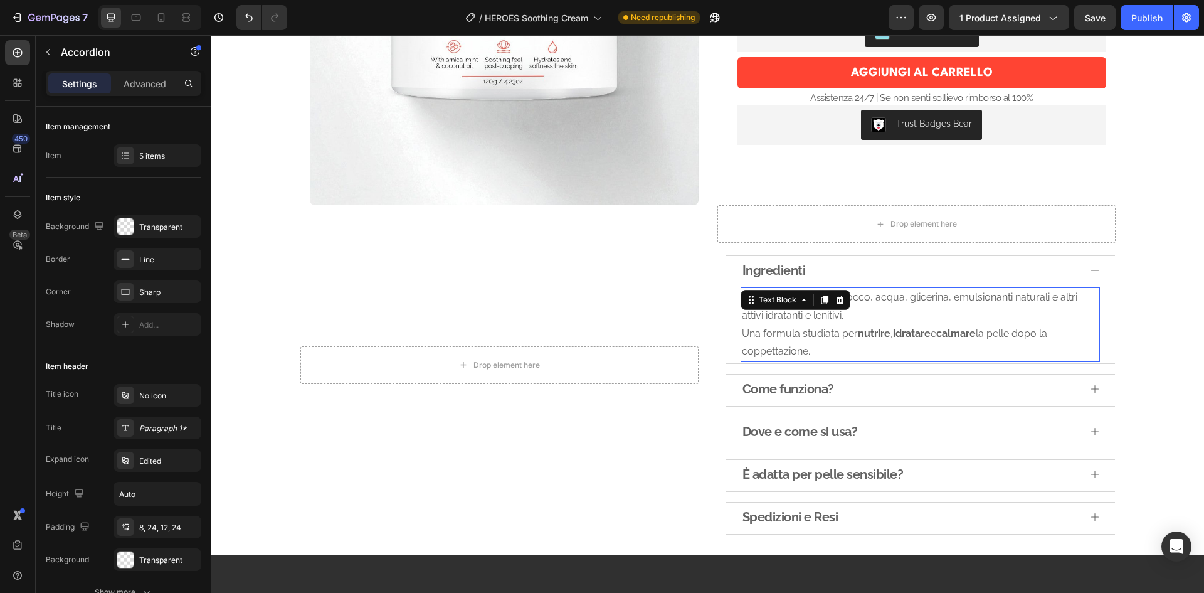
click at [907, 347] on p "Una formula studiata per nutrire , idratare e calmare la pelle dopo la coppetta…" at bounding box center [920, 343] width 357 height 36
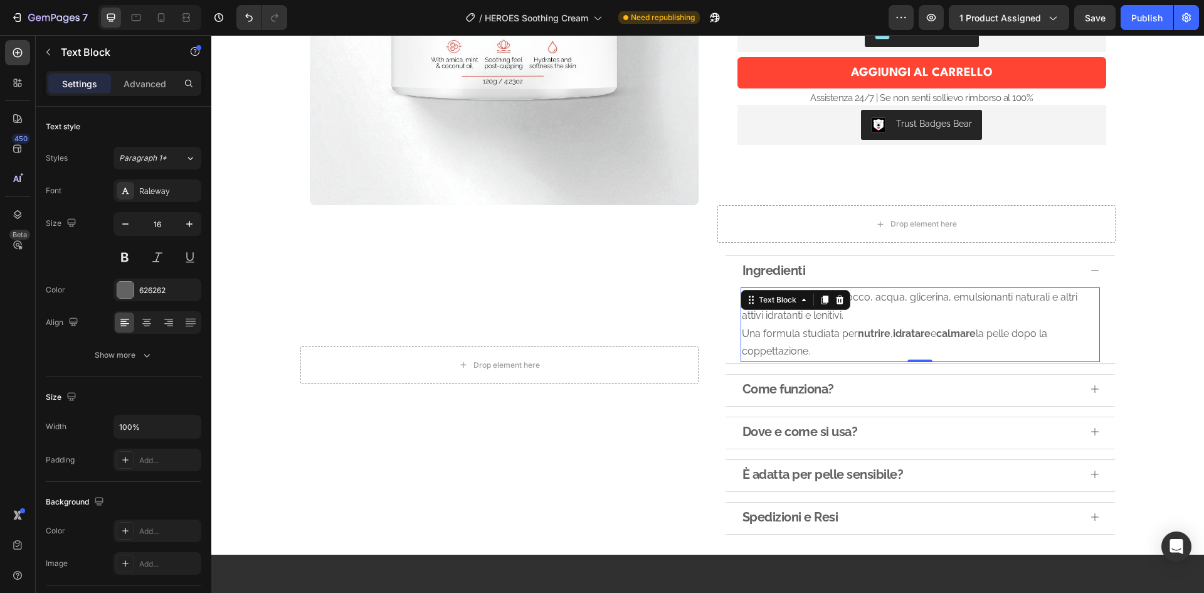
click at [862, 346] on p "Una formula studiata per nutrire , idratare e calmare la pelle dopo la coppetta…" at bounding box center [920, 343] width 357 height 36
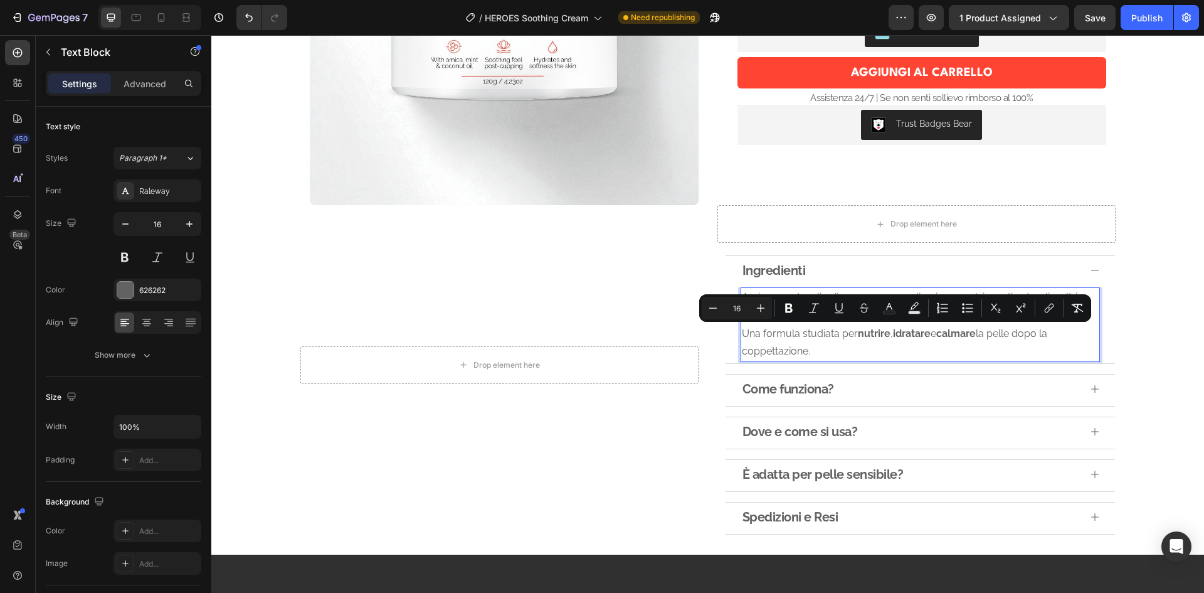
click at [856, 346] on p "Una formula studiata per nutrire , idratare e calmare la pelle dopo la coppetta…" at bounding box center [920, 343] width 357 height 36
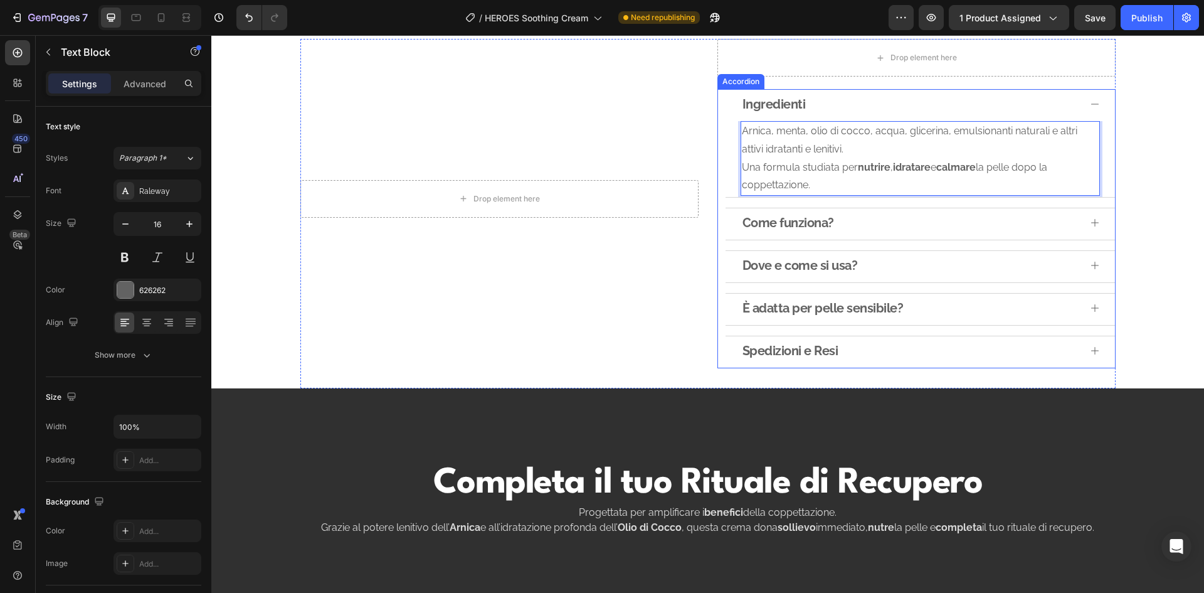
scroll to position [565, 0]
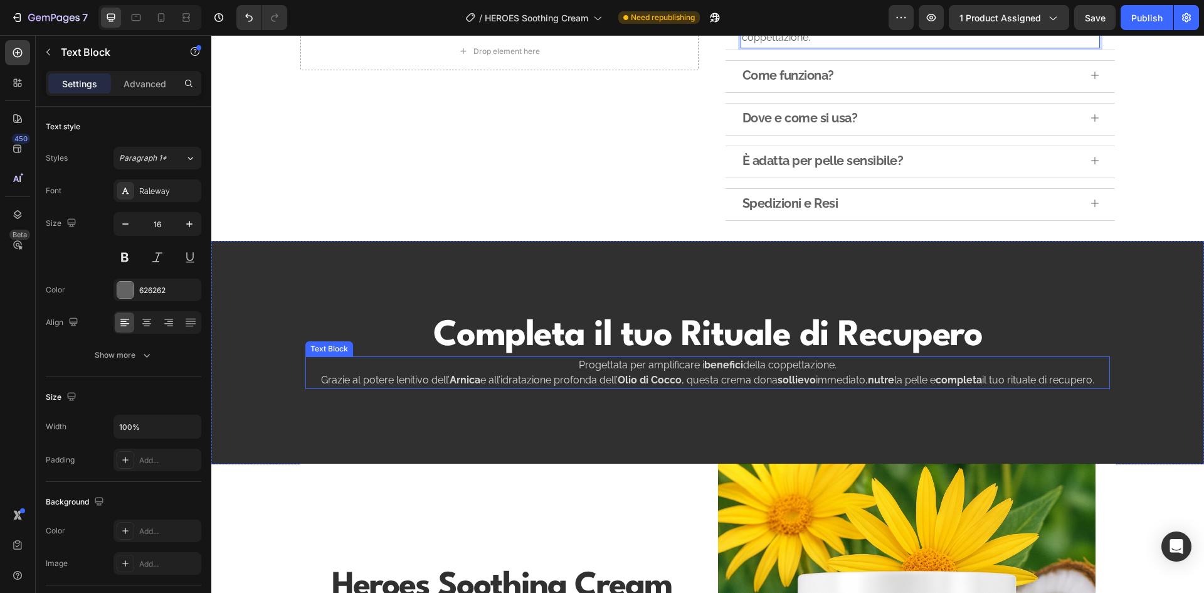
click at [721, 373] on p "Progettata per amplificare i benefici della coppettazione. Grazie al potere len…" at bounding box center [708, 373] width 802 height 30
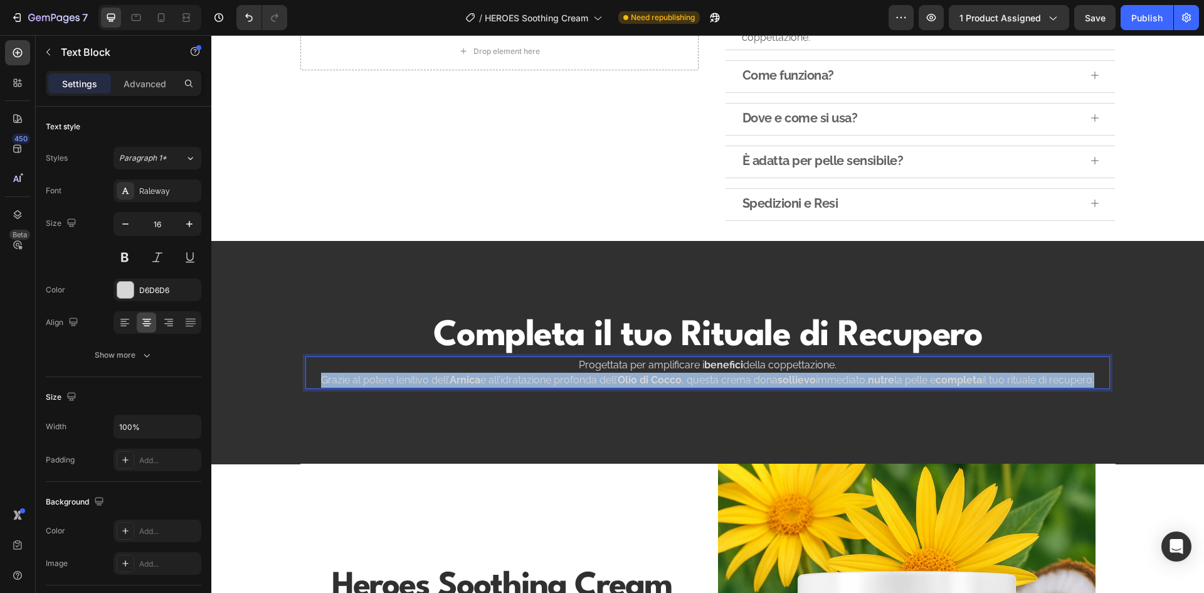
click at [721, 374] on p "Progettata per amplificare i benefici della coppettazione. Grazie al potere len…" at bounding box center [708, 373] width 802 height 30
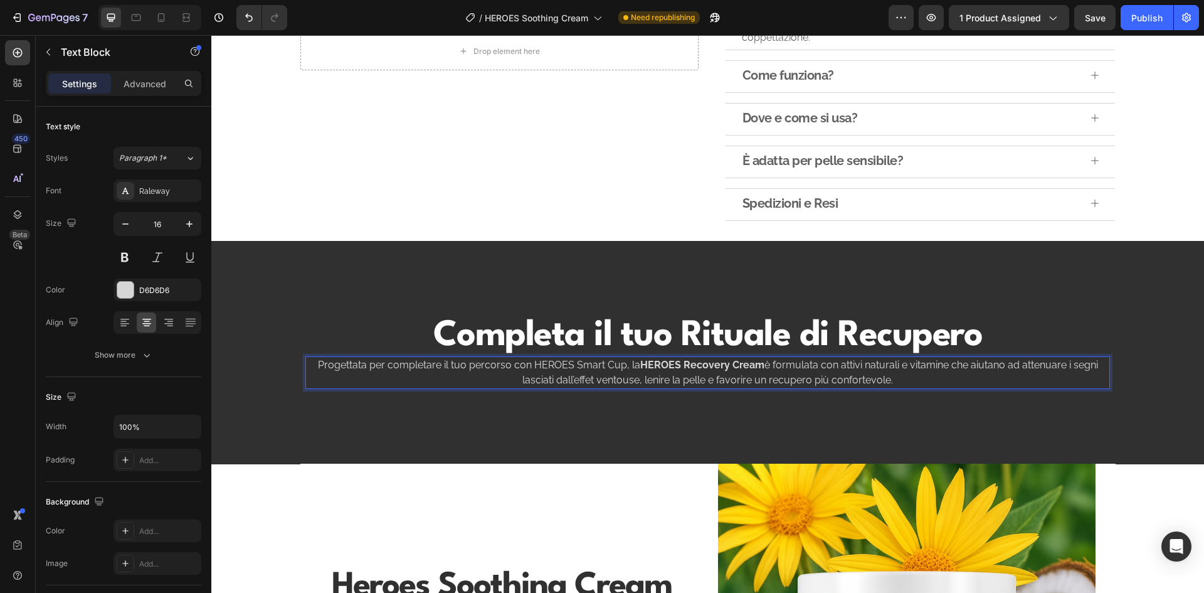
click at [770, 371] on p "Progettata per completare il tuo percorso con HEROES Smart Cup, la HEROES Recov…" at bounding box center [708, 373] width 802 height 30
click at [667, 368] on strong "HEROES Recovery Cream" at bounding box center [702, 365] width 124 height 12
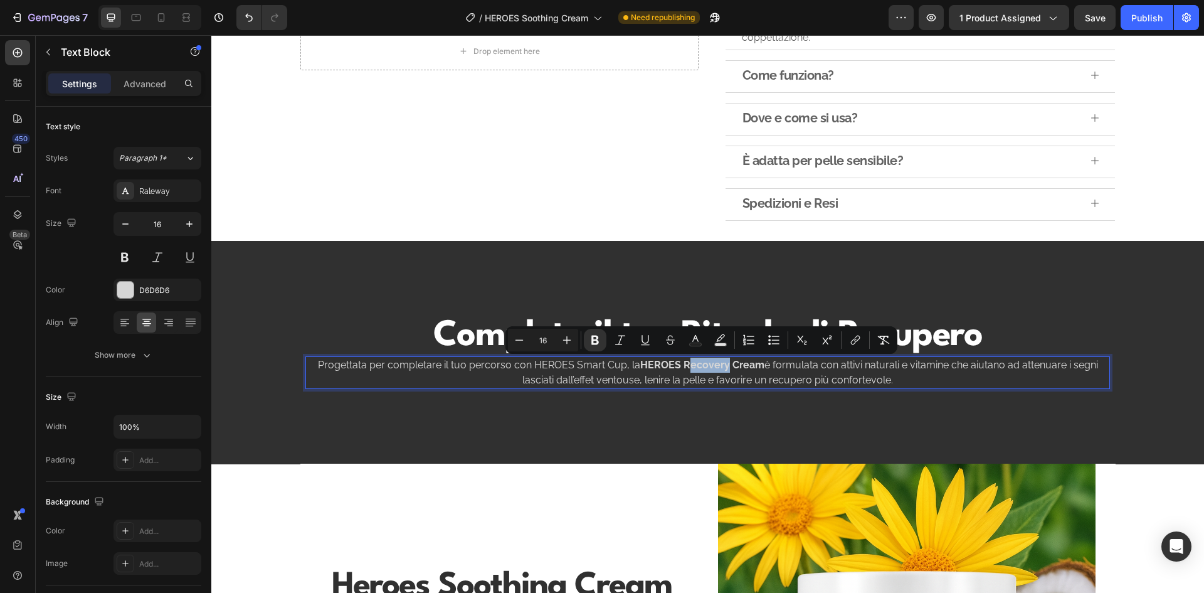
drag, startPoint x: 722, startPoint y: 366, endPoint x: 680, endPoint y: 366, distance: 42.0
click at [680, 366] on strong "HEROES Recovery Cream" at bounding box center [702, 365] width 124 height 12
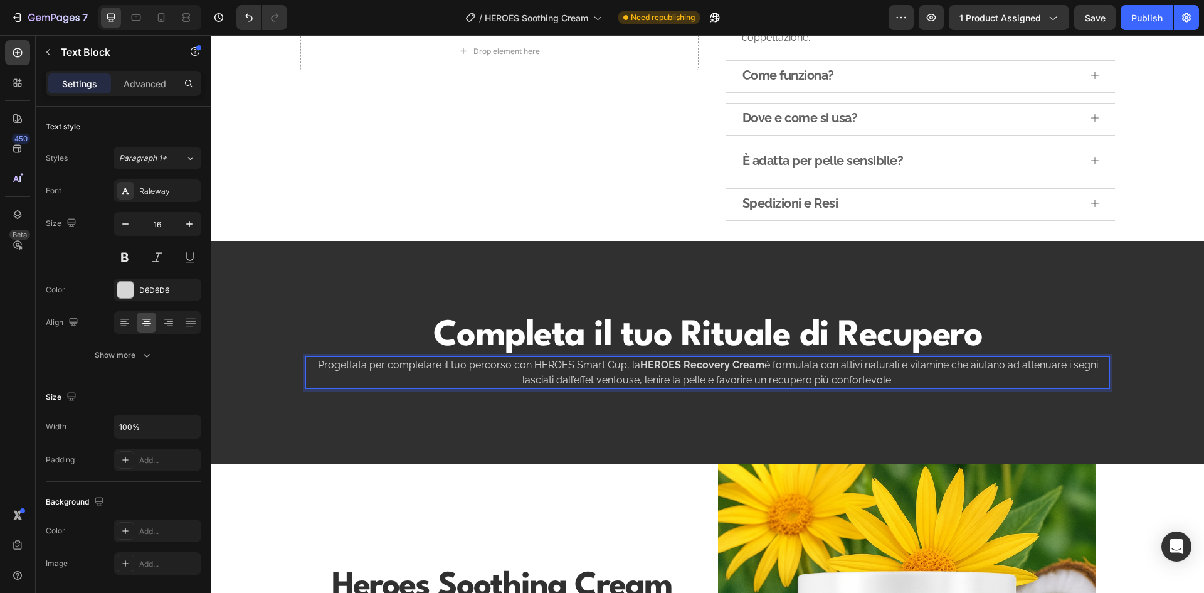
click at [677, 365] on strong "HEROES Recovery Cream" at bounding box center [702, 365] width 124 height 12
click at [785, 376] on p "Progettata per completare il tuo percorso con HEROES Smart Cup, la HEROES Sooth…" at bounding box center [708, 373] width 802 height 30
click at [638, 365] on p "Progettata per completare il tuo percorso con HEROES Smart Cup, la HEROES Sooth…" at bounding box center [708, 373] width 802 height 30
drag, startPoint x: 638, startPoint y: 365, endPoint x: 607, endPoint y: 368, distance: 31.5
click at [607, 368] on p "Progettata per completare il tuo percorso con HEROES Smart Cup, la HEROES Sooth…" at bounding box center [708, 373] width 802 height 30
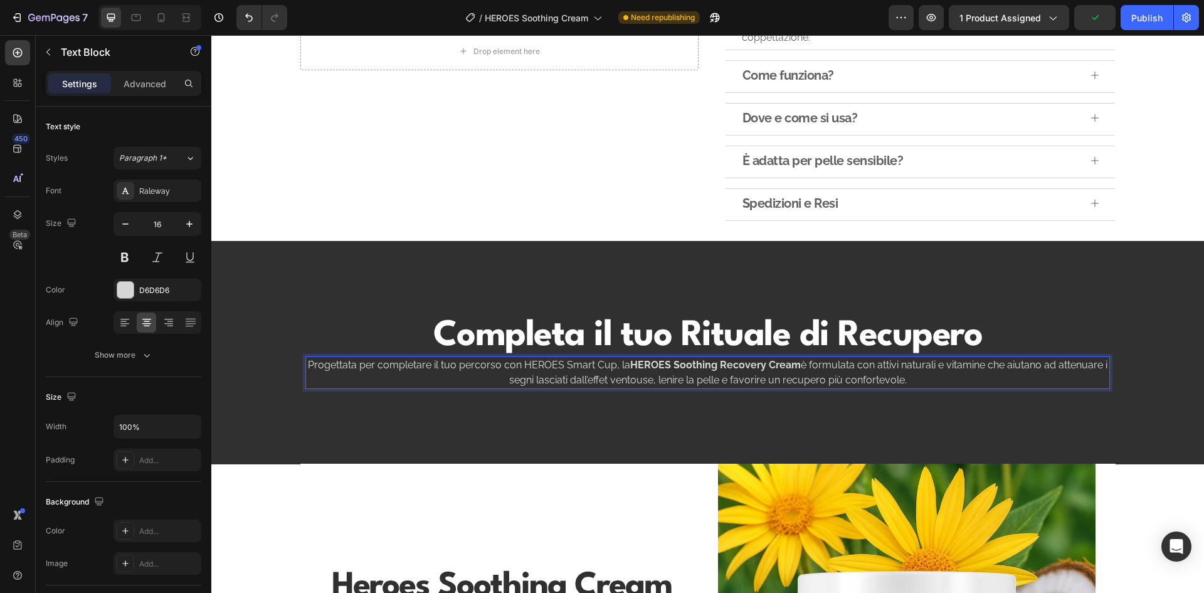
click at [586, 369] on p "Progettata per completare il tuo percorso con HEROES Smart Cup, la HEROES Sooth…" at bounding box center [708, 373] width 802 height 30
click at [583, 364] on p "Progettata per completare il tuo percorso con HEROES Smart Cup, la HEROES Sooth…" at bounding box center [708, 373] width 802 height 30
click at [509, 363] on p "Progettata per completare il tuo percorso con HEROES Smart Cup, la HEROES Sooth…" at bounding box center [708, 373] width 802 height 30
click at [458, 364] on p "Progettata per completare il tuo percorso con HEROES Smart Cup, la HEROES Sooth…" at bounding box center [708, 373] width 802 height 30
drag, startPoint x: 458, startPoint y: 364, endPoint x: 487, endPoint y: 368, distance: 29.2
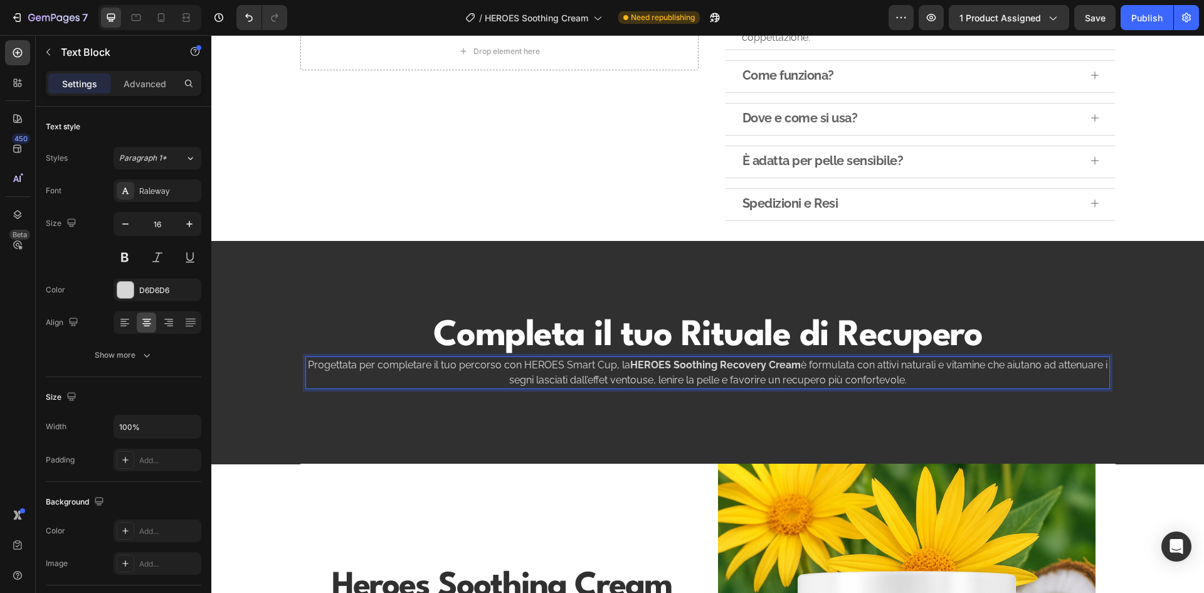
click at [436, 364] on p "Progettata per completare il tuo percorso con HEROES Smart Cup, la HEROES Sooth…" at bounding box center [708, 373] width 802 height 30
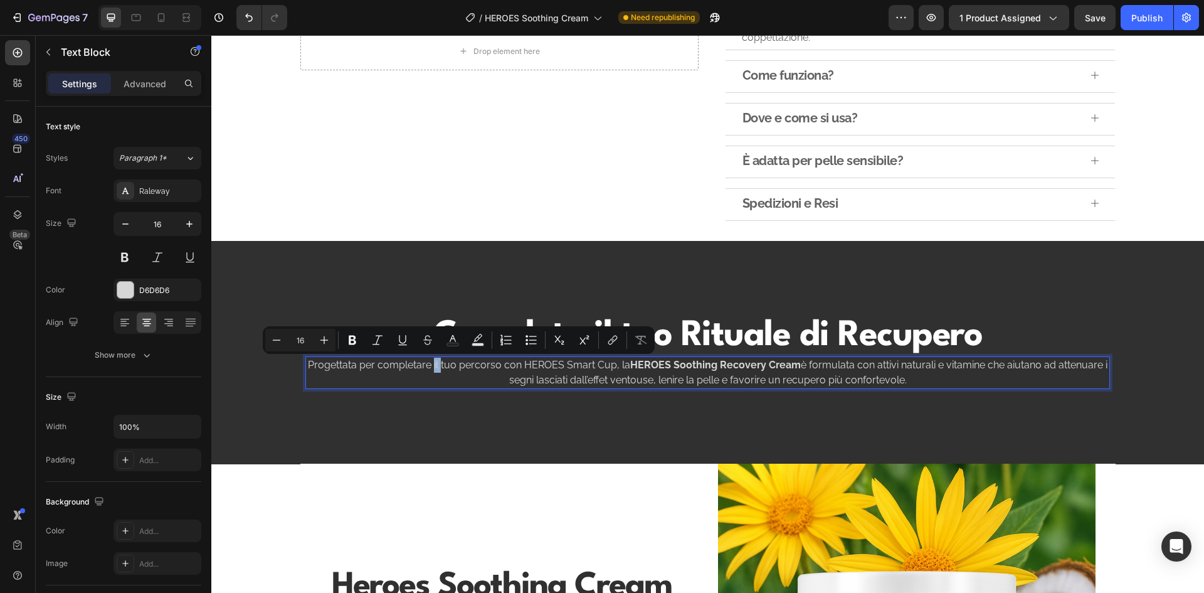
click at [456, 365] on p "Progettata per completare il tuo percorso con HEROES Smart Cup, la HEROES Sooth…" at bounding box center [708, 373] width 802 height 30
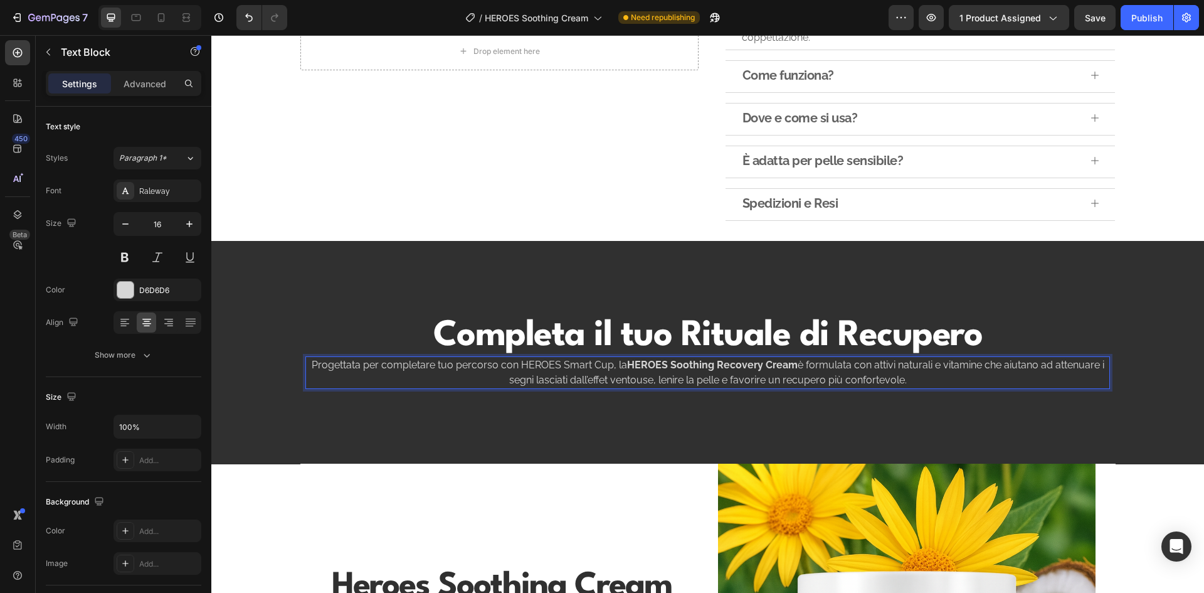
click at [597, 363] on p "Progettata per completare tuo percorso con HEROES Smart Cup, la HEROES Soothing…" at bounding box center [708, 373] width 802 height 30
drag, startPoint x: 597, startPoint y: 363, endPoint x: 551, endPoint y: 363, distance: 45.8
click at [551, 363] on p "Progettata per completare tuo percorso con HEROES Smart Cup, la HEROES Soothing…" at bounding box center [708, 373] width 802 height 30
click at [607, 359] on p "Progettata per completare tuo percorso con HEROES Smart Cup, la HEROES Soothing…" at bounding box center [708, 373] width 802 height 30
click at [605, 364] on p "Progettata per completare tuo percorso con HEROES Smart Cup, la HEROES Soothing…" at bounding box center [708, 373] width 802 height 30
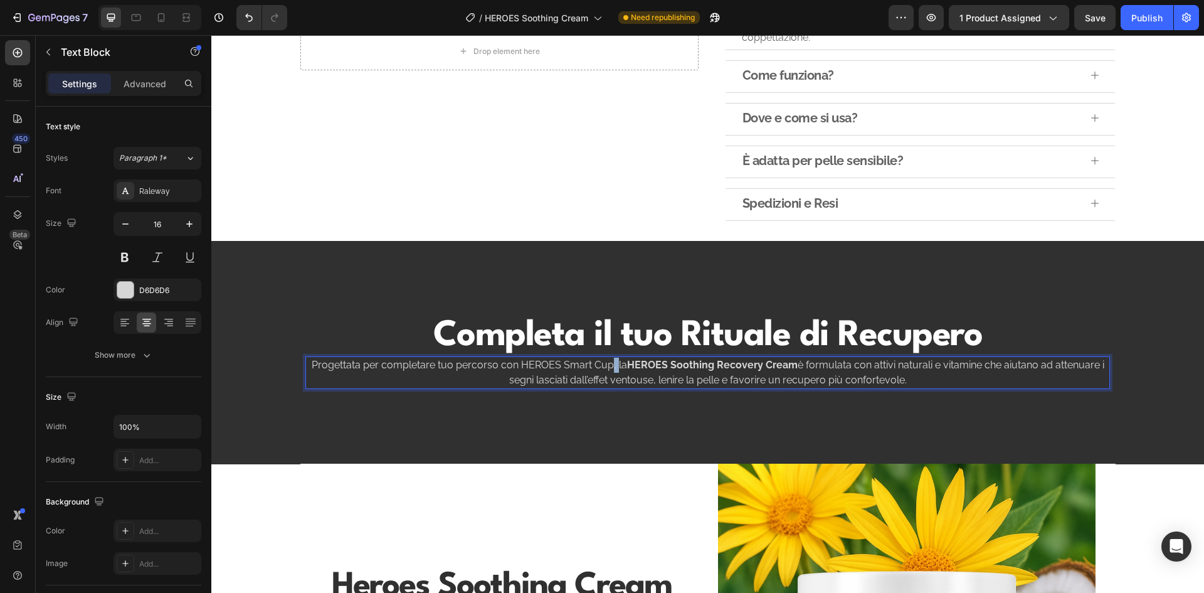
click at [605, 364] on p "Progettata per completare tuo percorso con HEROES Smart Cup, la HEROES Soothing…" at bounding box center [708, 373] width 802 height 30
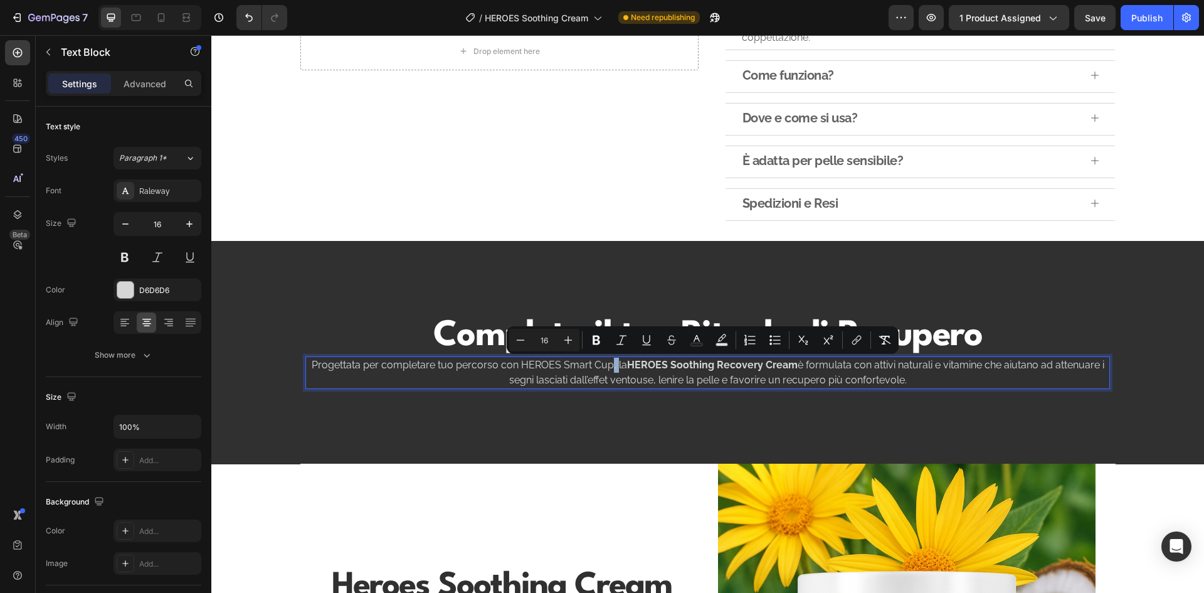
copy p "Progettata per completare tuo percorso con HEROES Smart Cup, la HEROES Soothing…"
click at [166, 14] on icon at bounding box center [161, 17] width 13 height 13
type input "17"
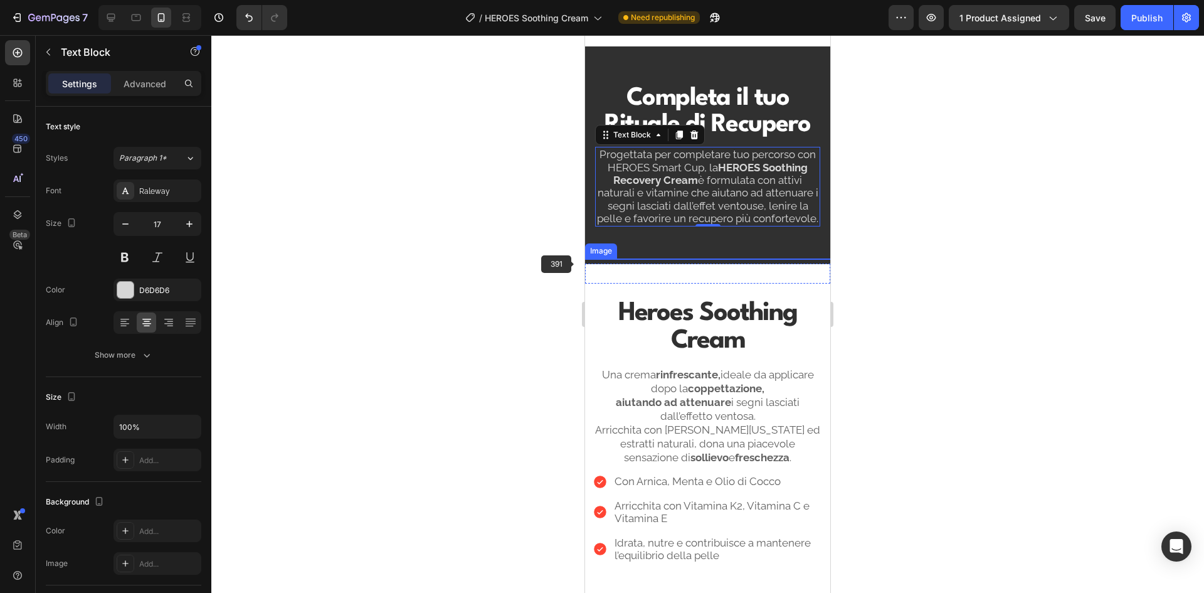
scroll to position [873, 0]
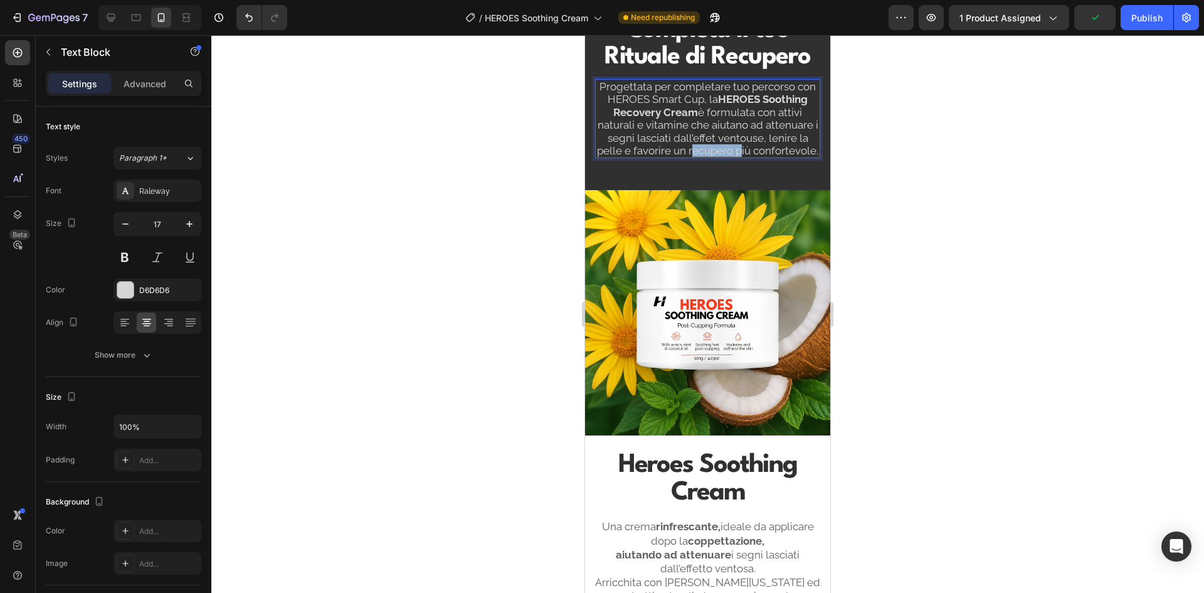
click at [740, 149] on p "Progettata per completare tuo percorso con HEROES Smart Cup, la HEROES Soothing…" at bounding box center [707, 118] width 223 height 77
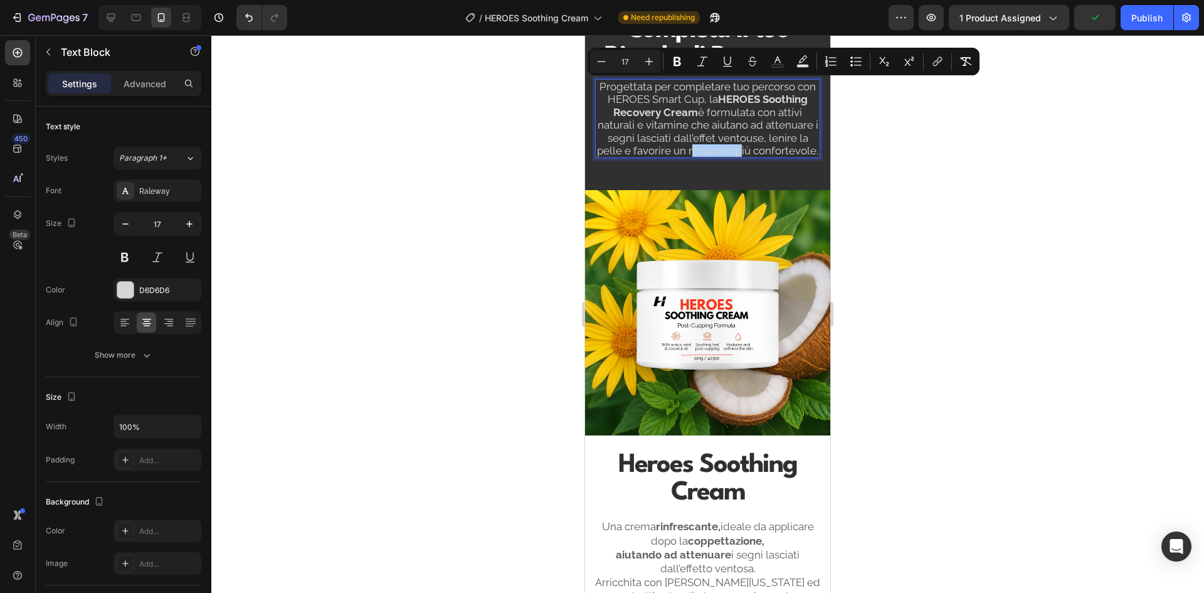
click at [970, 193] on div at bounding box center [707, 314] width 993 height 558
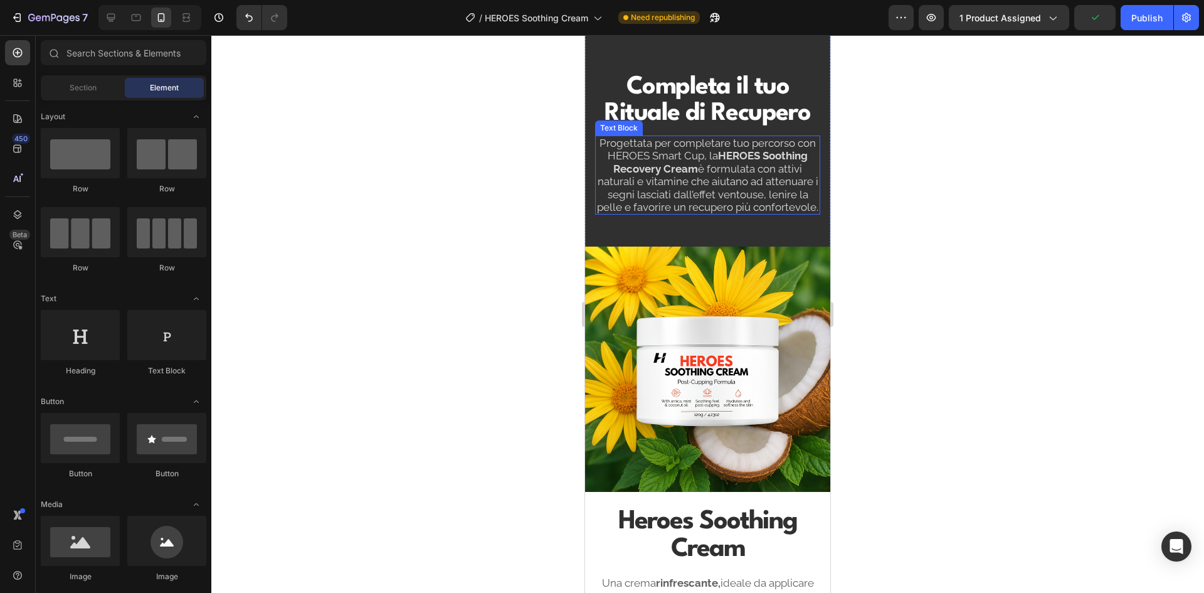
scroll to position [748, 0]
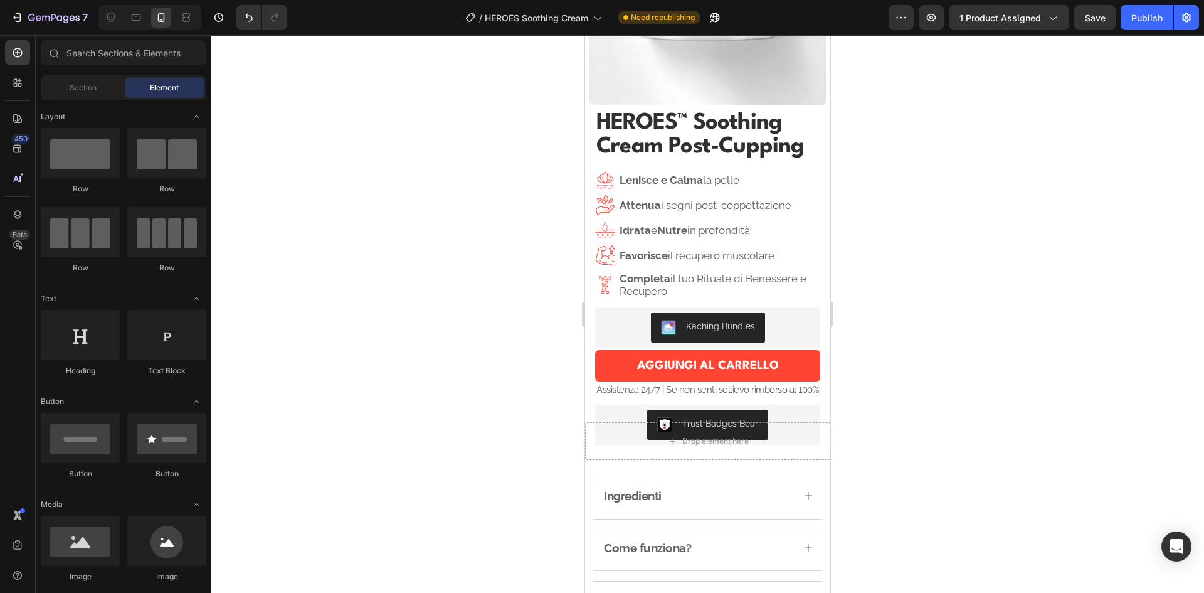
drag, startPoint x: 822, startPoint y: 264, endPoint x: 1416, endPoint y: 171, distance: 600.7
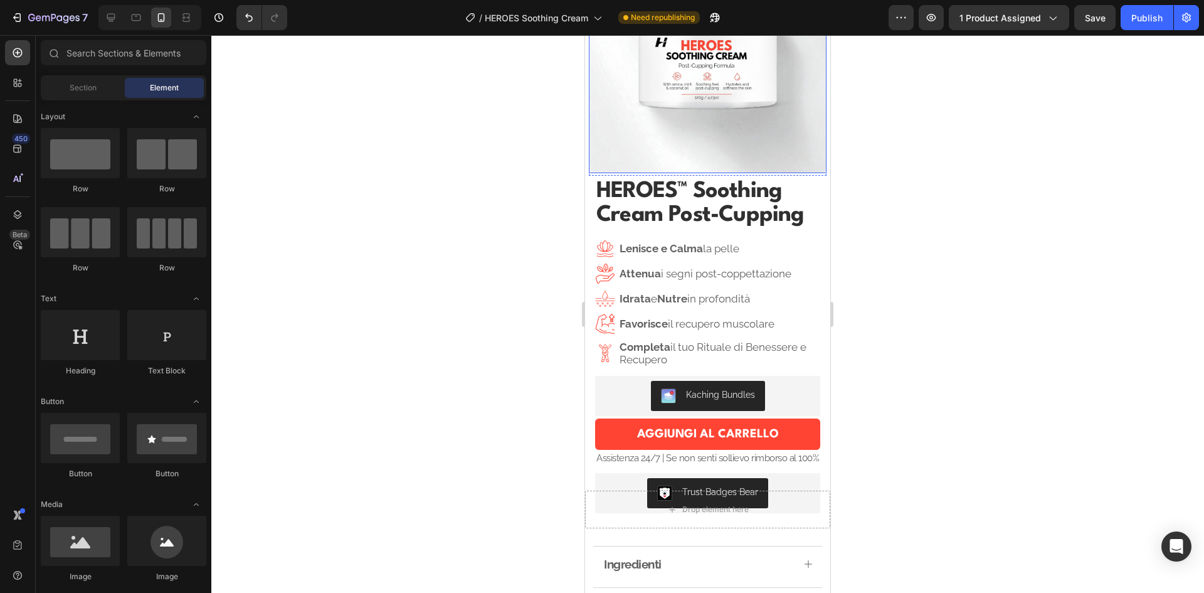
scroll to position [188, 0]
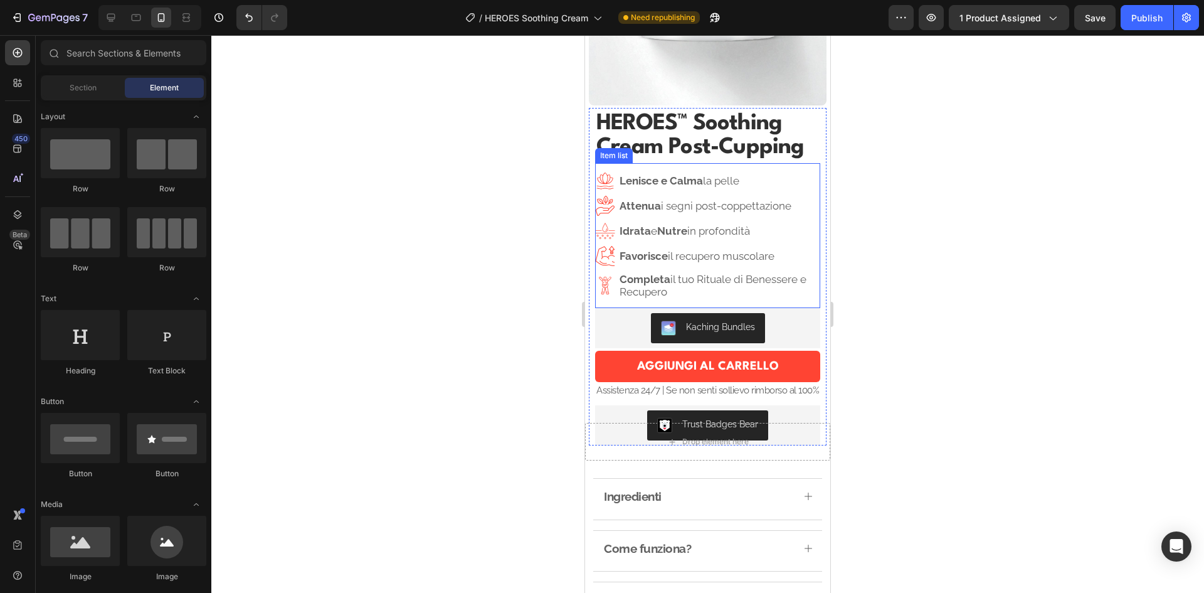
click at [729, 231] on div "Lenisce e Calma la pelle Attenua i segni post-coppettazione Idrata e Nutre in p…" at bounding box center [707, 236] width 225 height 130
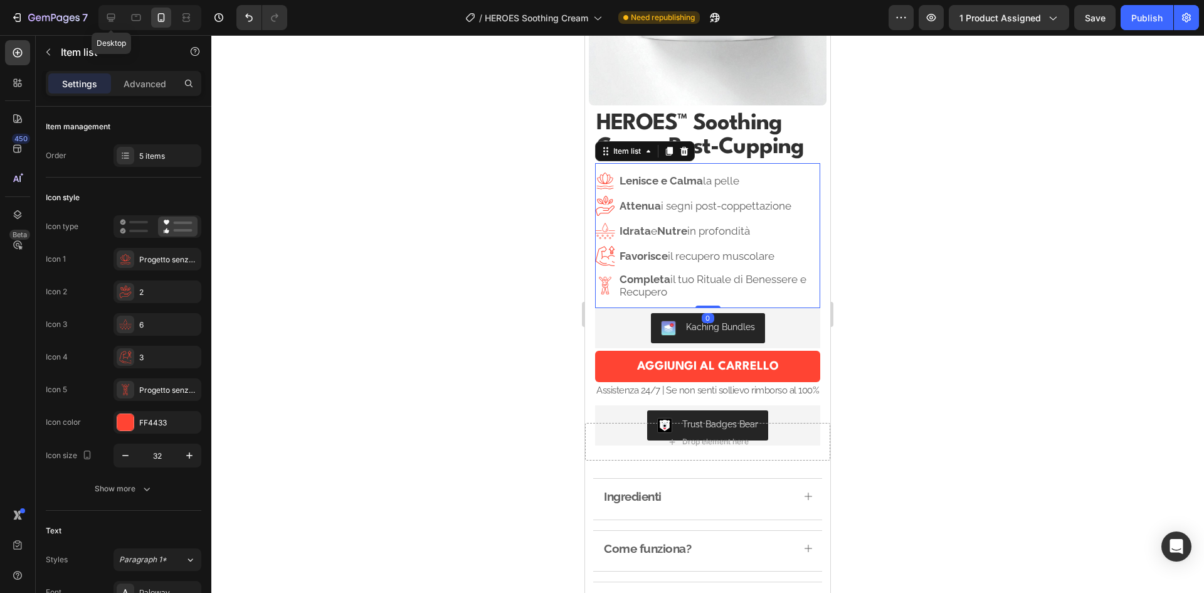
drag, startPoint x: 108, startPoint y: 16, endPoint x: 315, endPoint y: 0, distance: 207.6
click at [109, 16] on icon at bounding box center [111, 17] width 13 height 13
type input "4"
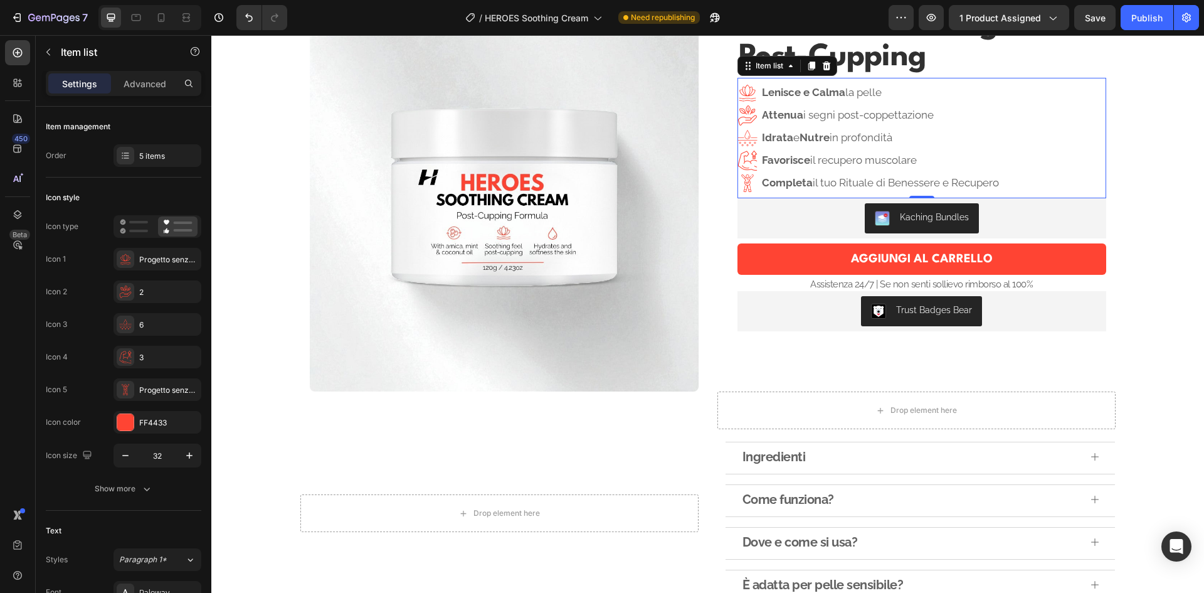
scroll to position [63, 0]
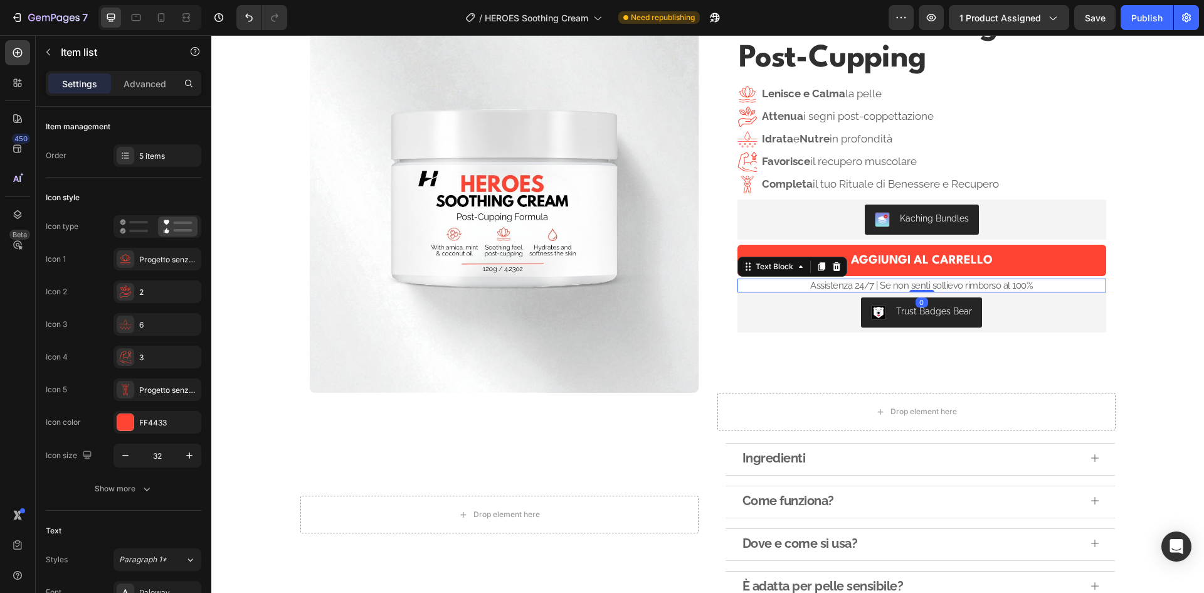
click at [957, 285] on p "Assistenza 24/7 | Se non senti sollievo rimborso al 100%" at bounding box center [922, 285] width 366 height 11
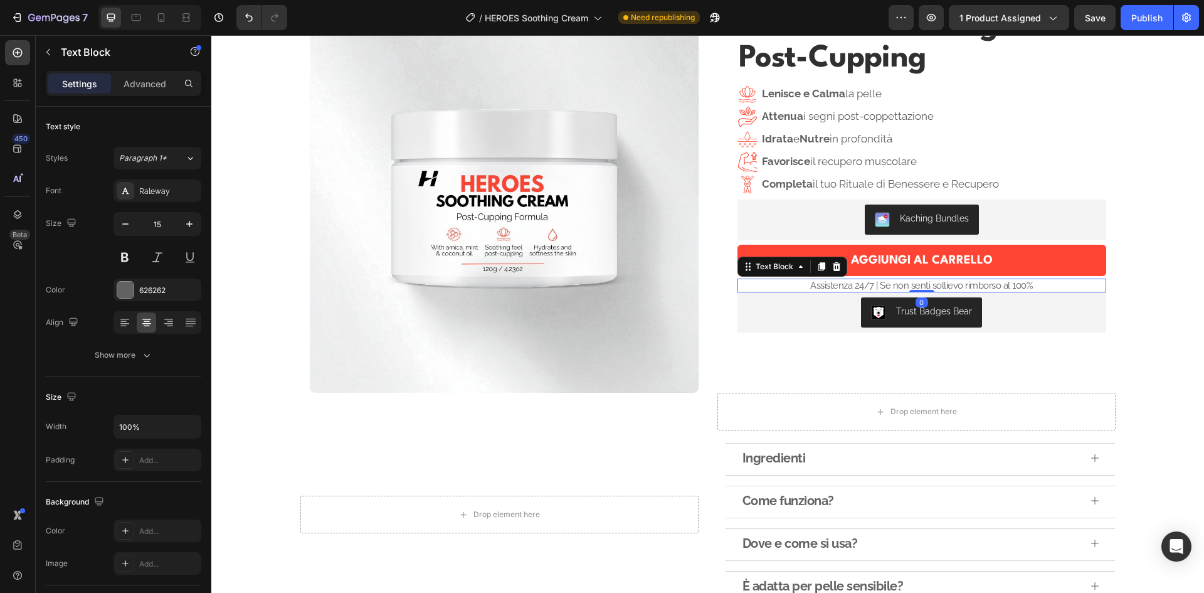
click at [957, 285] on p "Assistenza 24/7 | Se non senti sollievo rimborso al 100%" at bounding box center [922, 285] width 366 height 11
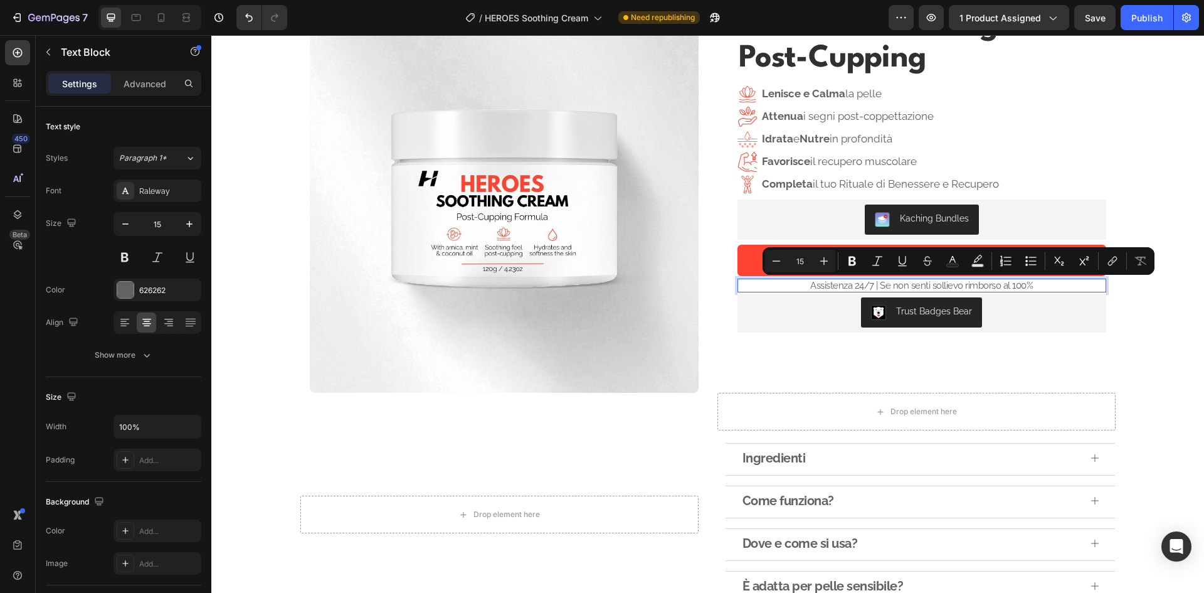
click at [994, 284] on p "Assistenza 24/7 | Se non senti sollievo rimborso al 100%" at bounding box center [922, 285] width 366 height 11
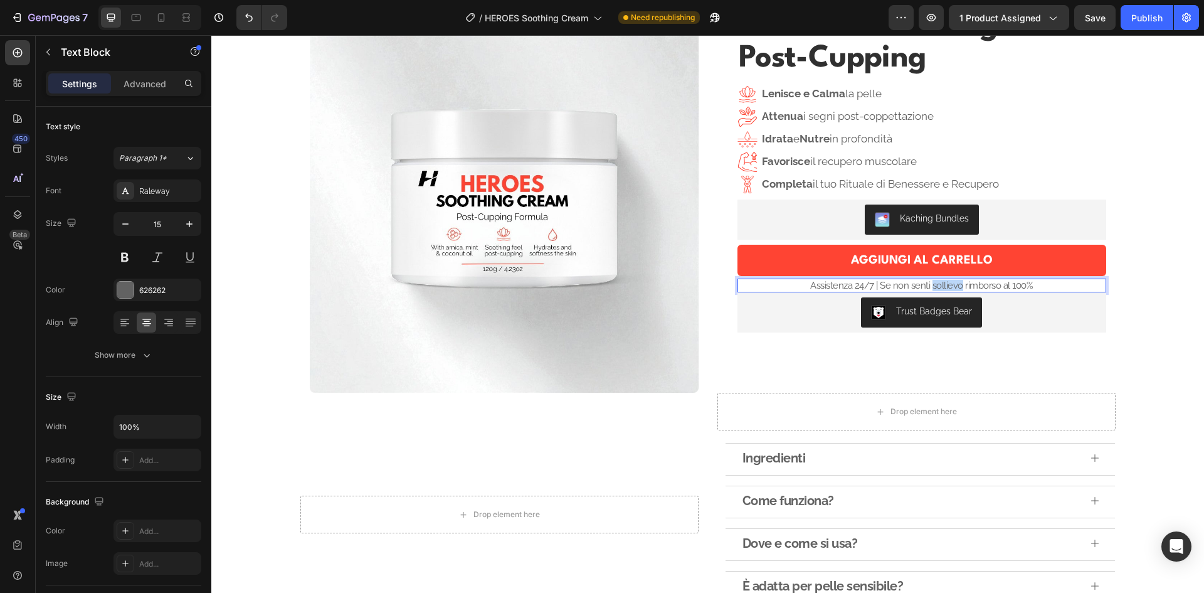
drag, startPoint x: 958, startPoint y: 287, endPoint x: 929, endPoint y: 285, distance: 28.9
click at [929, 285] on p "Assistenza 24/7 | Se non senti sollievo rimborso al 100%" at bounding box center [922, 285] width 366 height 11
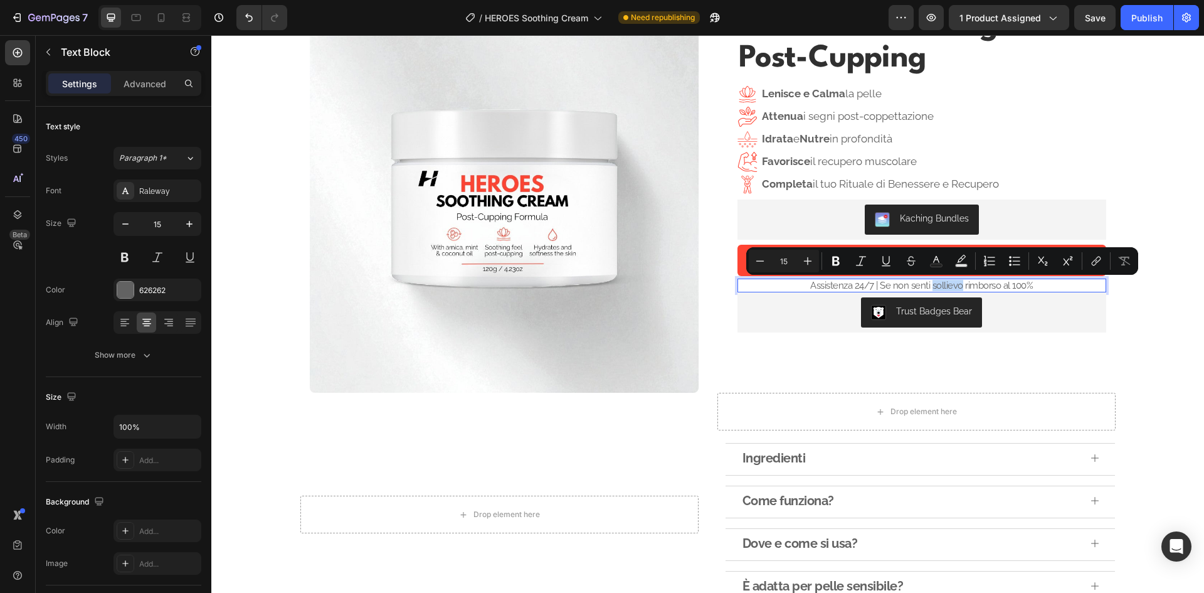
click at [929, 284] on p "Assistenza 24/7 | Se non senti sollievo rimborso al 100%" at bounding box center [922, 285] width 366 height 11
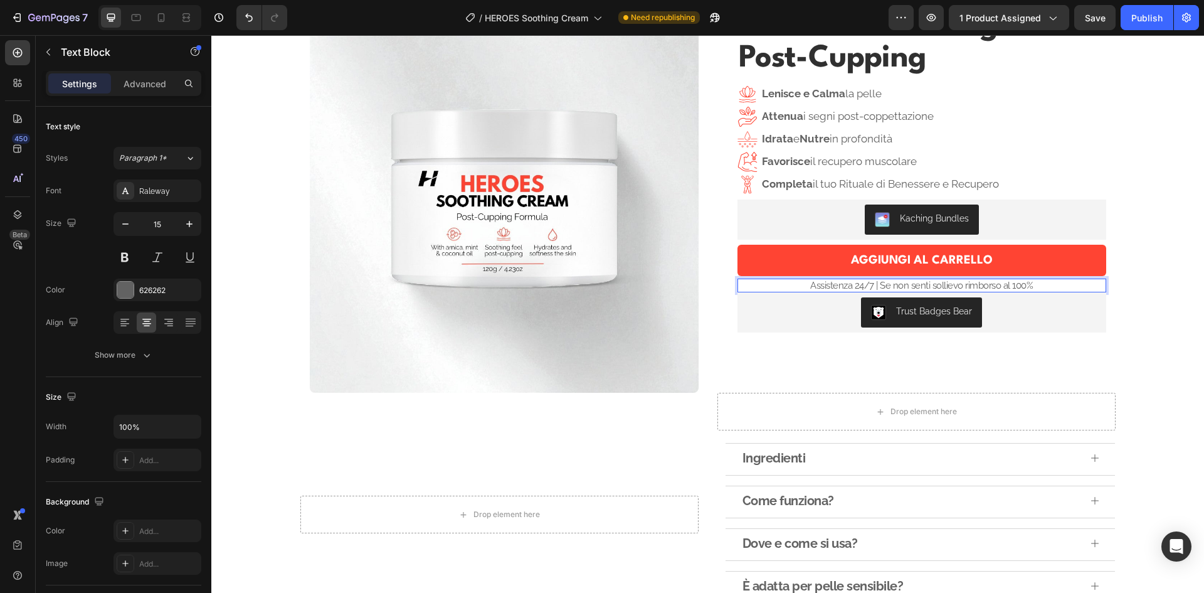
click at [923, 284] on p "Assistenza 24/7 | Se non senti sollievo rimborso al 100%" at bounding box center [922, 285] width 366 height 11
click at [1040, 285] on p "Assistenza 24/7 | Se non senti sollievo rimborso al 100%" at bounding box center [922, 285] width 366 height 11
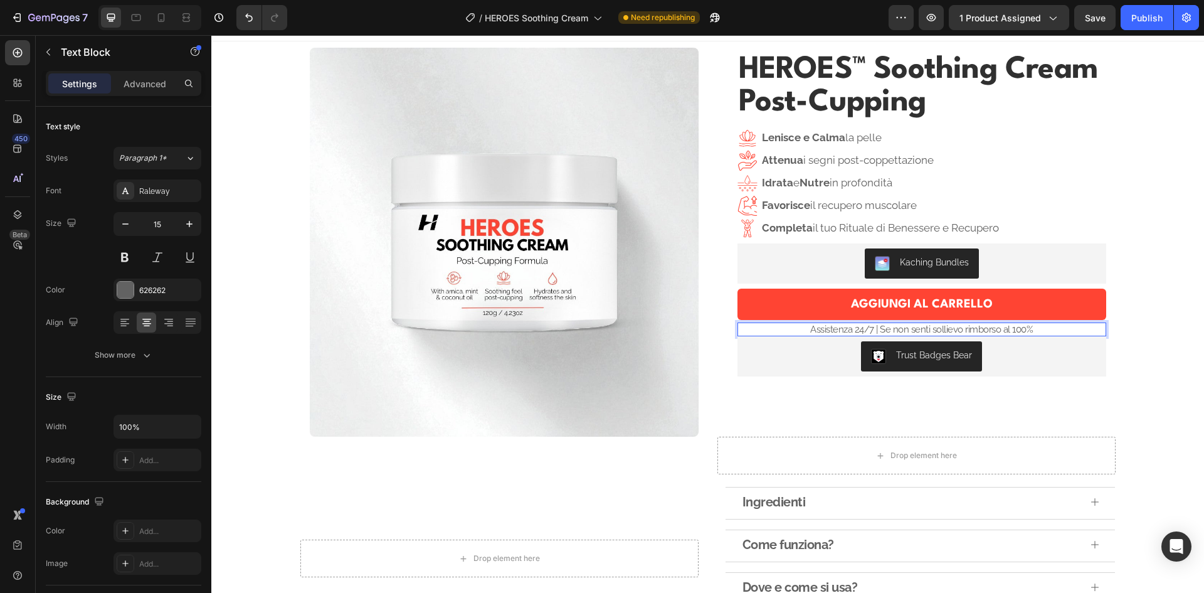
scroll to position [1, 0]
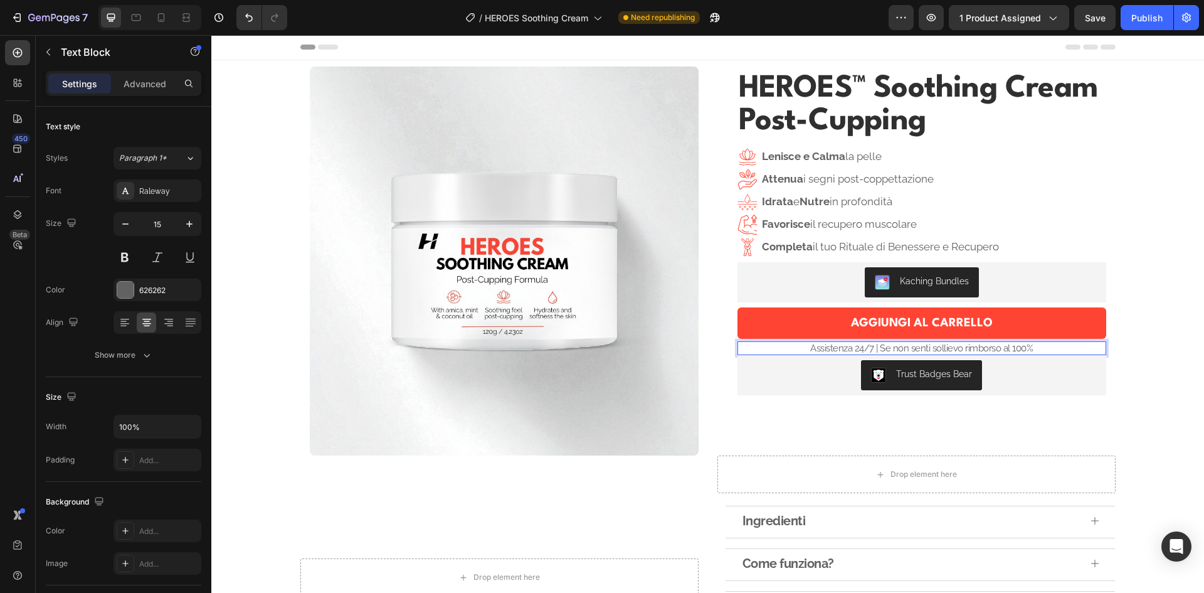
click at [861, 350] on p "Assistenza 24/7 | Se non senti sollievo rimborso al 100%" at bounding box center [922, 347] width 366 height 11
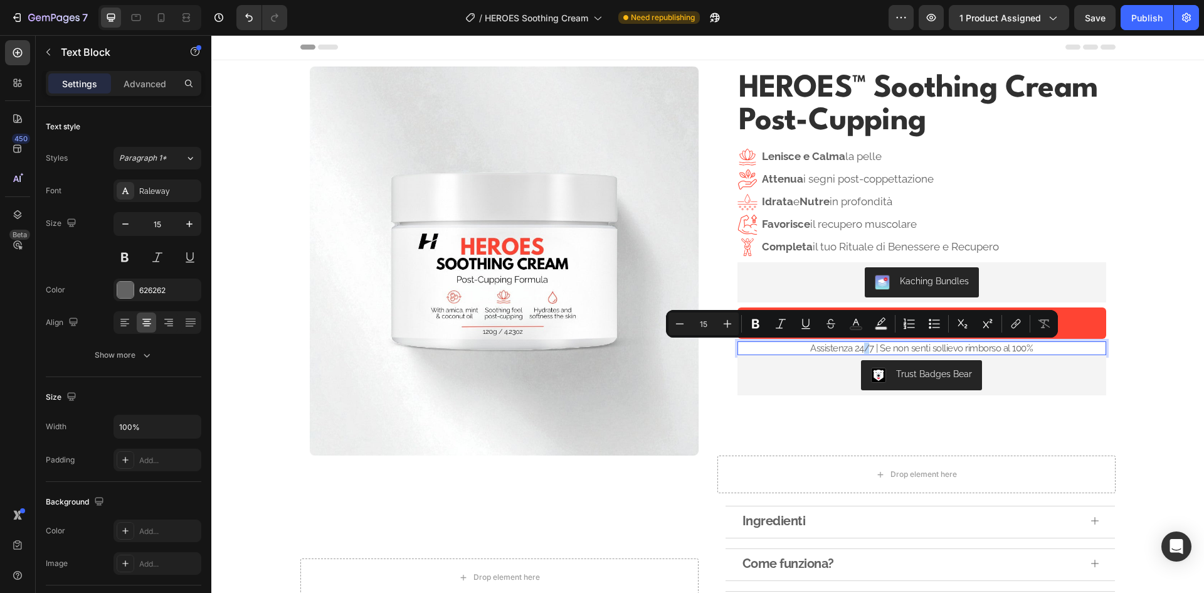
click at [858, 348] on p "Assistenza 24/7 | Se non senti sollievo rimborso al 100%" at bounding box center [922, 347] width 366 height 11
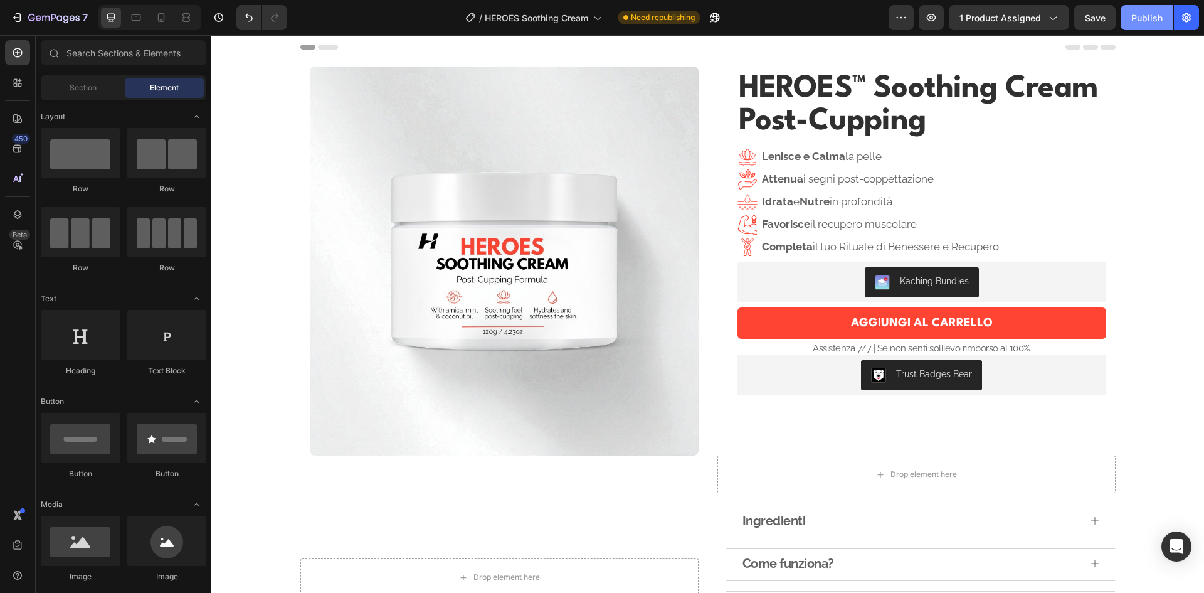
click at [1142, 21] on div "Publish" at bounding box center [1147, 17] width 31 height 13
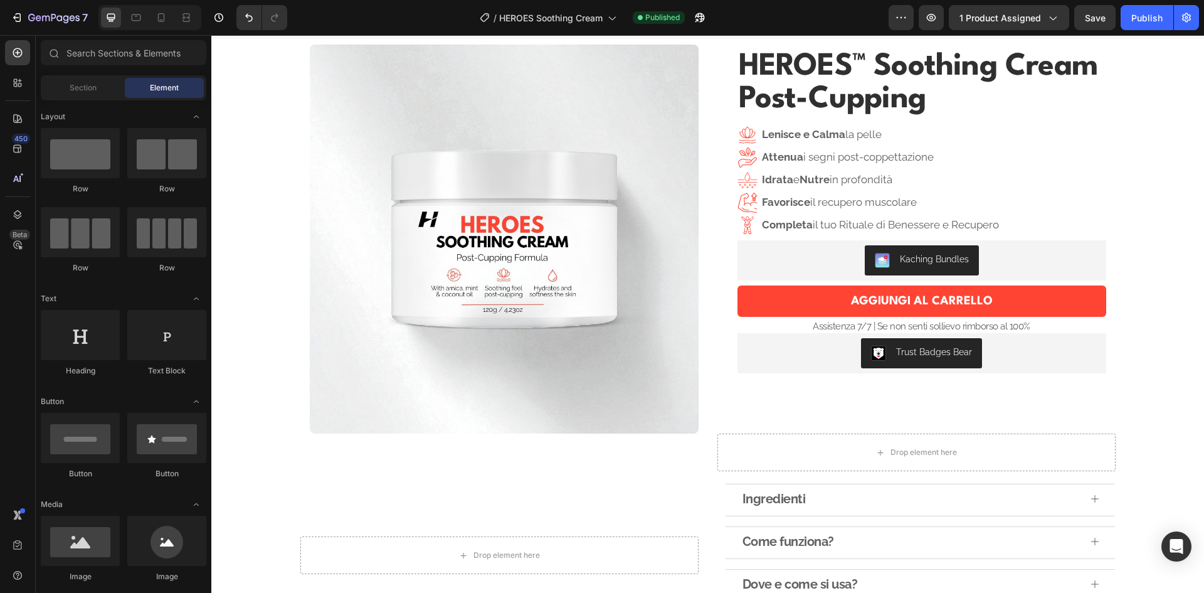
scroll to position [0, 0]
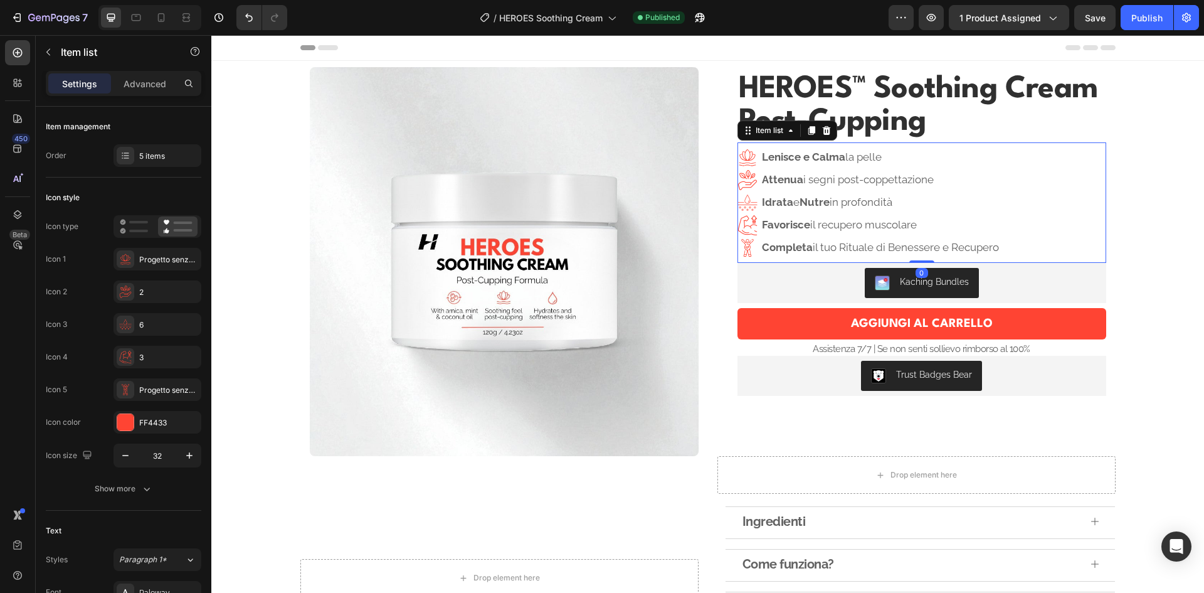
click at [851, 183] on p "Attenua i segni post-coppettazione" at bounding box center [880, 180] width 237 height 16
click at [850, 183] on p "Attenua i segni post-coppettazione" at bounding box center [880, 180] width 237 height 16
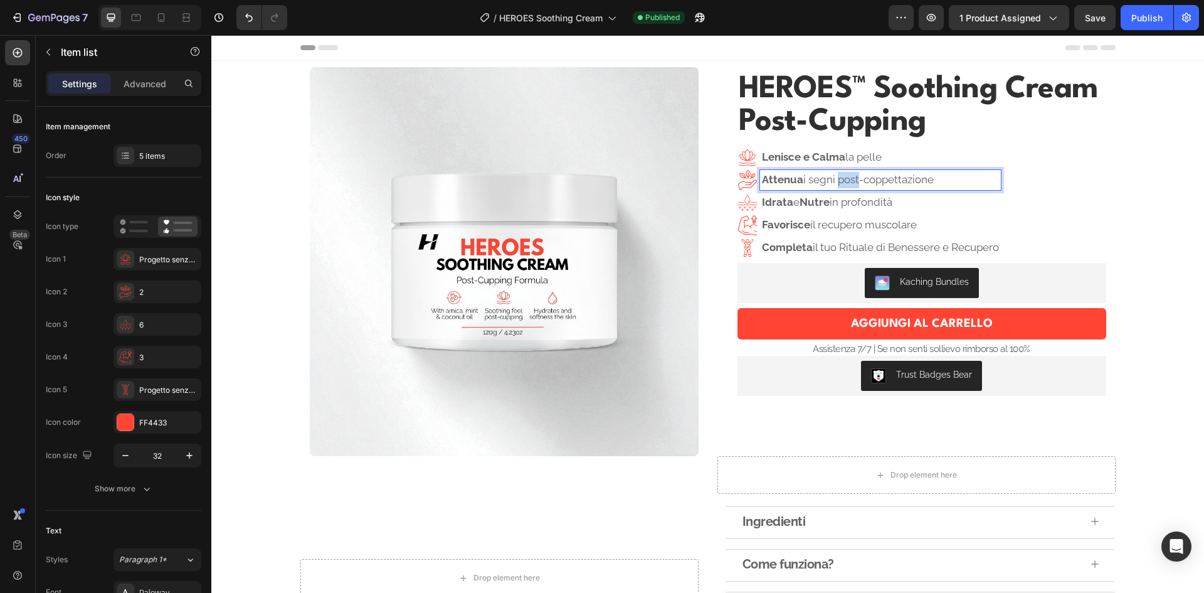
click at [840, 183] on p "Attenua i segni post-coppettazione" at bounding box center [880, 180] width 237 height 16
click at [862, 181] on p "Attenua i segni Post-coppettazione" at bounding box center [880, 180] width 237 height 16
drag, startPoint x: 942, startPoint y: 176, endPoint x: 926, endPoint y: 176, distance: 15.7
click at [926, 176] on p "Attenua i segni Post-Coppettazione" at bounding box center [880, 180] width 237 height 16
click at [937, 177] on p "Attenua i segni Post-Coppettazione" at bounding box center [880, 180] width 237 height 16
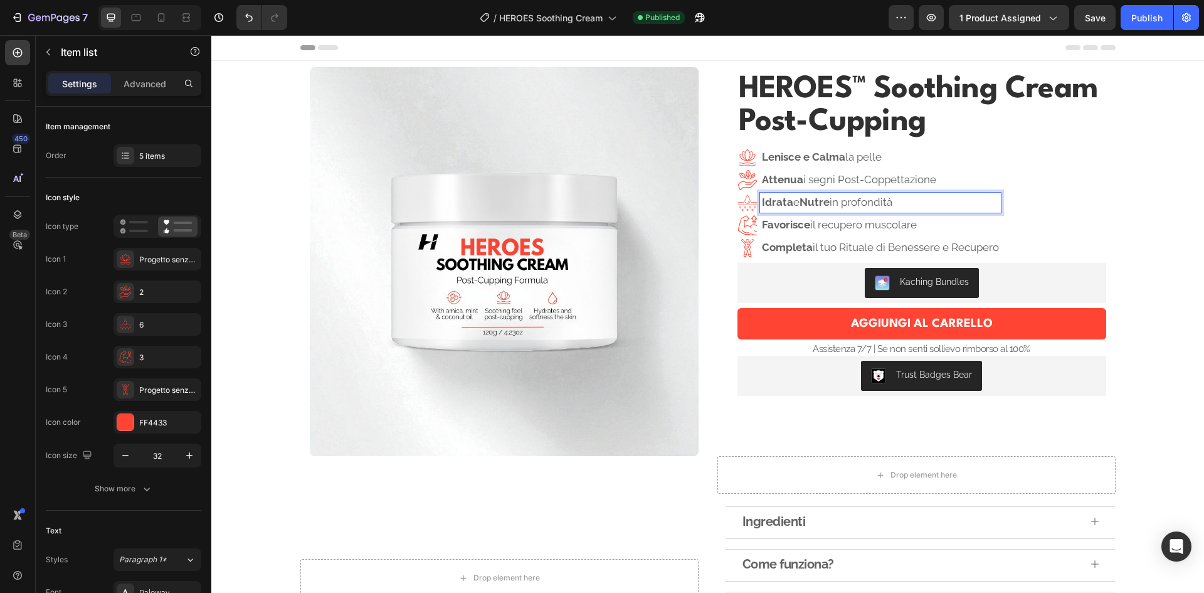
click at [863, 211] on div "Idrata e Nutre in profondità" at bounding box center [880, 203] width 241 height 20
click at [852, 204] on p "Idrata e Nutre in profondità" at bounding box center [880, 202] width 237 height 16
click at [834, 231] on p "Favorisce il recupero muscolare" at bounding box center [880, 225] width 237 height 16
click at [820, 227] on p "Favorisce il recupero muscolare" at bounding box center [880, 225] width 237 height 16
click at [871, 226] on p "Favorisce il Recupero muscolare" at bounding box center [880, 225] width 237 height 16
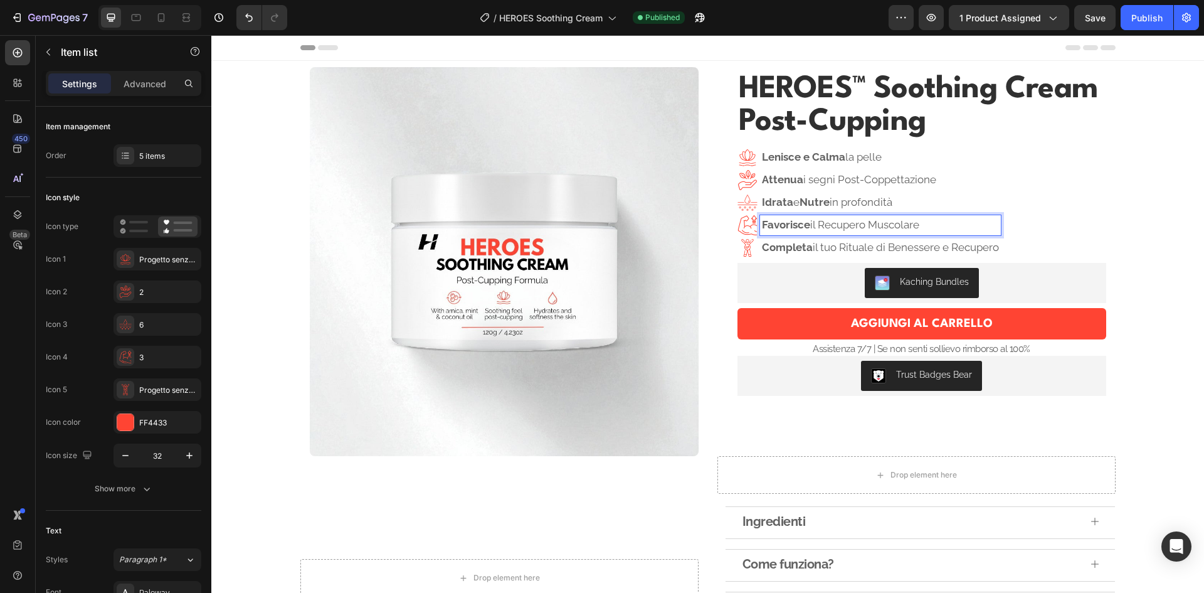
click at [845, 203] on p "Idrata e Nutre in profondità" at bounding box center [880, 202] width 237 height 16
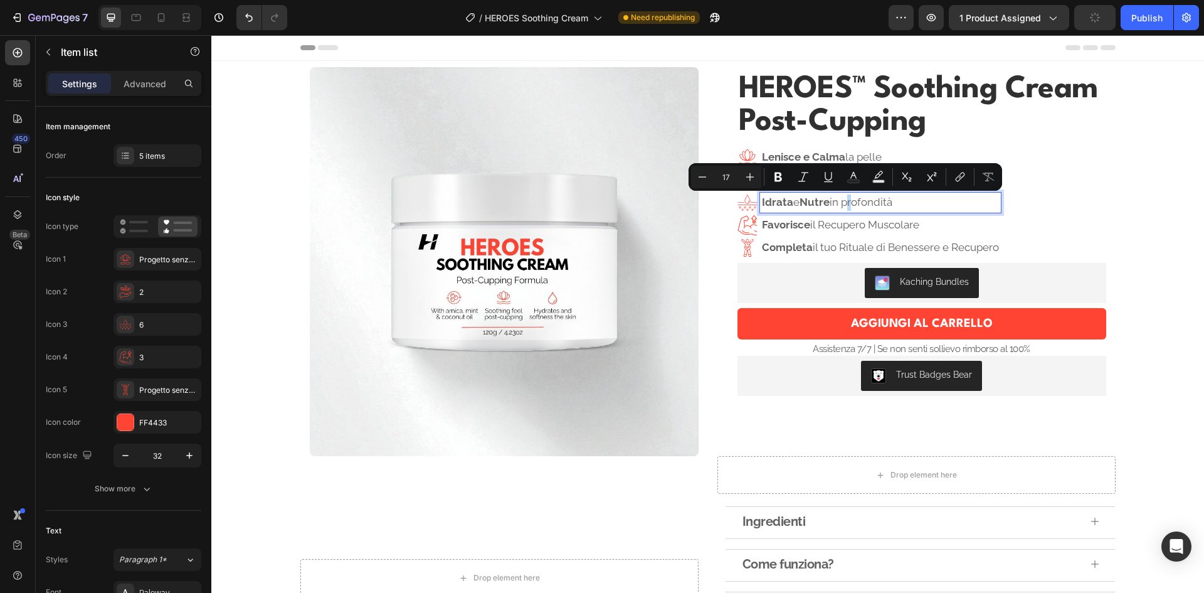
click at [845, 203] on p "Idrata e Nutre in profondità" at bounding box center [880, 202] width 237 height 16
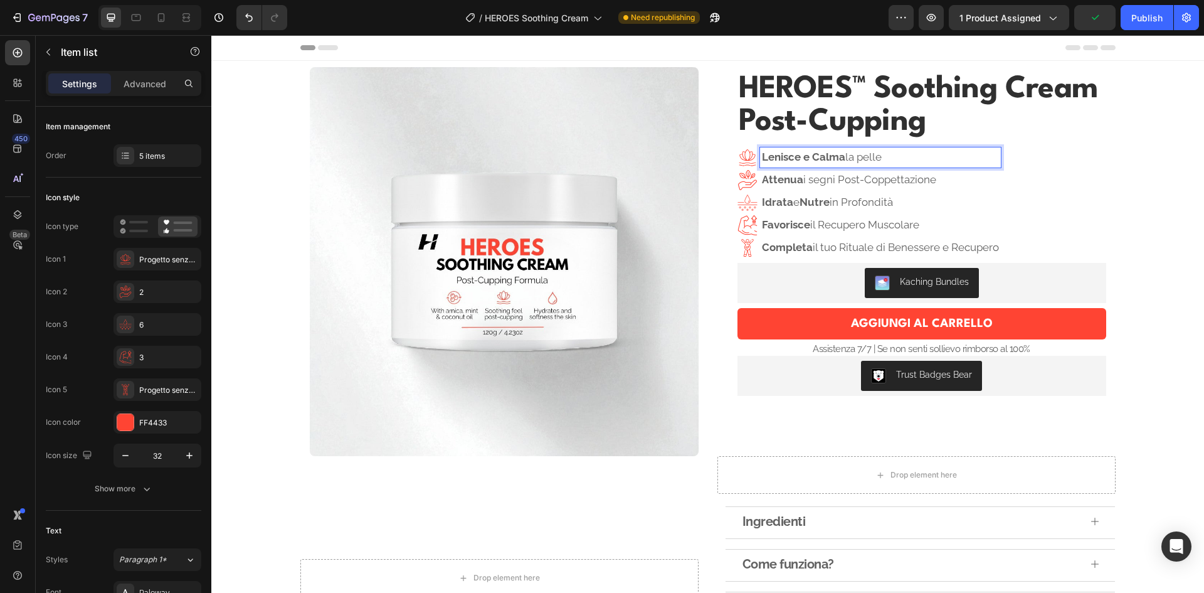
click at [861, 162] on p "Lenisce e Calma la pelle" at bounding box center [880, 157] width 237 height 16
click at [931, 162] on p "Lenisce e Calma la pelle" at bounding box center [880, 157] width 237 height 16
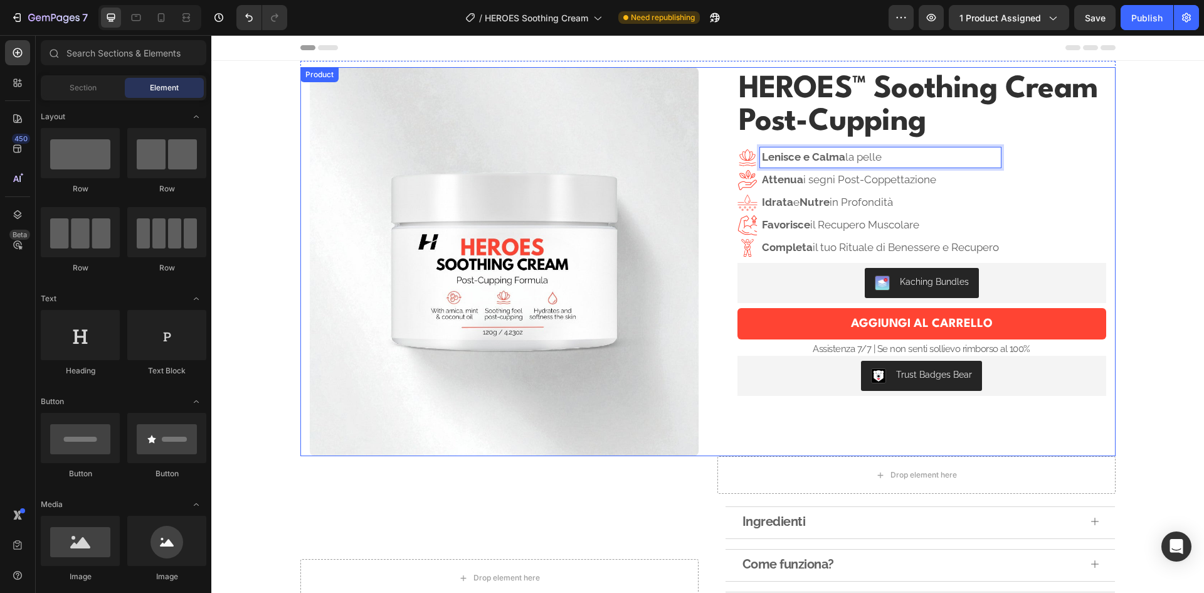
click at [1120, 208] on section "Product Images Row HEROES™ Soothing Cream Post-Cupping Product Title Lenisce e …" at bounding box center [707, 258] width 835 height 395
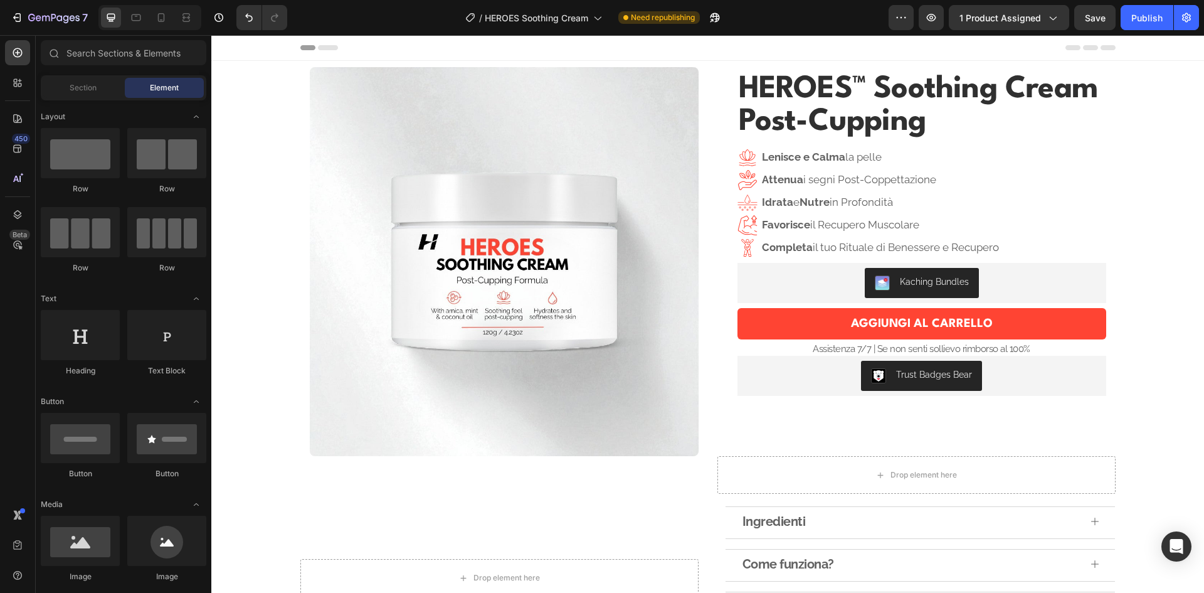
click at [801, 179] on p "Attenua i segni Post-Coppettazione" at bounding box center [880, 180] width 237 height 16
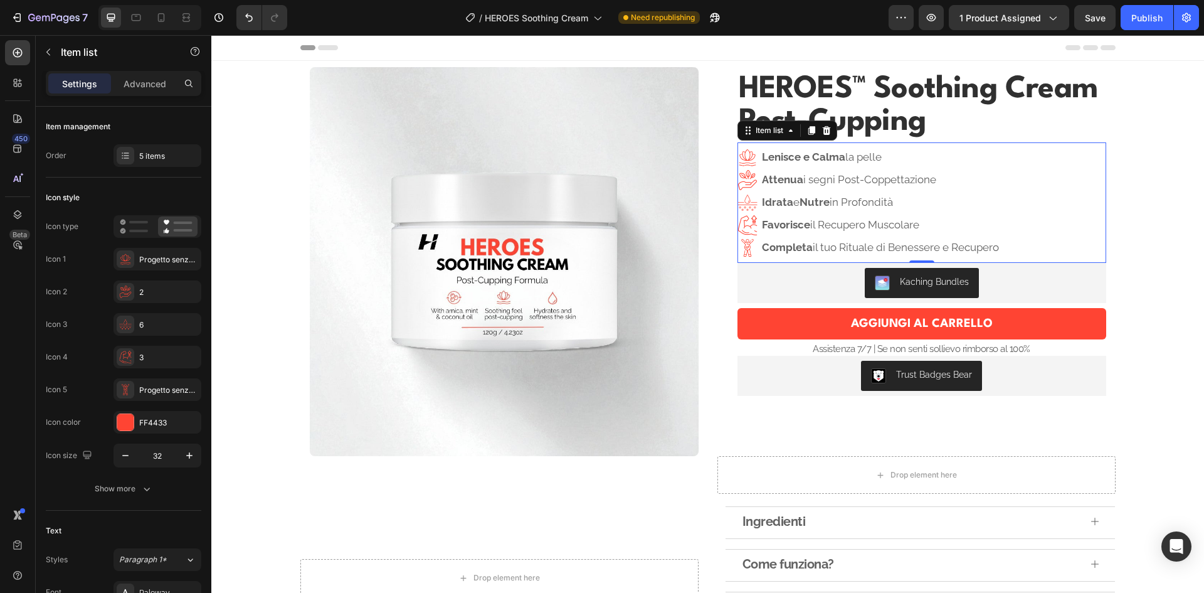
click at [1051, 204] on div "Lenisce e Calma la pelle Attenua i segni Post-Coppettazione Idrata e Nutre in P…" at bounding box center [922, 202] width 369 height 120
click at [742, 159] on icon at bounding box center [748, 157] width 20 height 20
click at [130, 295] on image at bounding box center [125, 291] width 13 height 13
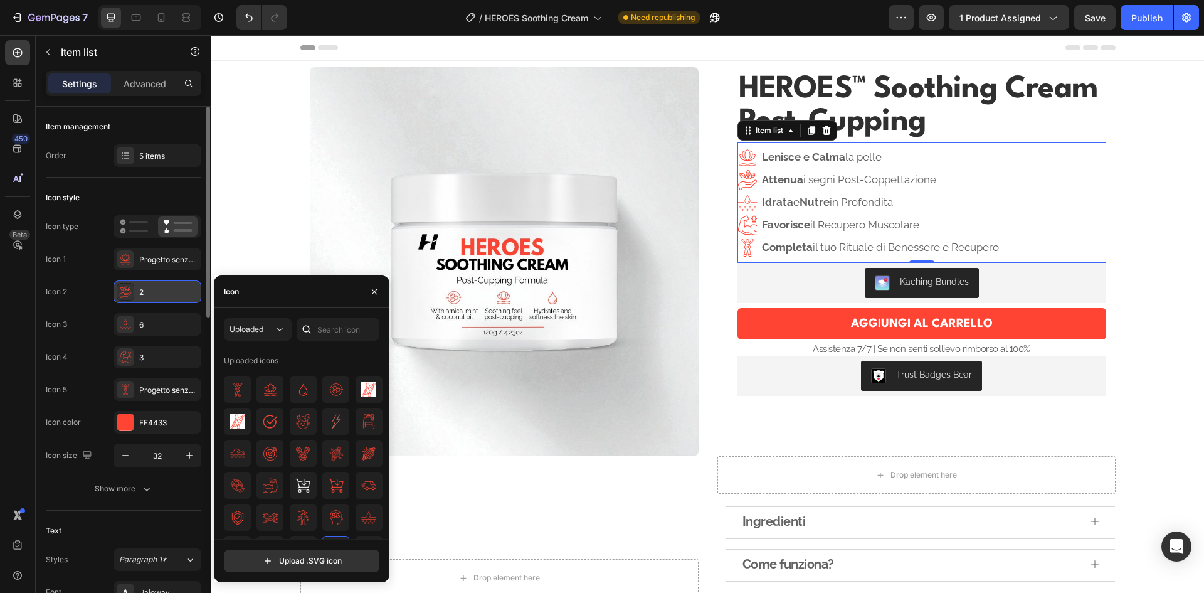
click at [184, 294] on div "2" at bounding box center [168, 292] width 59 height 11
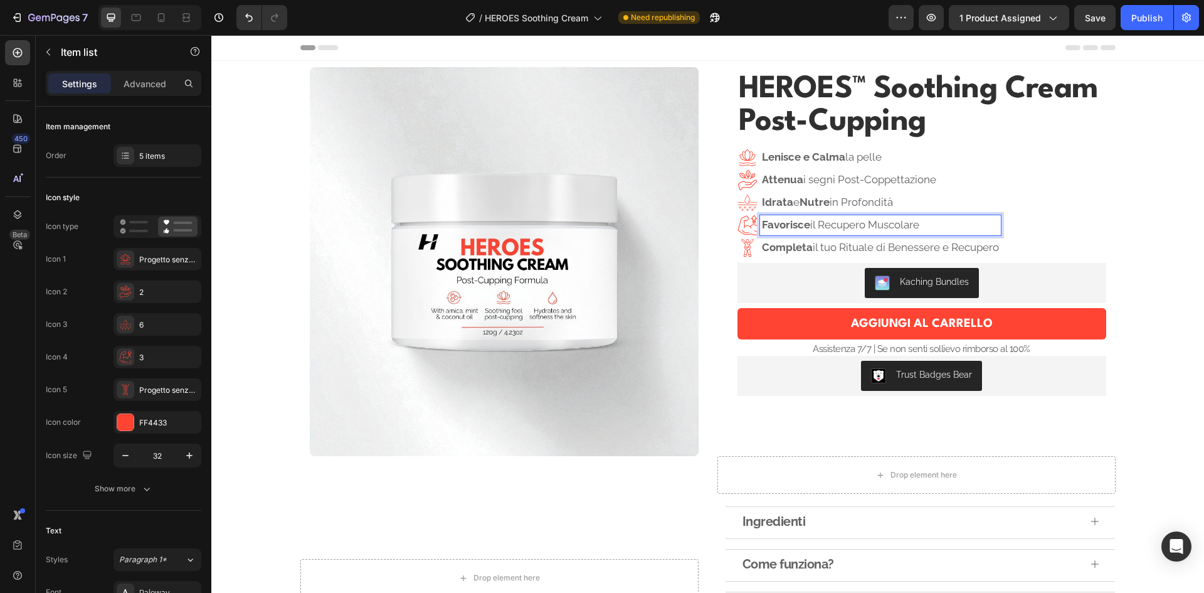
click at [879, 233] on p "Favorisce il Recupero Muscolare" at bounding box center [880, 225] width 237 height 16
click at [864, 231] on p "Favorisce il Recupero Muscolare" at bounding box center [880, 225] width 237 height 16
click at [819, 231] on p "Favorisce il Recupero Muscolare" at bounding box center [880, 225] width 237 height 16
click at [938, 229] on p "Favorisce il Recupero Muscolare" at bounding box center [880, 225] width 237 height 16
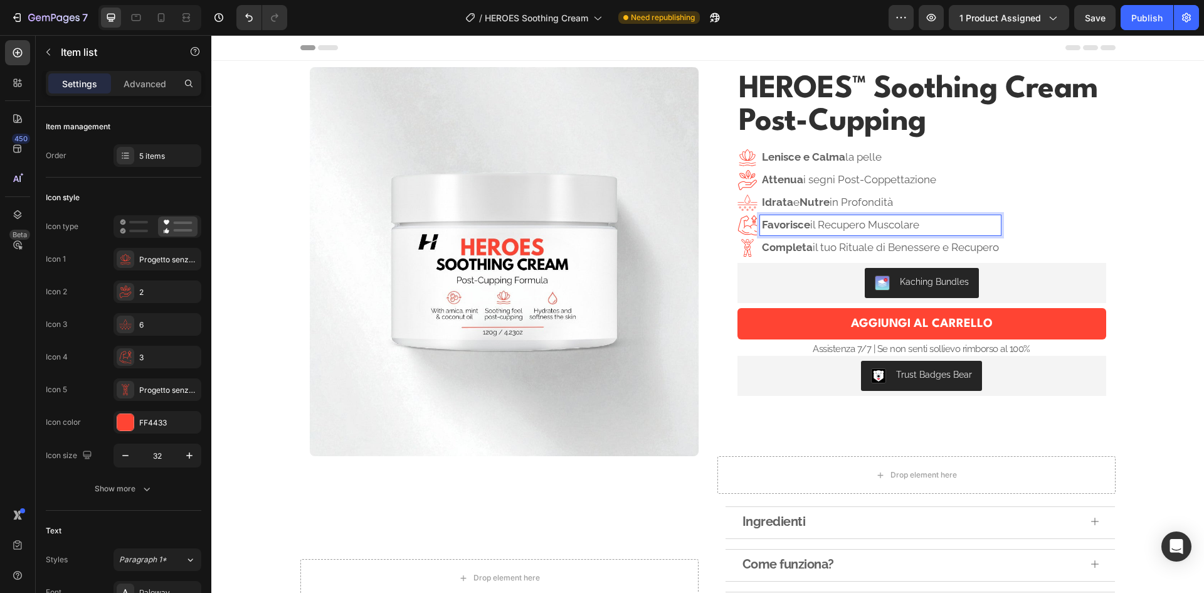
click at [934, 229] on p "Favorisce il Recupero Muscolare" at bounding box center [880, 225] width 237 height 16
drag, startPoint x: 934, startPoint y: 229, endPoint x: 919, endPoint y: 227, distance: 15.2
click at [919, 227] on p "Favorisce il Recupero Muscolare" at bounding box center [880, 225] width 237 height 16
click at [928, 225] on p "Favorisce il Recupero Muscolare" at bounding box center [880, 225] width 237 height 16
click at [741, 230] on image at bounding box center [748, 225] width 20 height 20
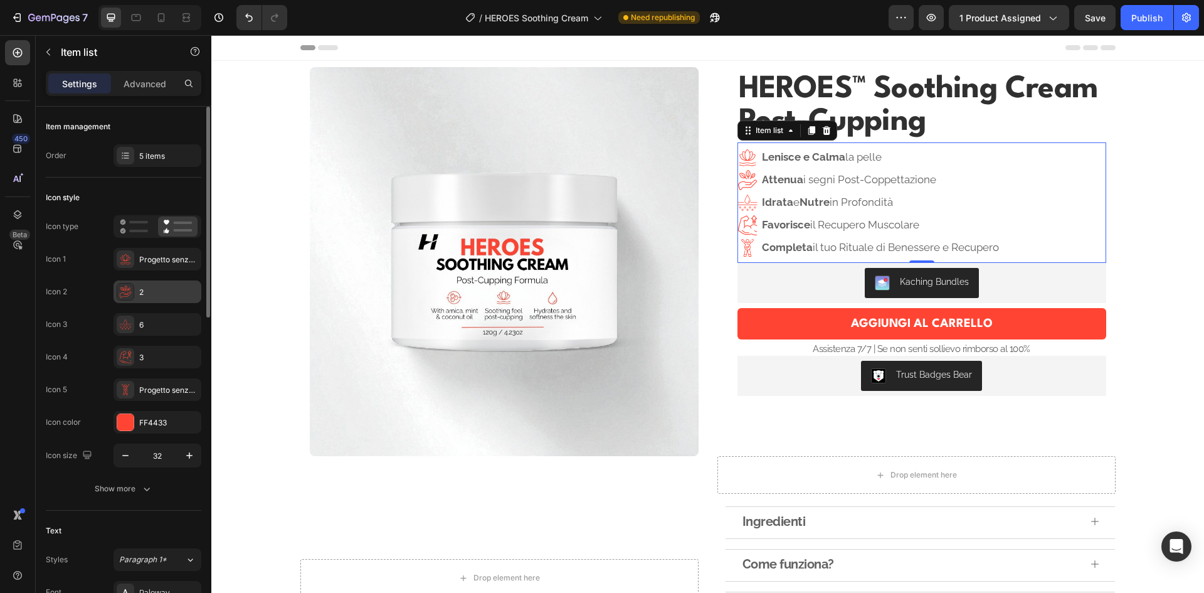
click at [150, 288] on div "2" at bounding box center [168, 292] width 59 height 11
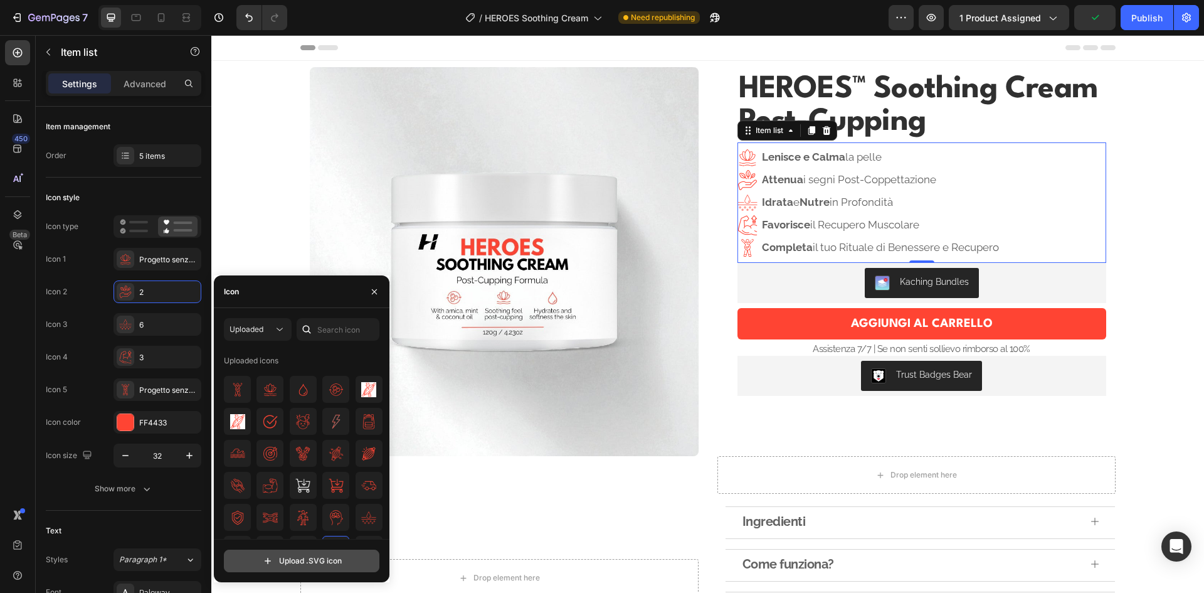
click at [302, 551] on input "file" at bounding box center [302, 560] width 154 height 21
type input "C:\fakepath\Progetto senza titolo (6).svg"
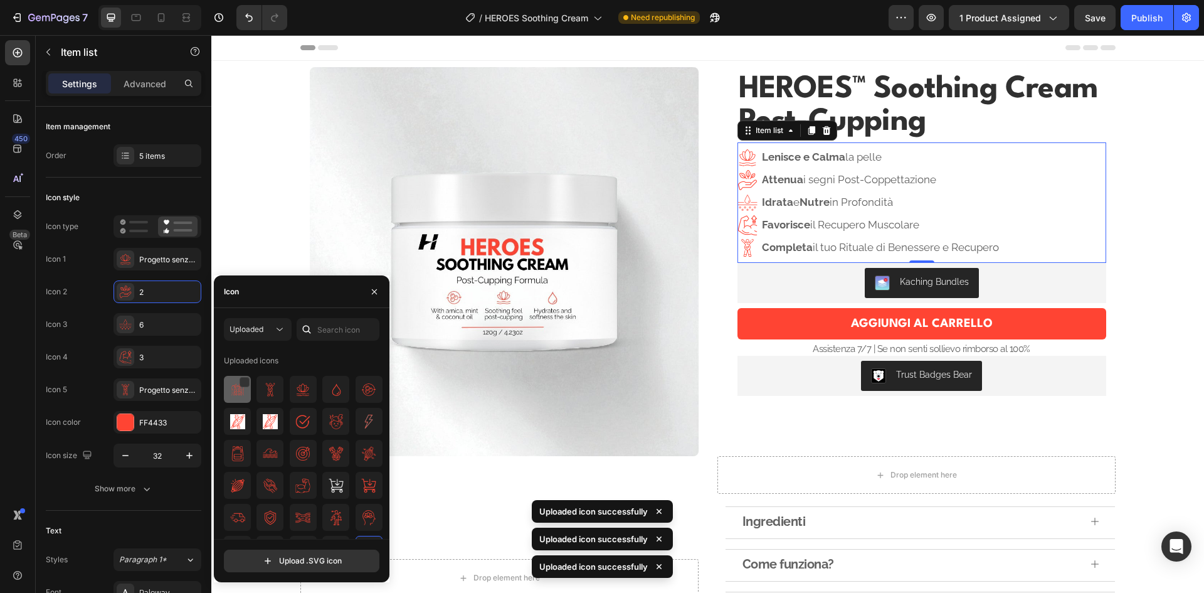
click at [257, 399] on div at bounding box center [270, 389] width 27 height 27
click at [126, 292] on icon at bounding box center [127, 291] width 2 height 2
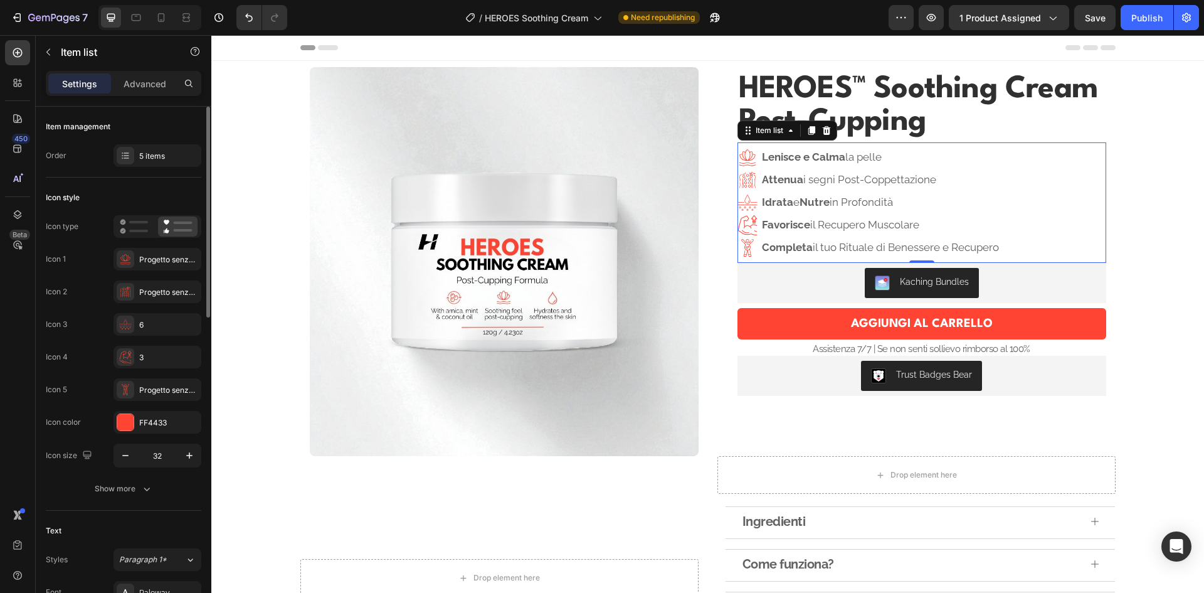
drag, startPoint x: 129, startPoint y: 287, endPoint x: 102, endPoint y: 280, distance: 27.2
click at [102, 280] on div "Icon 1 Progetto senza titolo (2) Icon 2 Progetto senza titolo (6) Icon 3 6 Icon…" at bounding box center [124, 324] width 156 height 153
click at [152, 164] on div "5 items" at bounding box center [158, 155] width 88 height 23
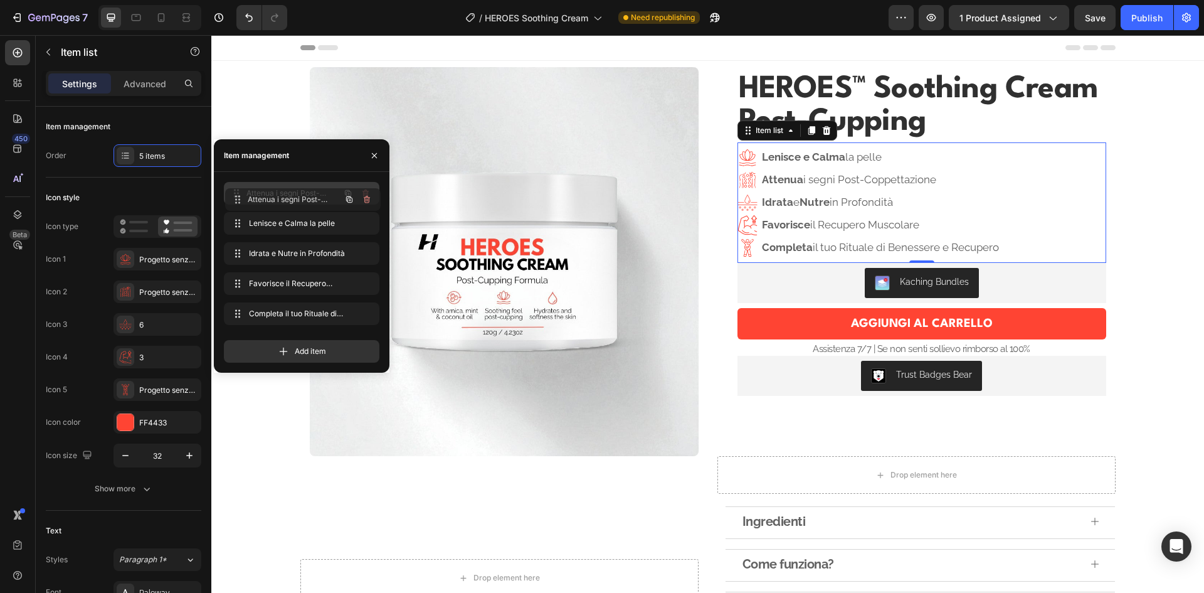
drag, startPoint x: 236, startPoint y: 223, endPoint x: 238, endPoint y: 199, distance: 23.9
drag, startPoint x: 234, startPoint y: 222, endPoint x: 235, endPoint y: 194, distance: 28.3
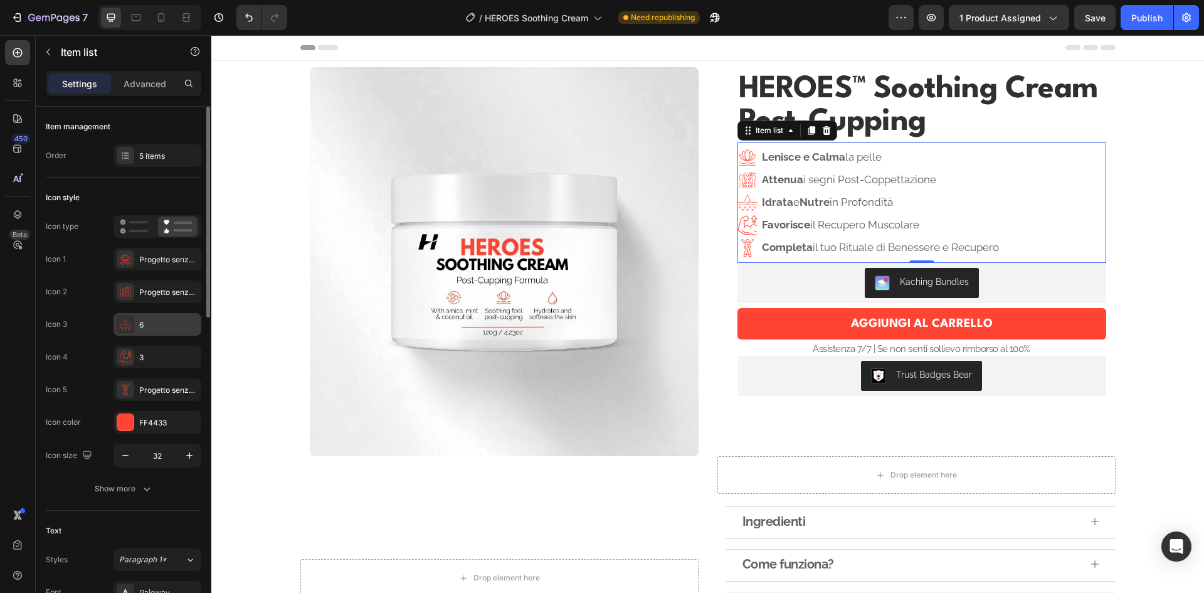
click at [138, 324] on div "6" at bounding box center [158, 324] width 88 height 23
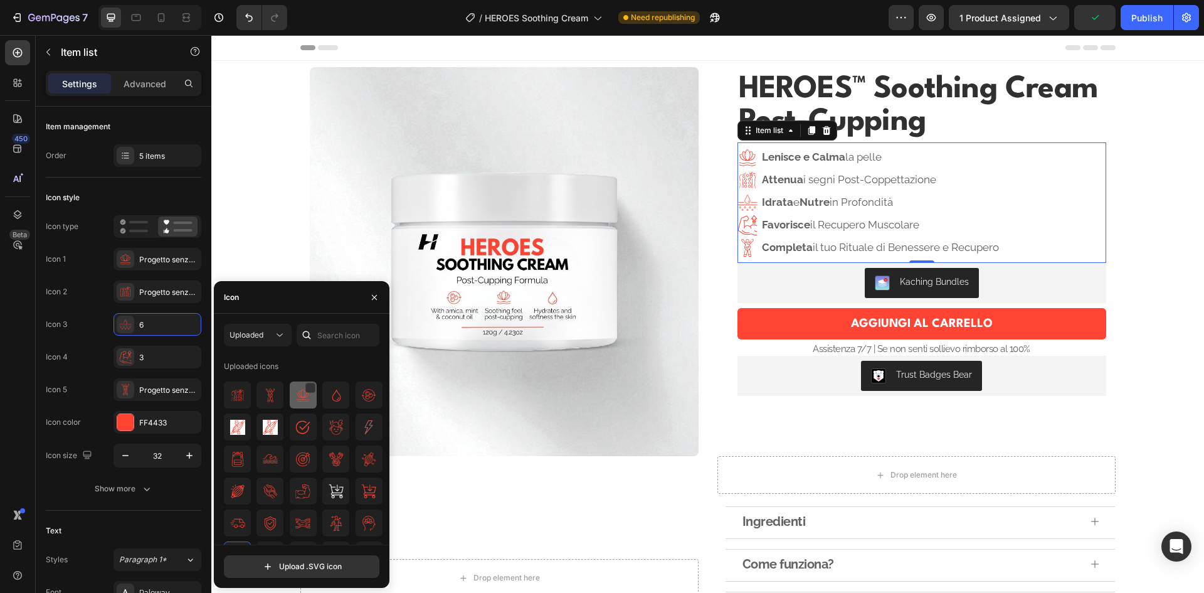
scroll to position [56, 0]
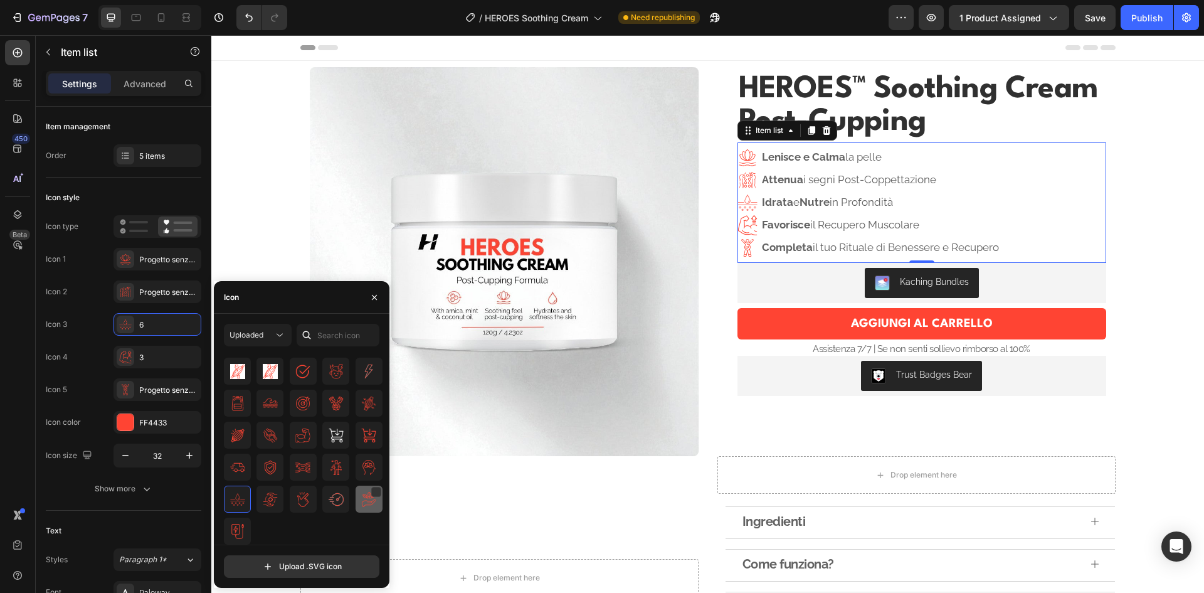
click at [361, 504] on img at bounding box center [368, 499] width 15 height 15
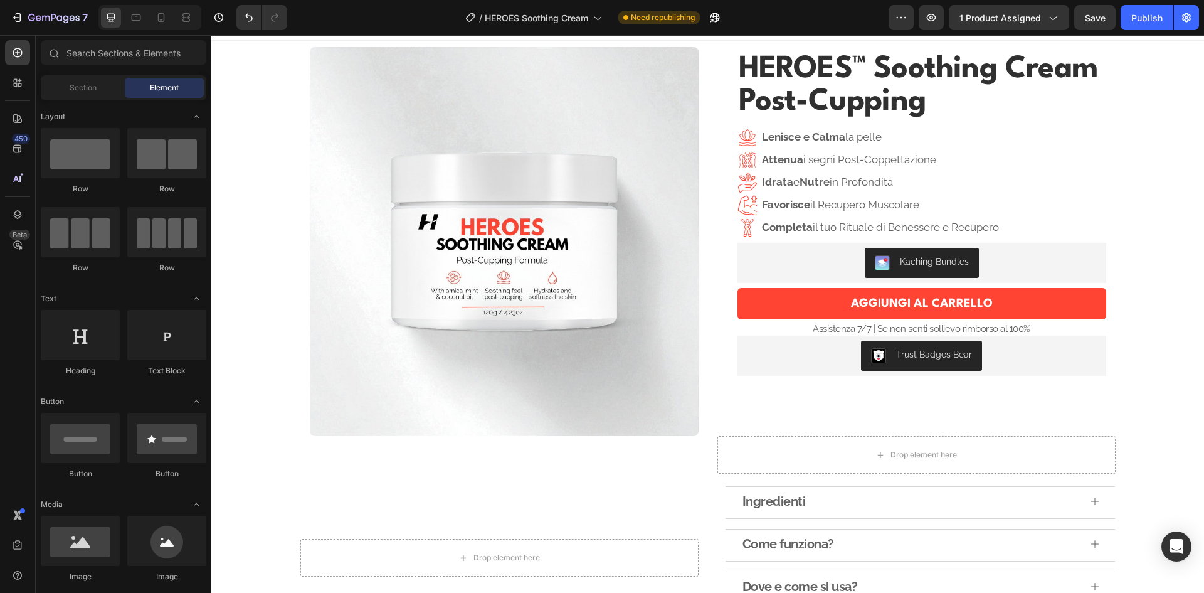
scroll to position [0, 0]
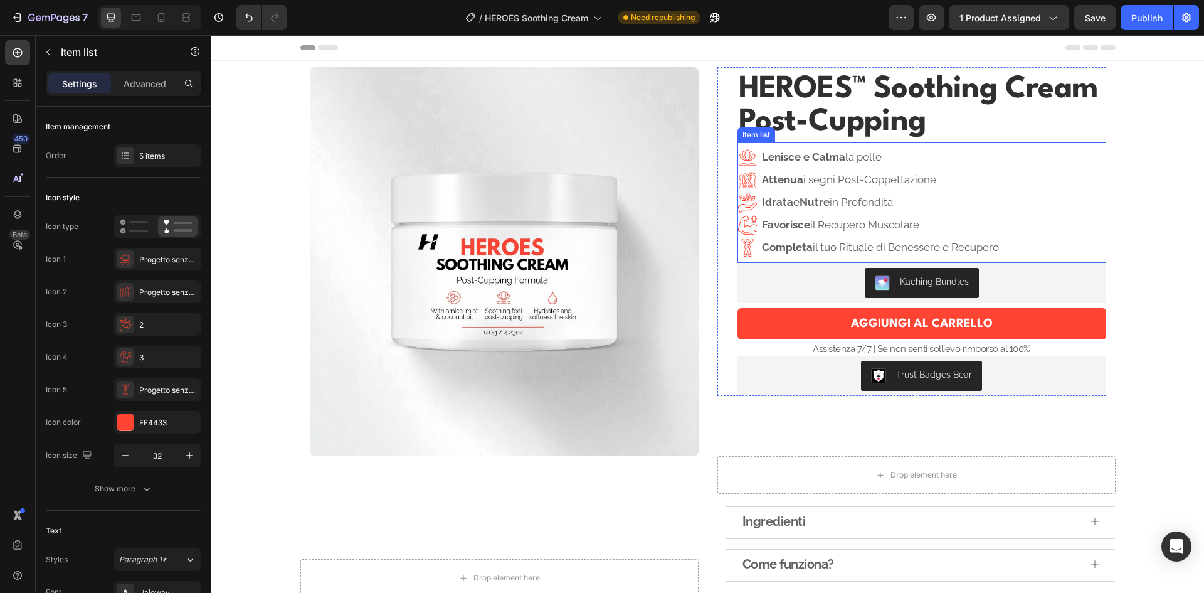
click at [843, 227] on p "Favorisce il Recupero Muscolare" at bounding box center [880, 225] width 237 height 16
click at [1033, 213] on div "Lenisce e Calma la pelle Attenua i segni Post-Coppettazione Idrata e Nutre in P…" at bounding box center [922, 202] width 369 height 120
click at [1027, 213] on div "Lenisce e Calma la pelle Attenua i segni Post-Coppettazione Idrata e Nutre in P…" at bounding box center [922, 202] width 369 height 120
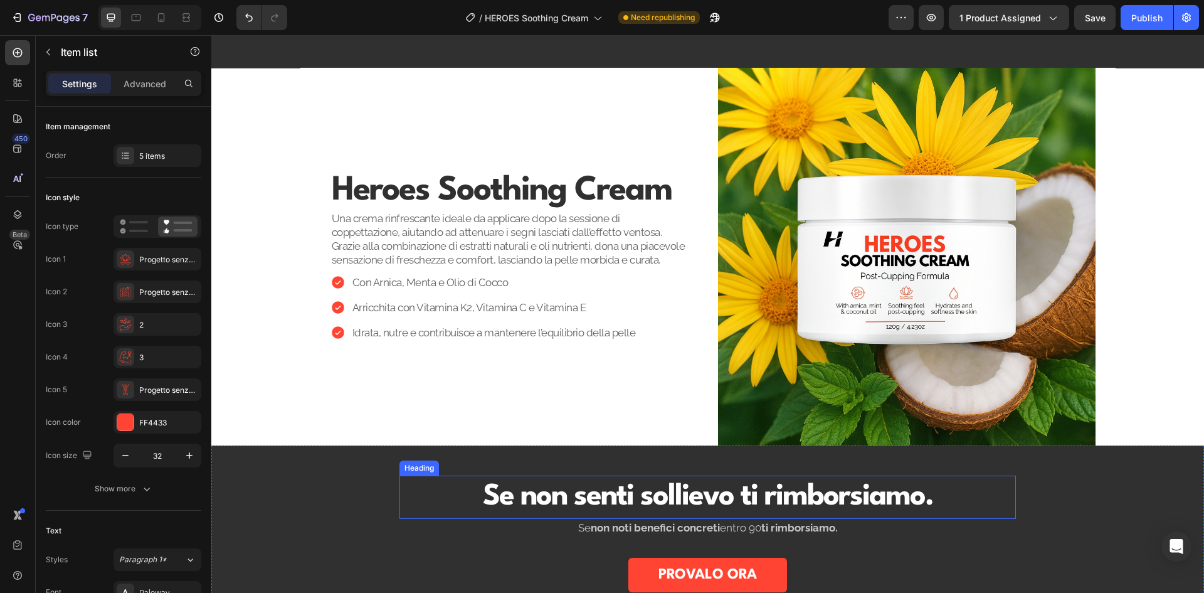
scroll to position [878, 0]
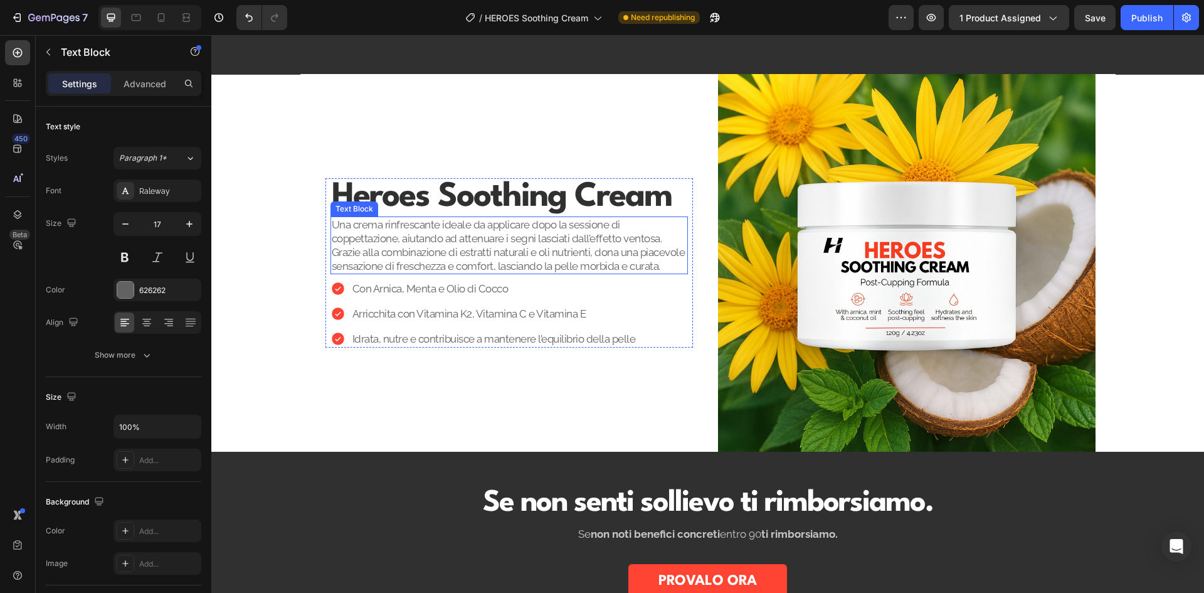
click at [464, 249] on p "Una crema rinfrescante ideale da applicare dopo la sessione di coppettazione, a…" at bounding box center [509, 245] width 355 height 55
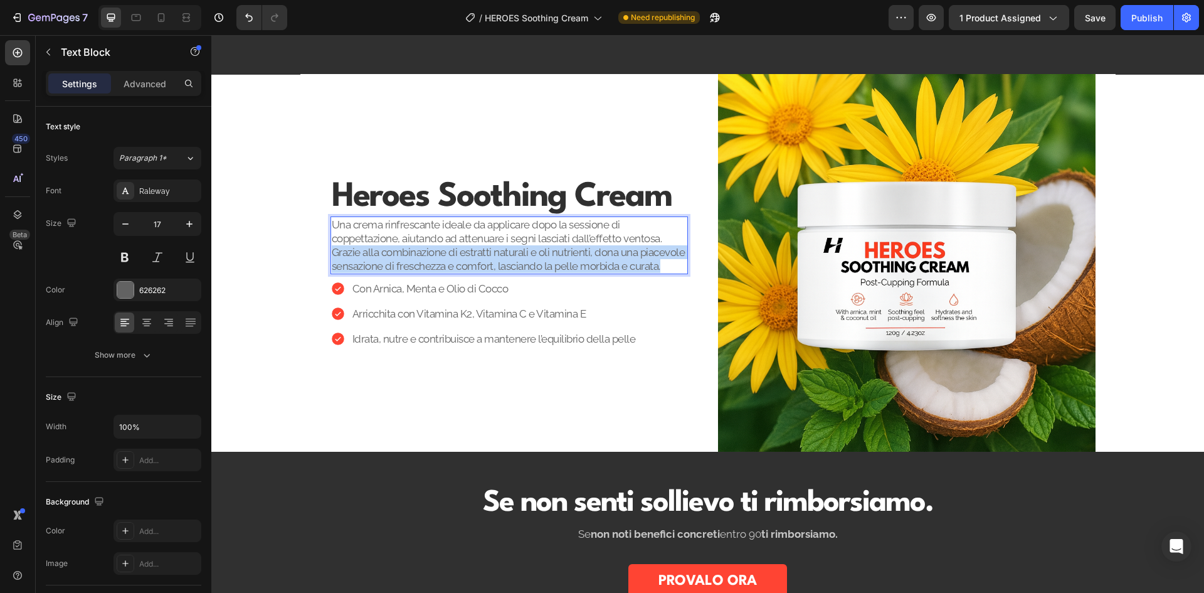
click at [464, 249] on p "Una crema rinfrescante ideale da applicare dopo la sessione di coppettazione, a…" at bounding box center [509, 245] width 355 height 55
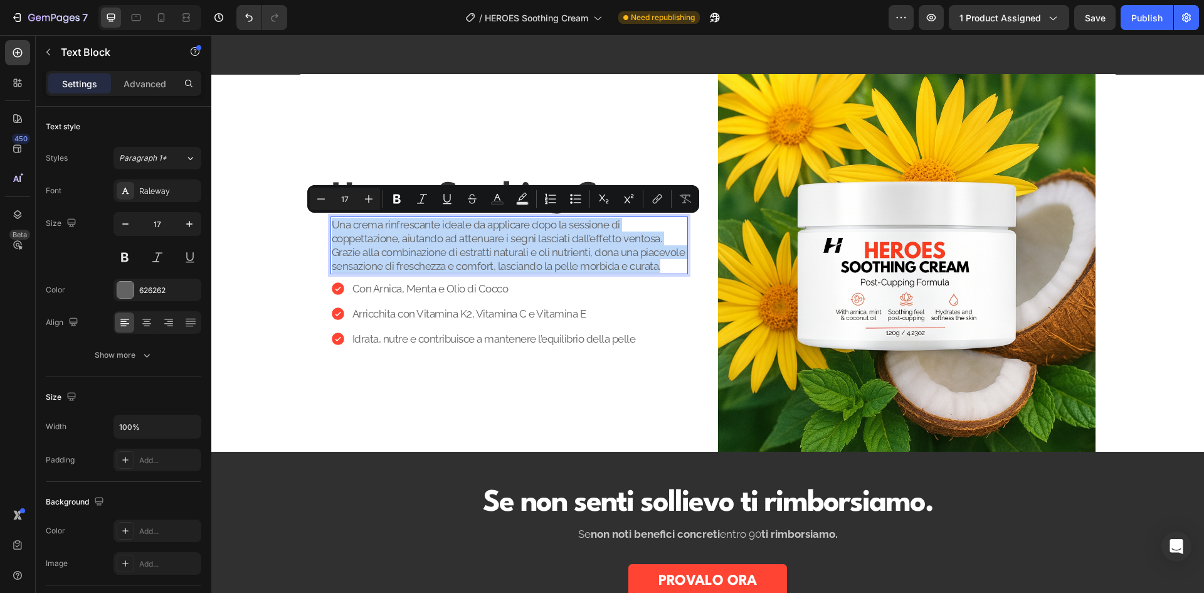
copy p "Una crema rinfrescante ideale da applicare dopo la sessione di coppettazione, a…"
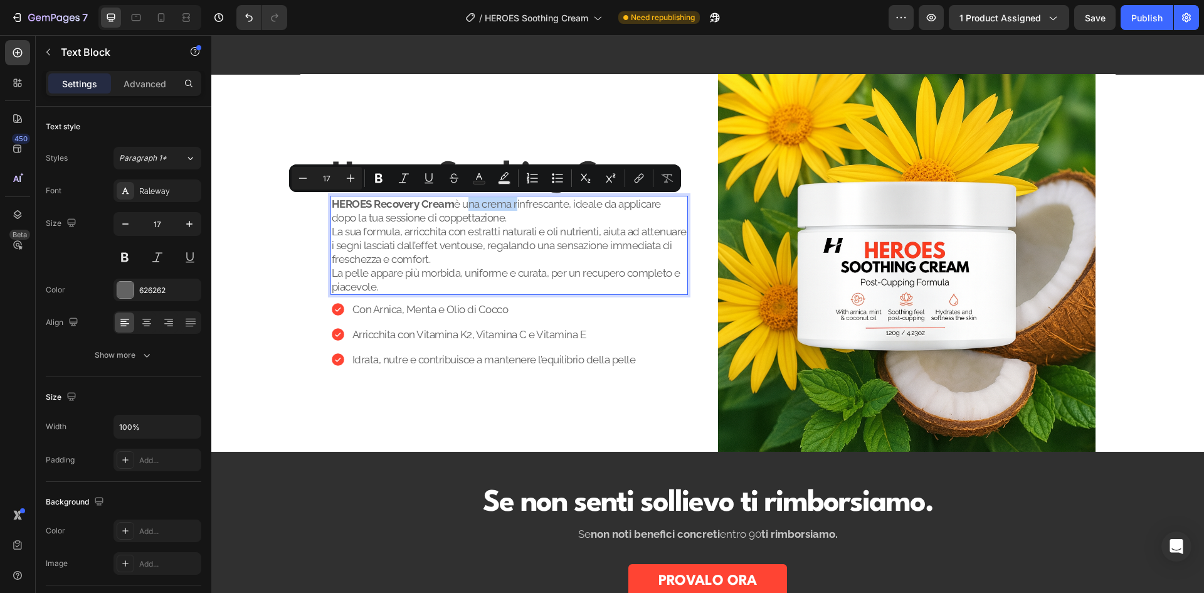
drag, startPoint x: 511, startPoint y: 208, endPoint x: 553, endPoint y: 209, distance: 42.1
click at [462, 207] on p "HEROES Recovery Cream è una crema rinfrescante, ideale da applicare dopo la tua…" at bounding box center [509, 245] width 355 height 97
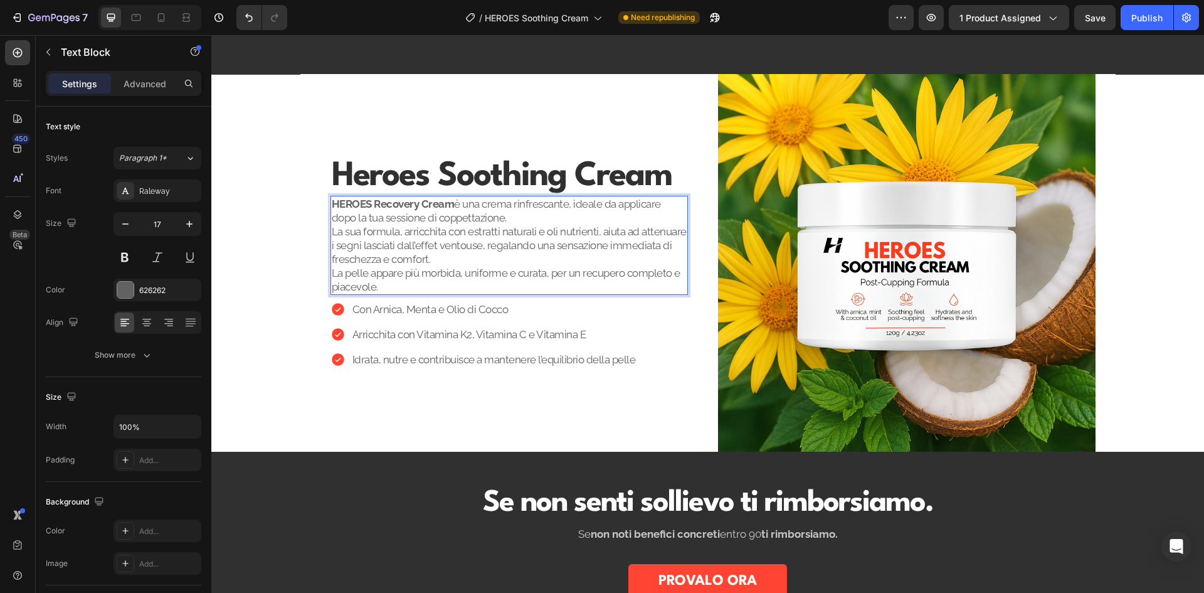
click at [572, 205] on p "HEROES Recovery Cream è una crema rinfrescante, ideale da applicare dopo la tua…" at bounding box center [509, 245] width 355 height 97
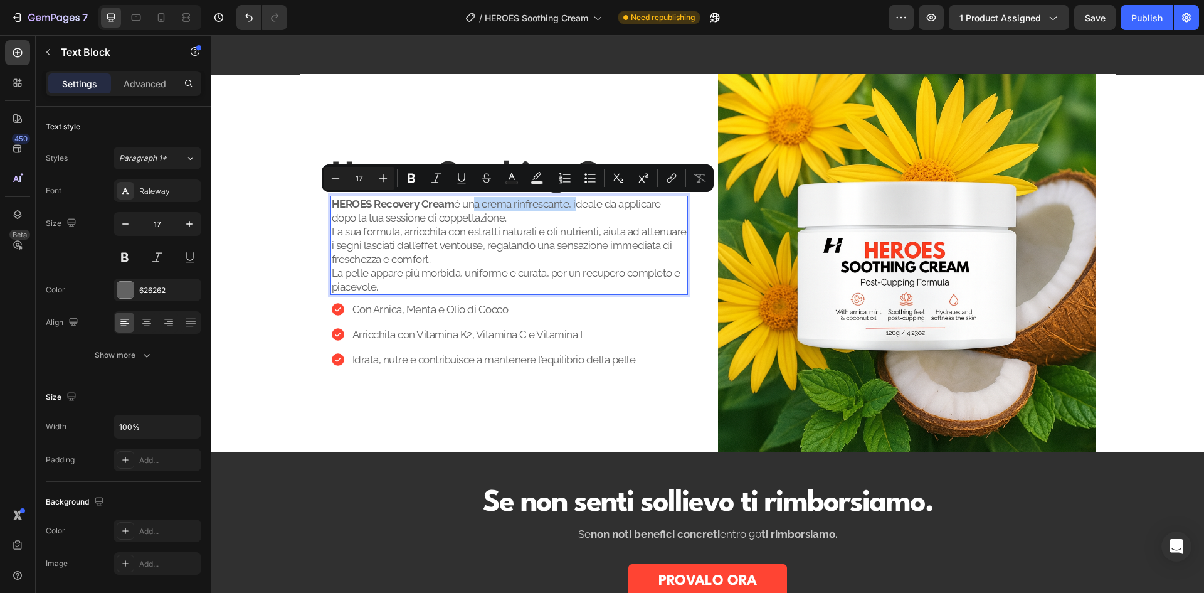
drag, startPoint x: 570, startPoint y: 205, endPoint x: 466, endPoint y: 208, distance: 104.1
click at [466, 208] on p "HEROES Recovery Cream è una crema rinfrescante, ideale da applicare dopo la tua…" at bounding box center [509, 245] width 355 height 97
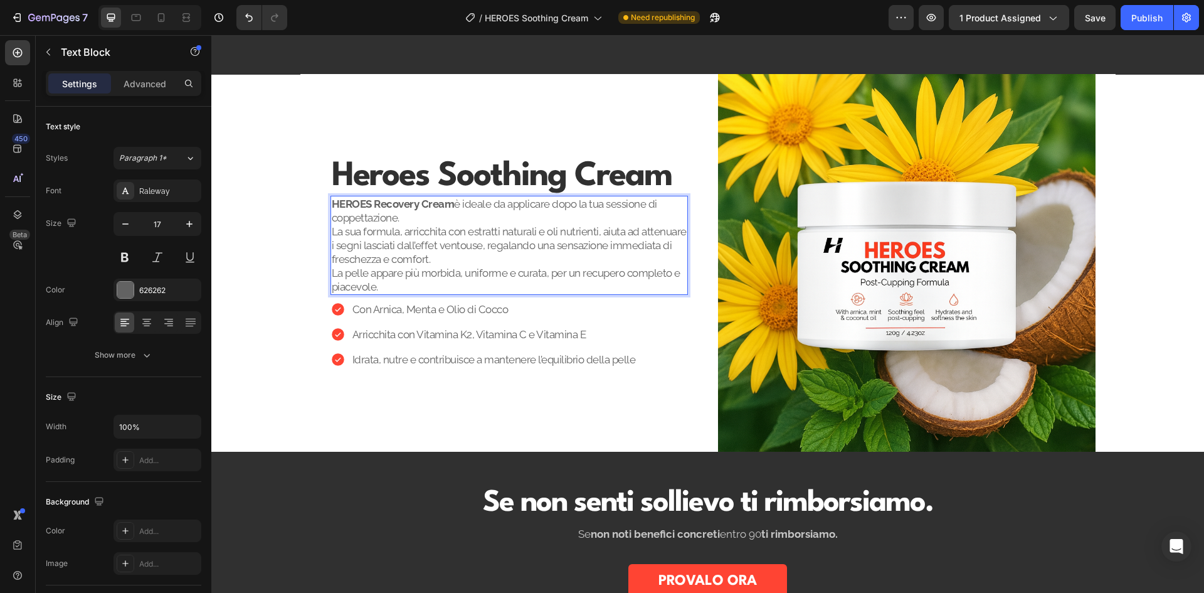
click at [479, 215] on p "HEROES Recovery Cream è ideale da applicare dopo la tua sessione di coppettazio…" at bounding box center [509, 245] width 355 height 97
drag, startPoint x: 479, startPoint y: 215, endPoint x: 430, endPoint y: 216, distance: 49.0
click at [430, 216] on p "HEROES Recovery Cream è ideale da applicare dopo la tua sessione di coppettazio…" at bounding box center [509, 245] width 355 height 97
click at [429, 217] on p "HEROES Recovery Cream è ideale da applicare dopo la tua sessione di coppettazio…" at bounding box center [509, 245] width 355 height 97
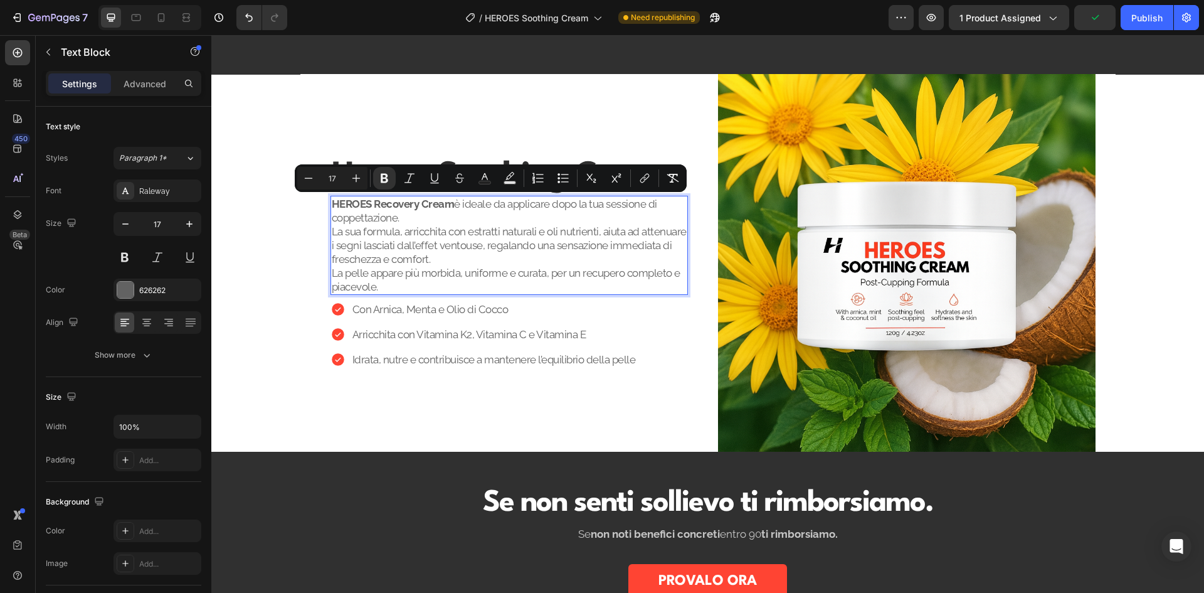
drag, startPoint x: 420, startPoint y: 220, endPoint x: 329, endPoint y: 204, distance: 92.2
click at [332, 204] on p "HEROES Recovery Cream è ideale da applicare dopo la tua sessione di coppettazio…" at bounding box center [509, 245] width 355 height 97
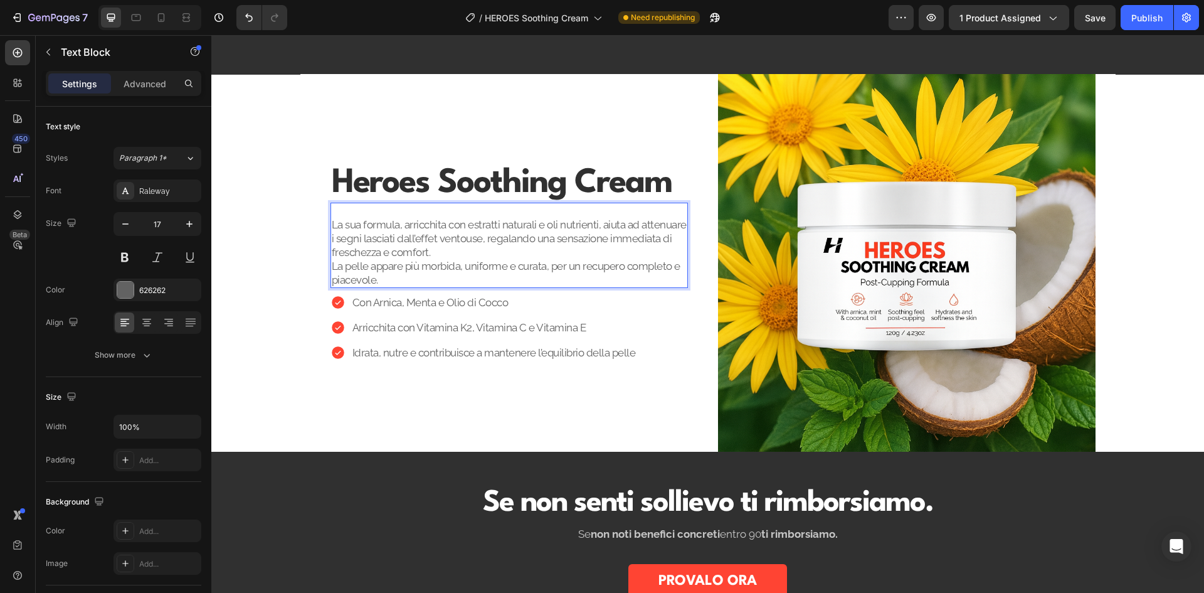
click at [332, 224] on p "⁠⁠⁠⁠⁠⁠⁠ La sua formula, arricchita con estratti naturali e oli nutrienti, aiuta…" at bounding box center [509, 245] width 355 height 83
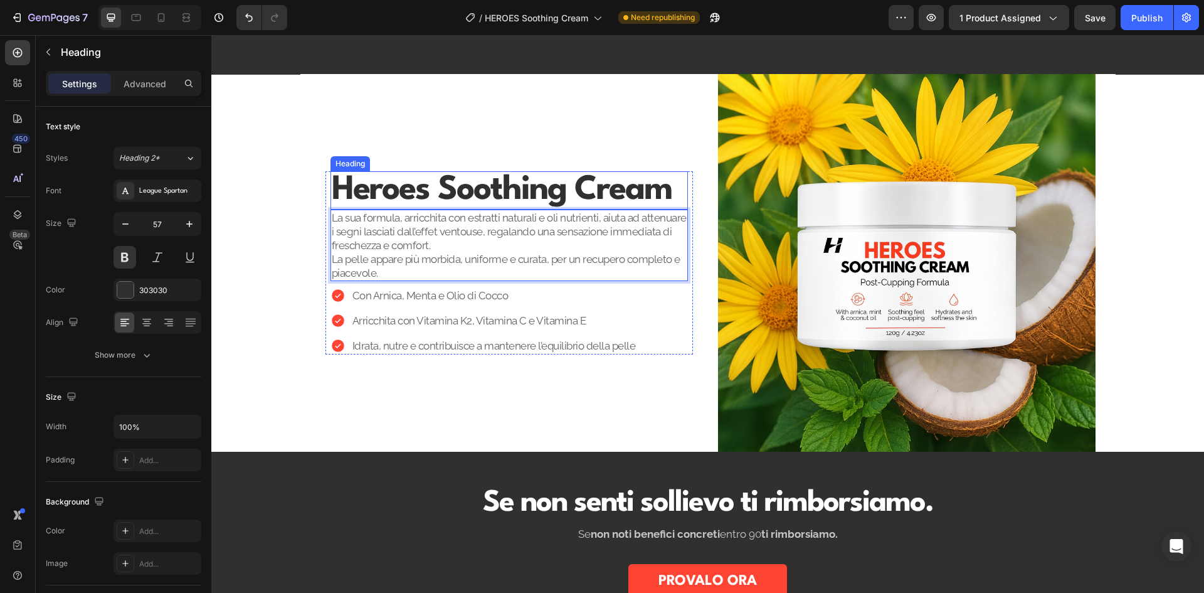
click at [527, 184] on strong "Heroes Soothing Cream" at bounding box center [502, 190] width 340 height 33
click at [448, 191] on strong "Heroes Soothing Cream" at bounding box center [502, 190] width 340 height 33
click at [430, 189] on strong "Heroes Soothing Cream" at bounding box center [502, 190] width 340 height 33
click at [524, 226] on p "La sua formula, arricchita con estratti naturali e oli nutrienti, aiuta ad atte…" at bounding box center [509, 245] width 355 height 69
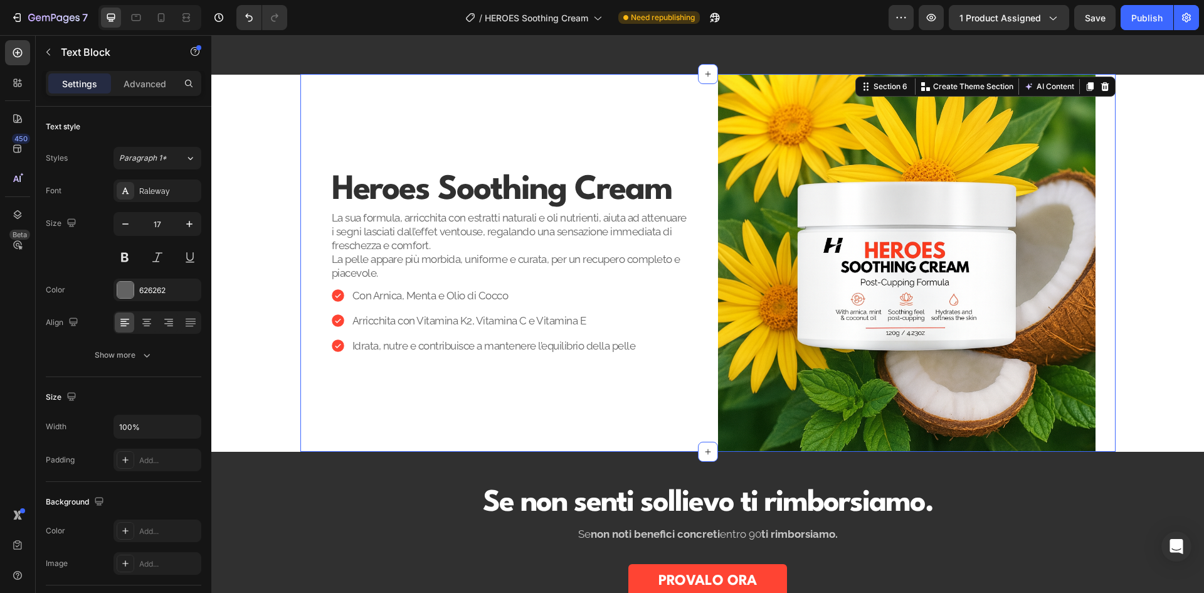
click at [423, 124] on div "⁠⁠⁠⁠⁠⁠⁠ Heroes Soothing Cream Heading La sua formula, arricchita con estratti n…" at bounding box center [510, 263] width 378 height 378
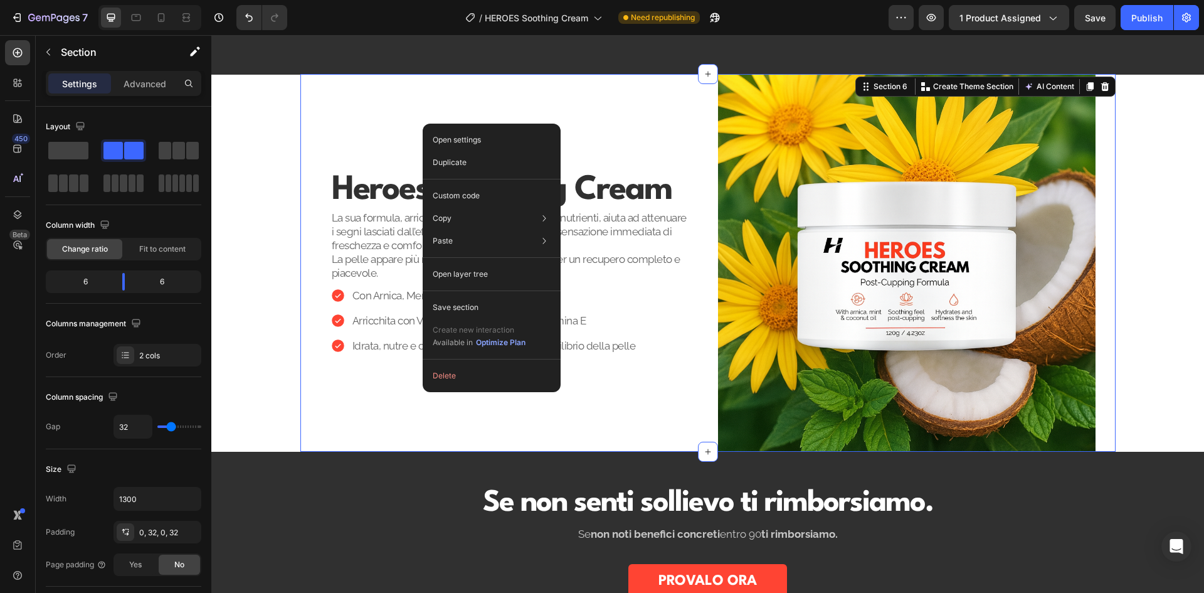
click at [410, 122] on div "⁠⁠⁠⁠⁠⁠⁠ Heroes Soothing Cream Heading La sua formula, arricchita con estratti n…" at bounding box center [510, 263] width 378 height 378
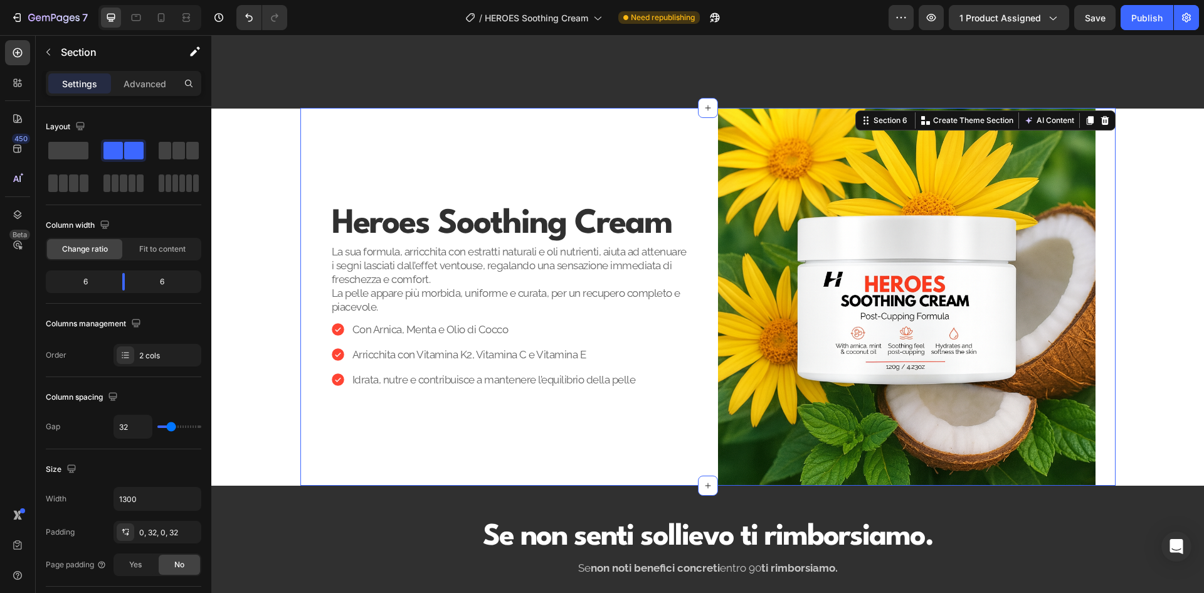
scroll to position [815, 0]
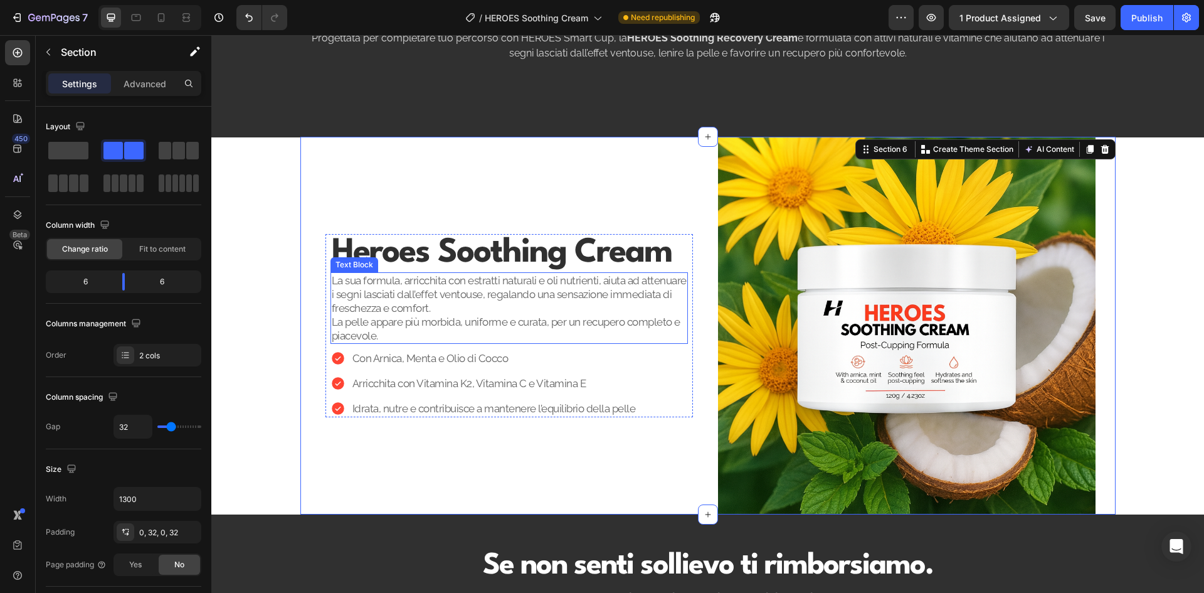
click at [477, 292] on p "La sua formula, arricchita con estratti naturali e oli nutrienti, aiuta ad atte…" at bounding box center [509, 307] width 355 height 69
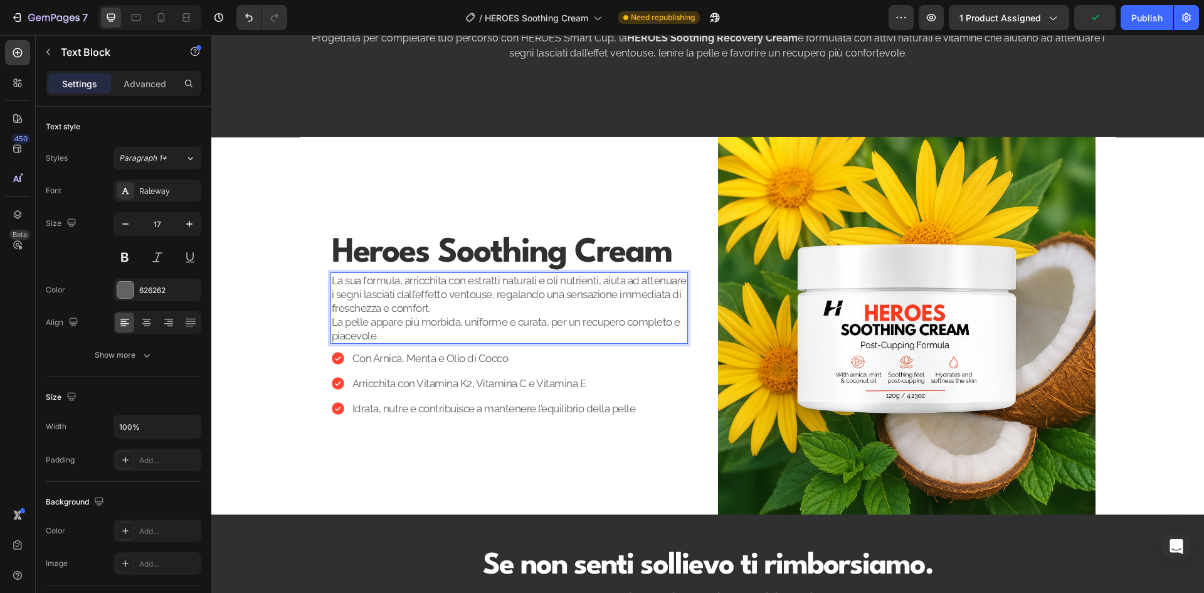
click at [470, 297] on p "La sua formula, arricchita con estratti naturali e oli nutrienti, aiuta ad atte…" at bounding box center [509, 307] width 355 height 69
click at [476, 297] on p "La sua formula, arricchita con estratti naturali e oli nutrienti, aiuta ad atte…" at bounding box center [509, 307] width 355 height 69
click at [550, 301] on p "La sua formula, arricchita con estratti naturali e oli nutrienti, aiuta ad atte…" at bounding box center [509, 307] width 355 height 69
drag, startPoint x: 550, startPoint y: 301, endPoint x: 477, endPoint y: 302, distance: 73.4
click at [477, 302] on p "La sua formula, arricchita con estratti naturali e oli nutrienti, aiuta ad atte…" at bounding box center [509, 307] width 355 height 69
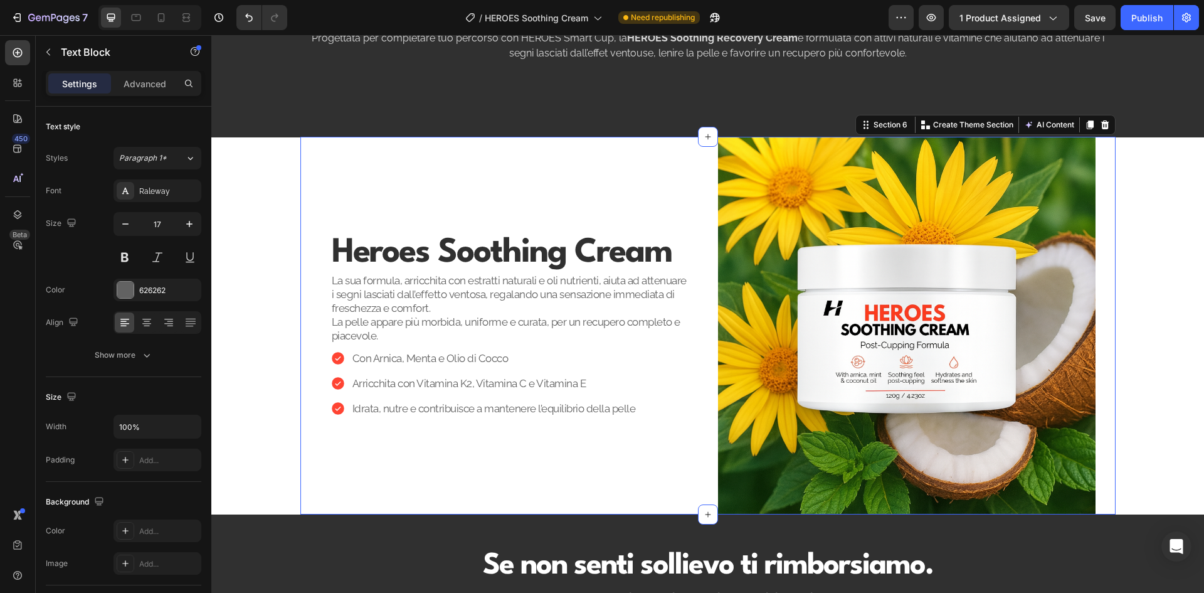
click at [522, 203] on div "⁠⁠⁠⁠⁠⁠⁠ Heroes Soothing Cream Heading La sua formula, arricchita con estratti n…" at bounding box center [510, 326] width 378 height 378
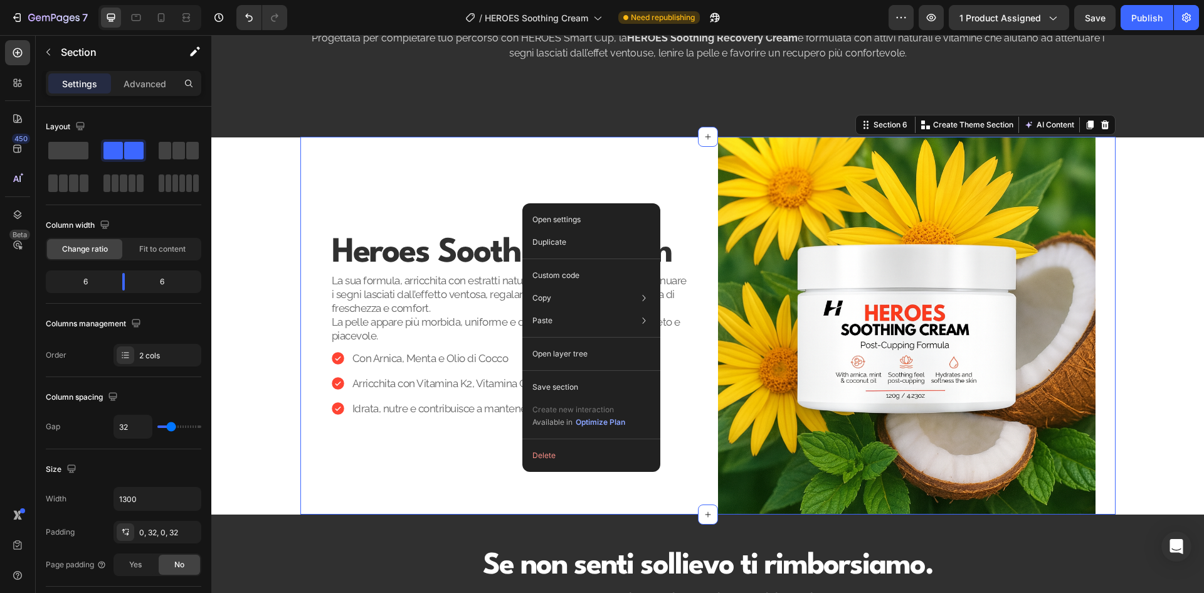
click at [501, 200] on div "⁠⁠⁠⁠⁠⁠⁠ Heroes Soothing Cream Heading La sua formula, arricchita con estratti n…" at bounding box center [510, 326] width 378 height 378
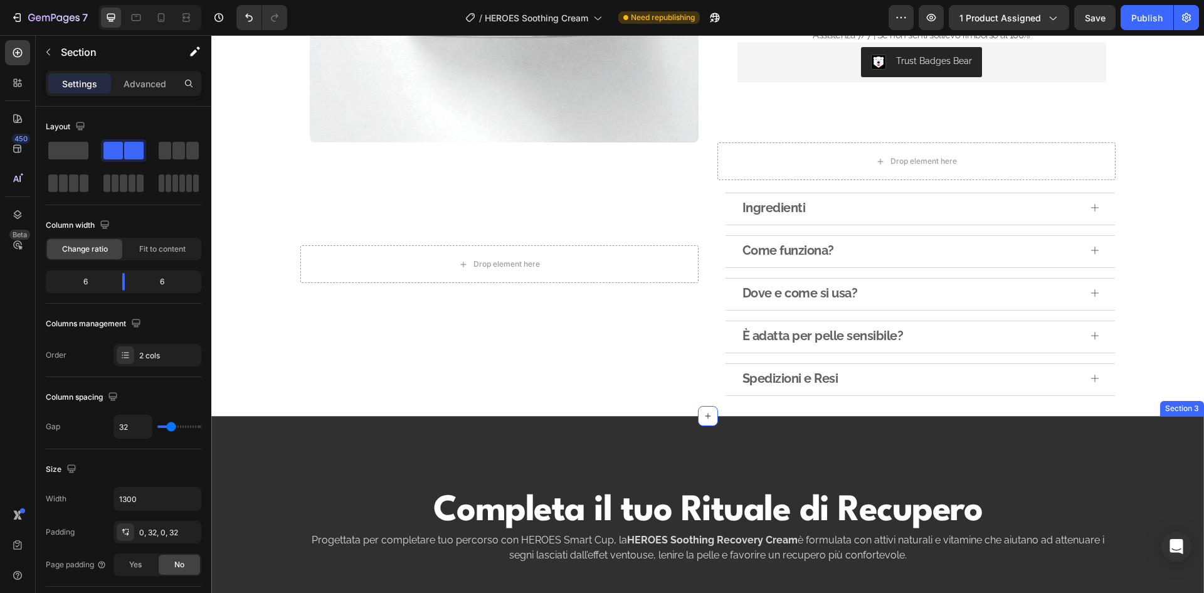
scroll to position [0, 0]
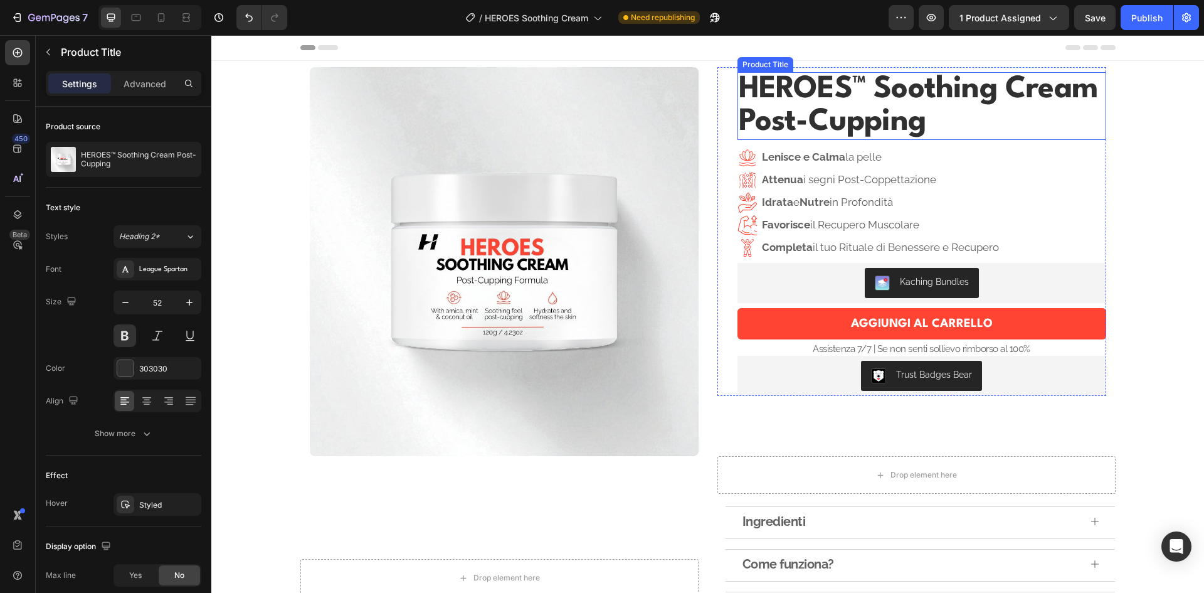
click at [914, 97] on h1 "HEROES™ Soothing Cream Post-Cupping" at bounding box center [922, 106] width 369 height 68
click at [1149, 14] on div "Publish" at bounding box center [1147, 17] width 31 height 13
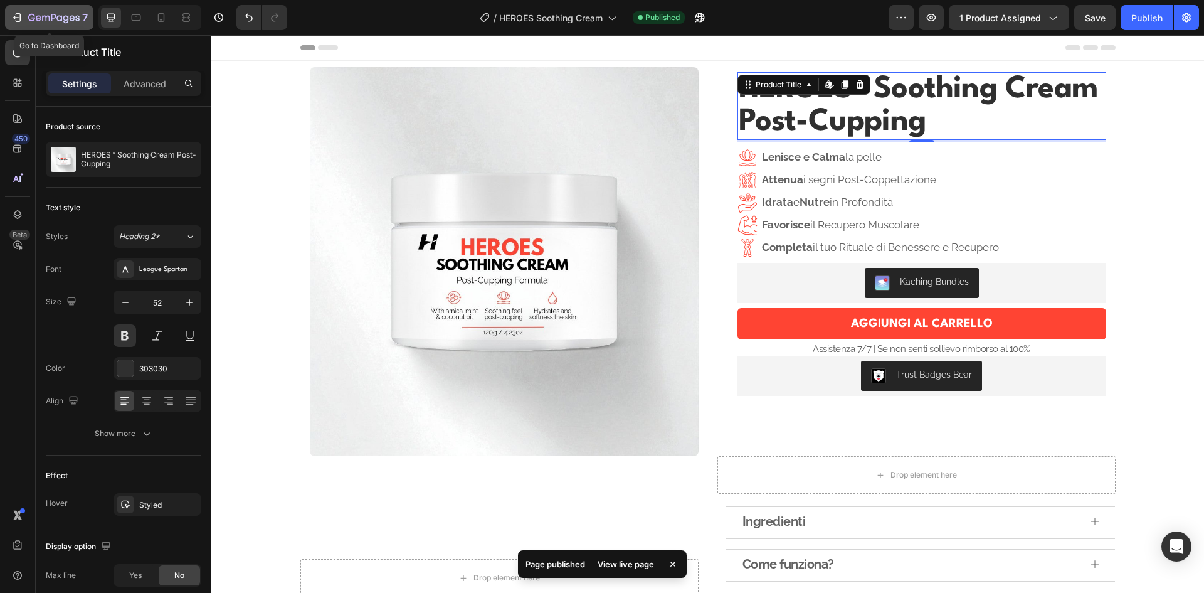
click at [16, 14] on icon "button" at bounding box center [17, 17] width 13 height 13
